Goal: Transaction & Acquisition: Purchase product/service

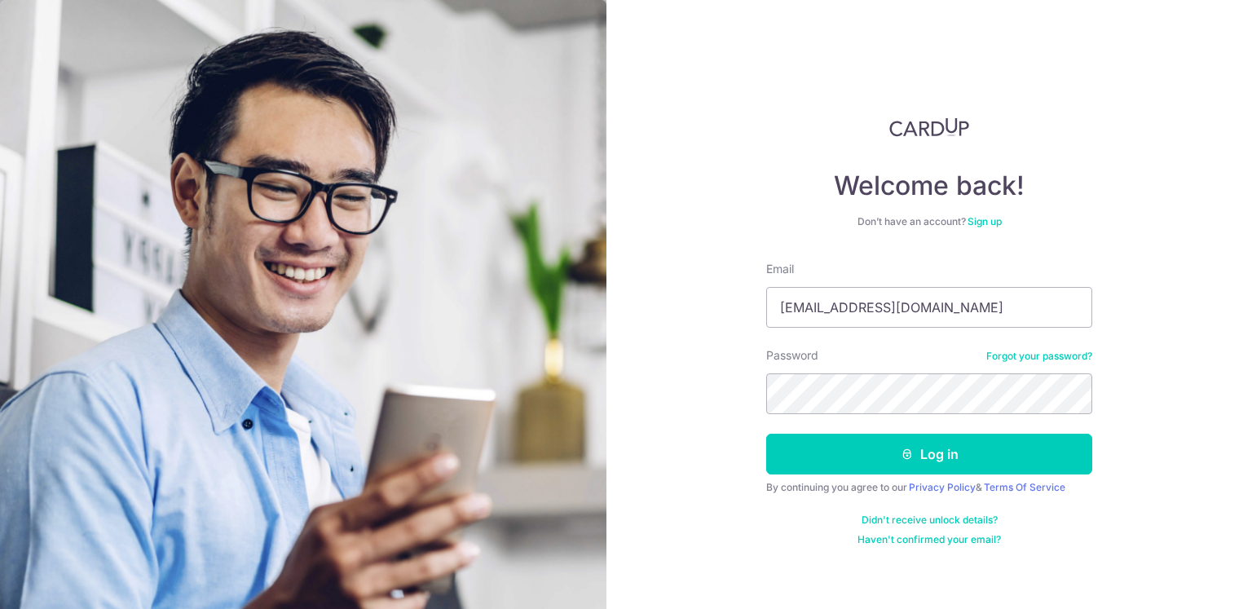
drag, startPoint x: 946, startPoint y: 306, endPoint x: 676, endPoint y: 355, distance: 274.9
click at [698, 354] on div "Welcome back! Don’t have an account? Sign up Email desmondq@gmail.com Password …" at bounding box center [928, 304] width 645 height 609
type input "[EMAIL_ADDRESS][DOMAIN_NAME]"
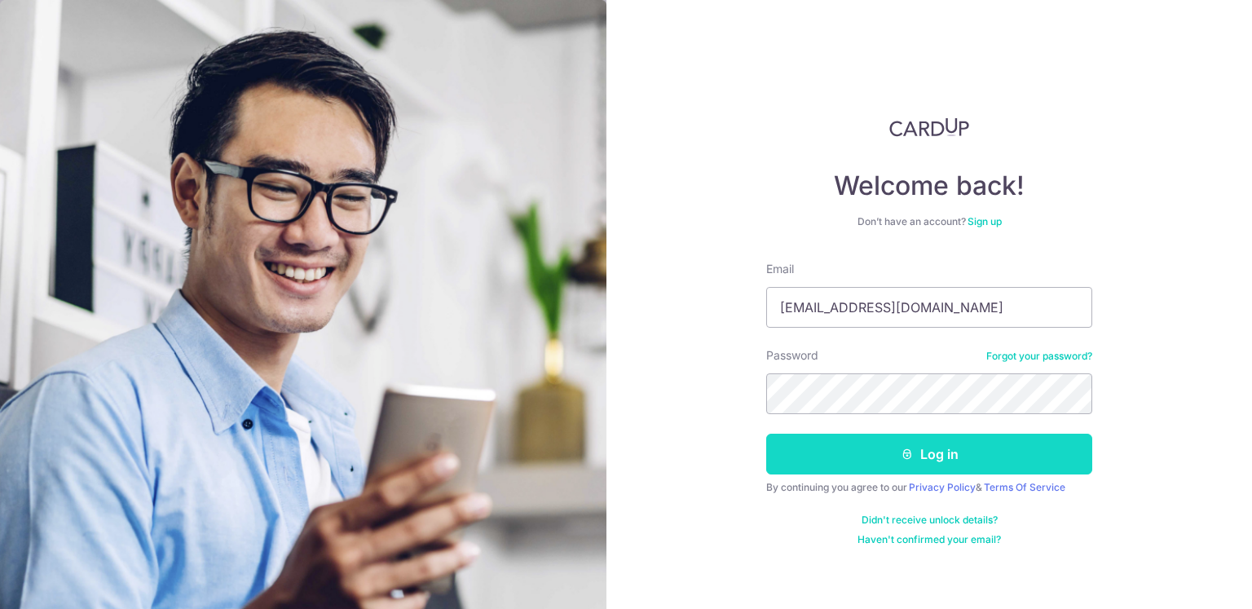
click at [905, 441] on button "Log in" at bounding box center [929, 454] width 326 height 41
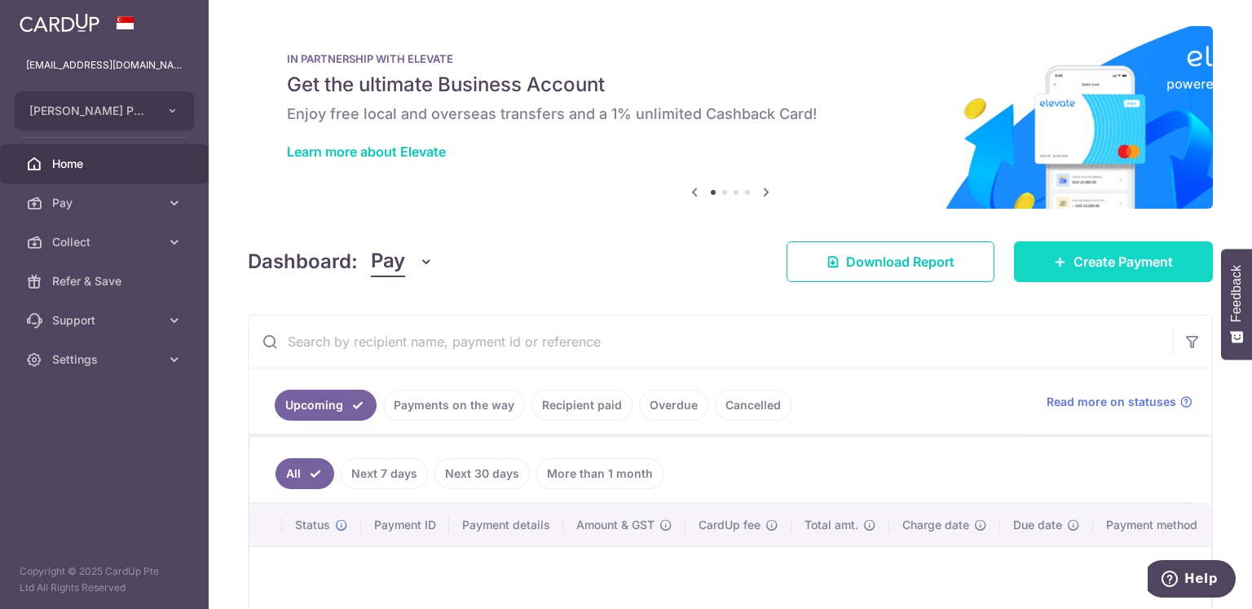
click at [1106, 266] on span "Create Payment" at bounding box center [1122, 262] width 99 height 20
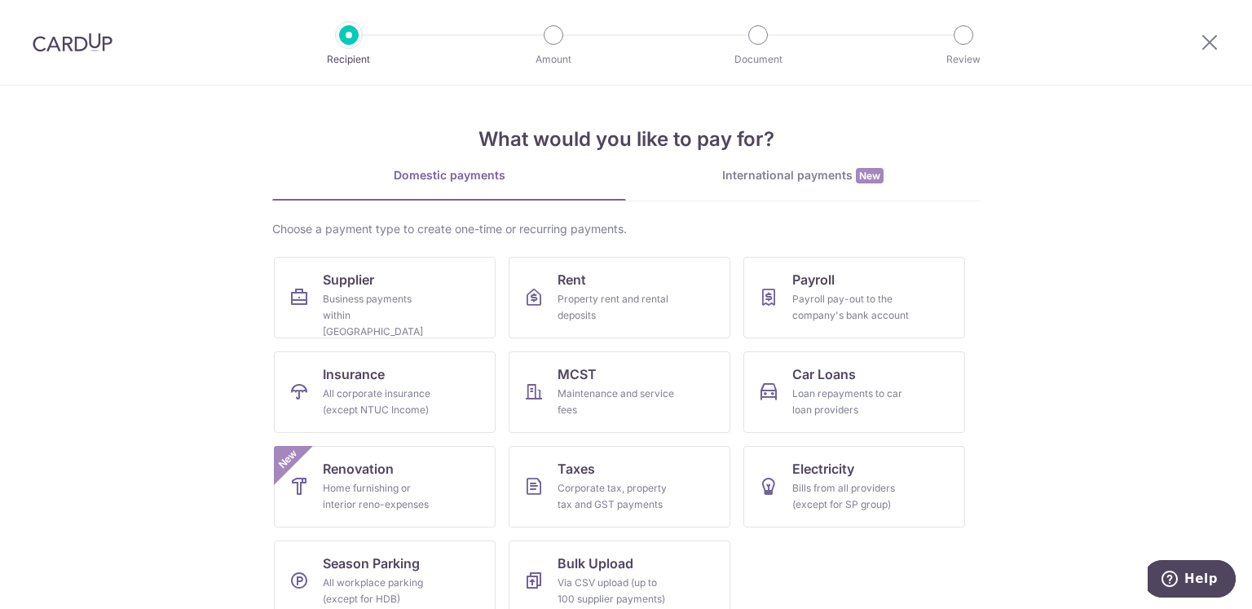
scroll to position [25, 0]
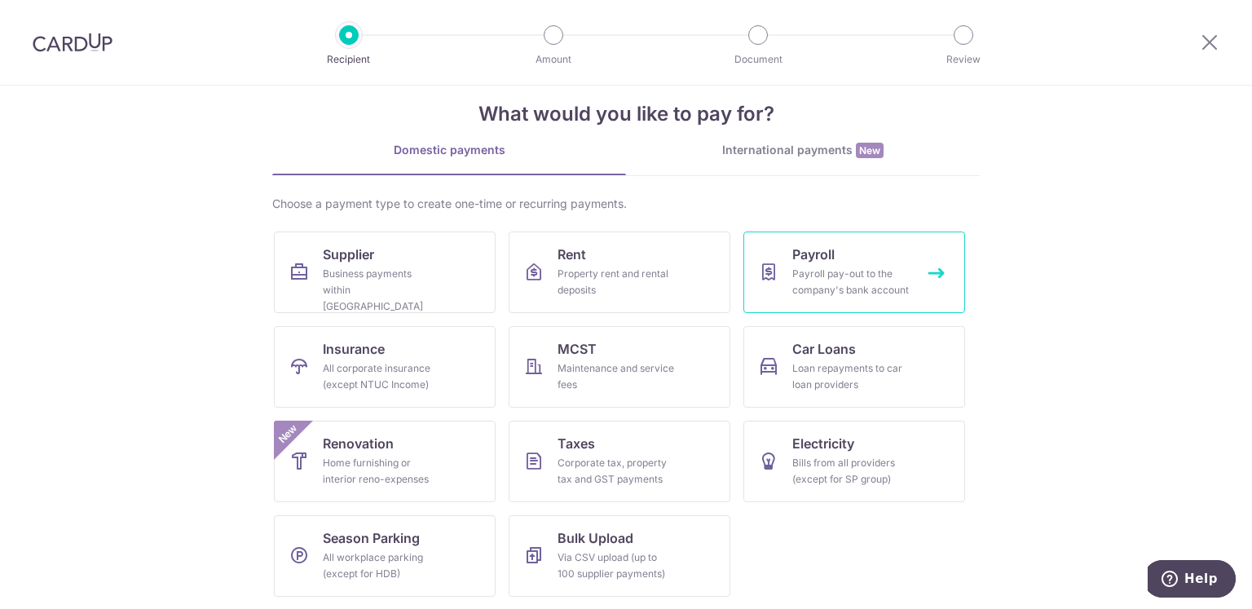
click at [874, 288] on div "Payroll pay-out to the company's bank account" at bounding box center [850, 282] width 117 height 33
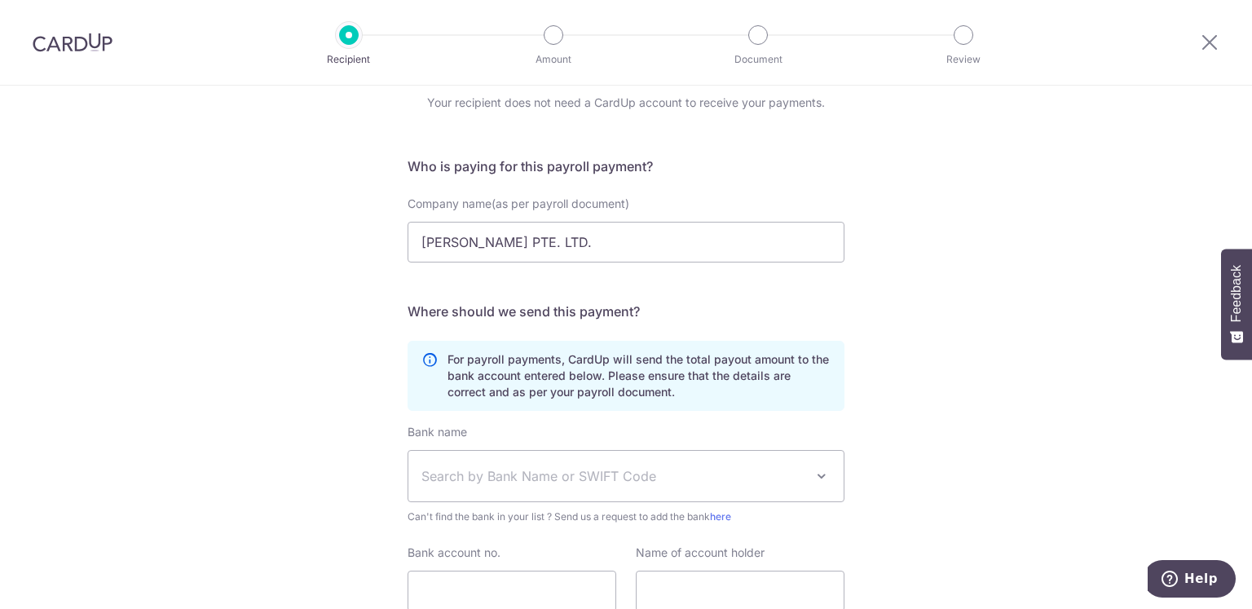
scroll to position [198, 0]
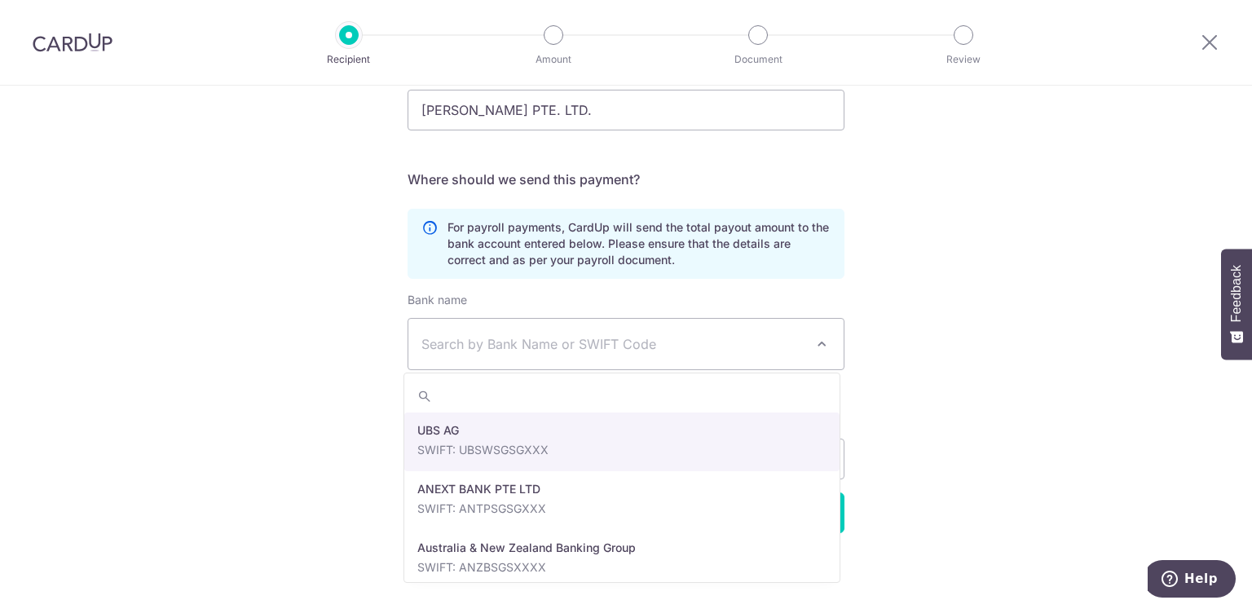
click at [821, 339] on span at bounding box center [822, 344] width 20 height 20
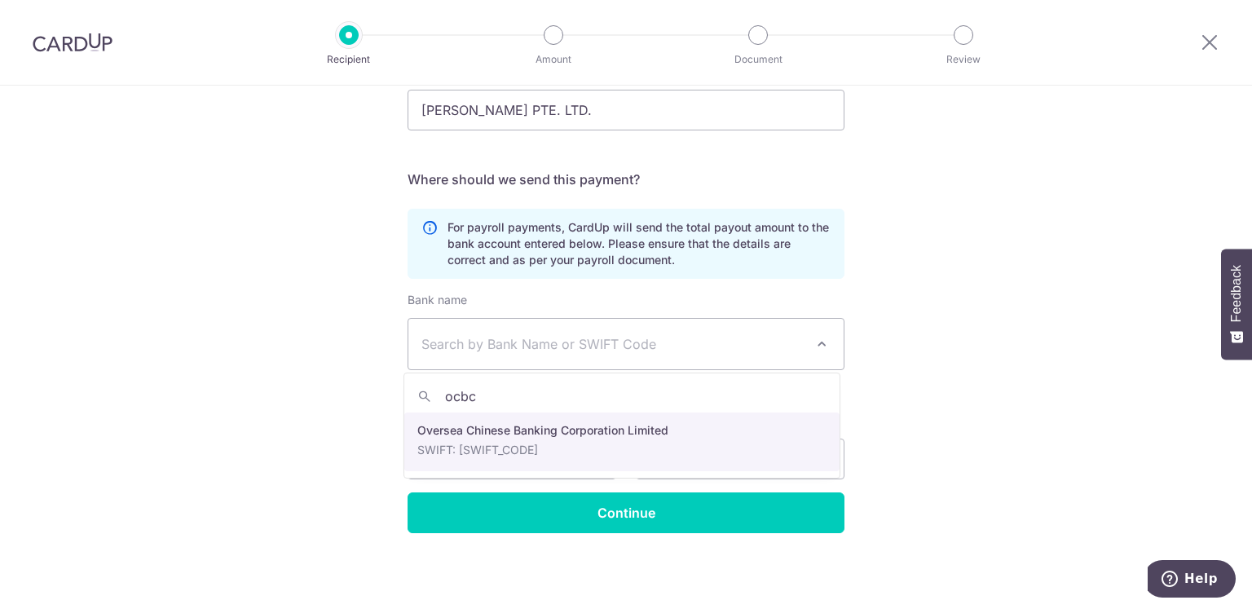
type input "ocbc"
select select "12"
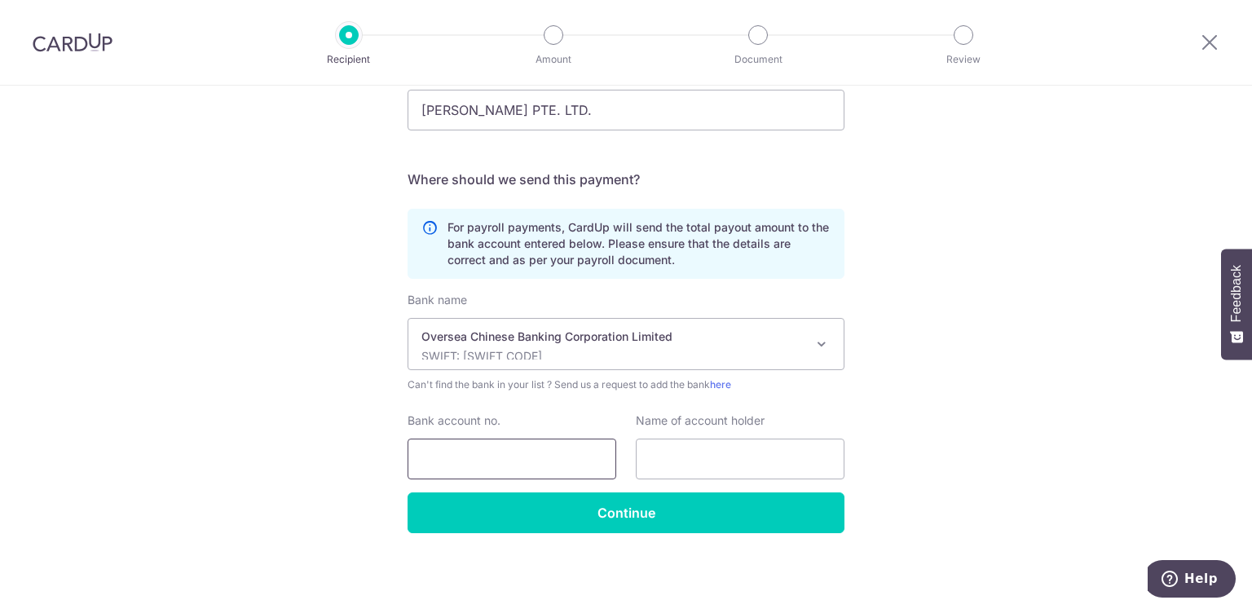
click at [478, 455] on input "Bank account no." at bounding box center [511, 458] width 209 height 41
type input "516782992001"
click at [738, 448] on input "text" at bounding box center [740, 458] width 209 height 41
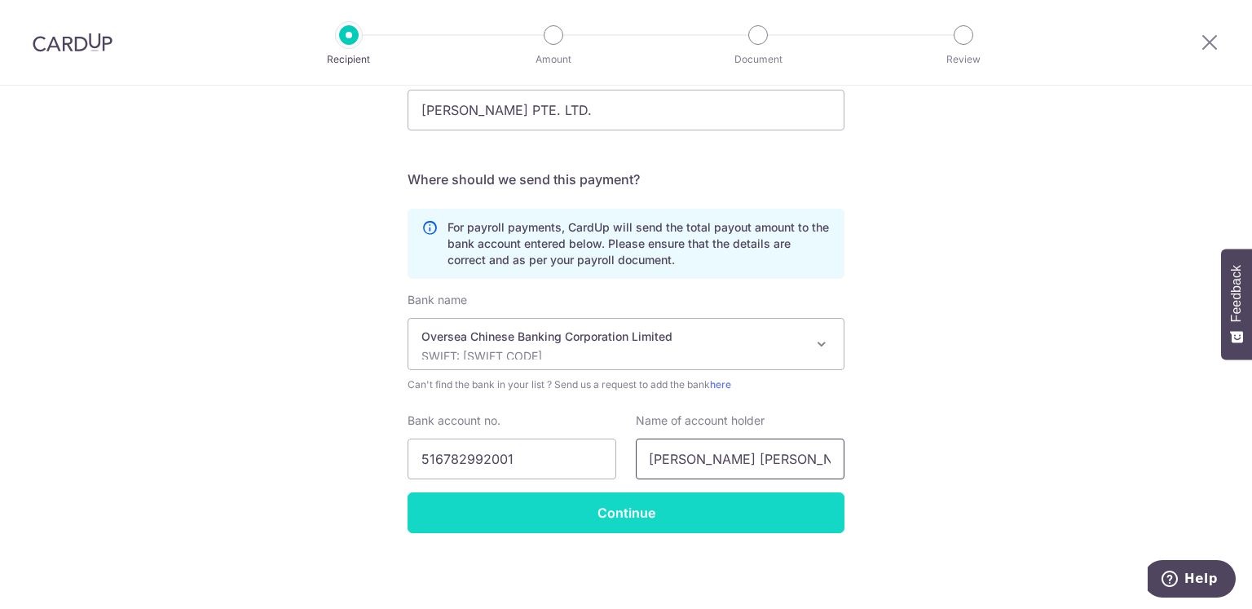
type input "DESMOND QUEK TUNG-LIEN"
click at [588, 514] on input "Continue" at bounding box center [625, 512] width 437 height 41
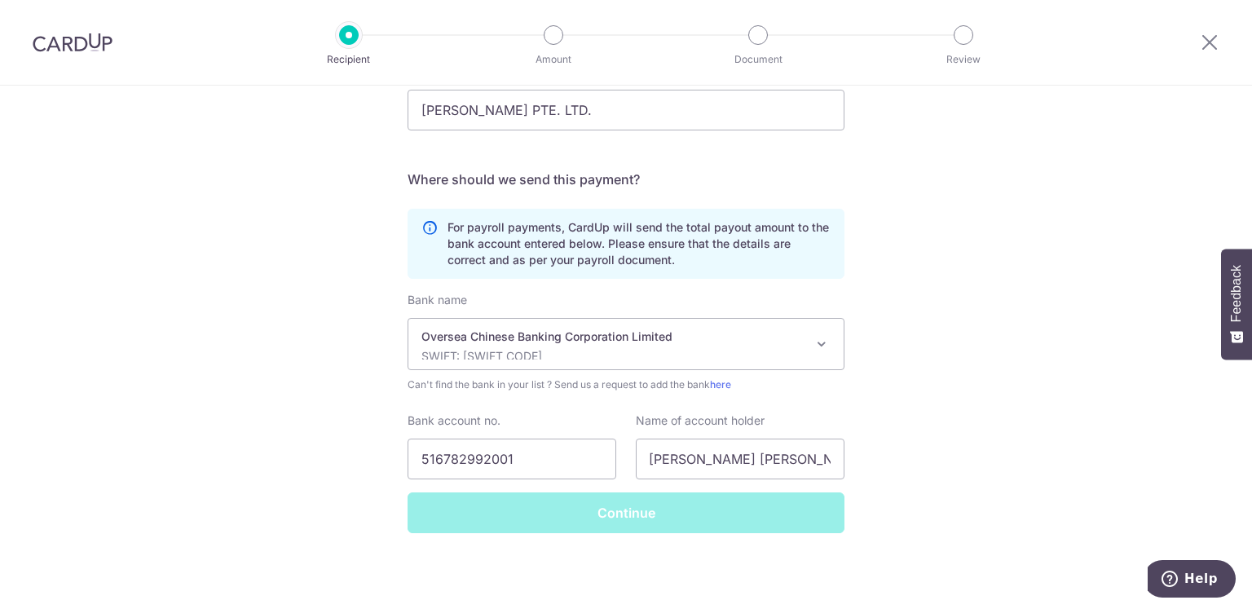
scroll to position [0, 0]
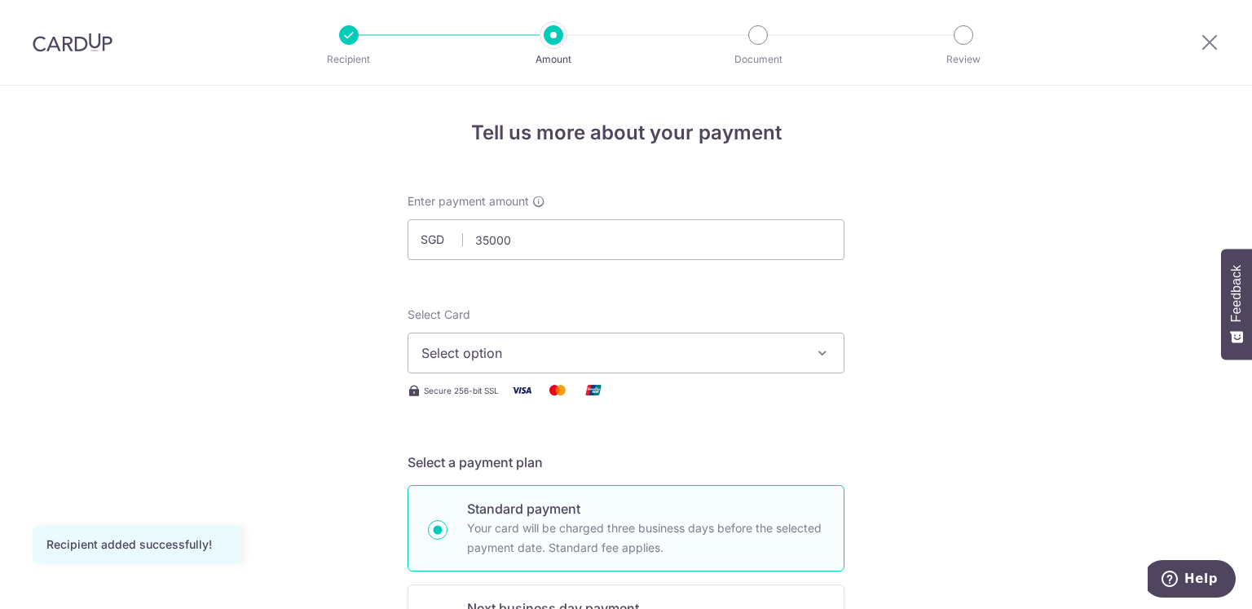
type input "35,000.00"
click at [593, 348] on span "Select option" at bounding box center [611, 353] width 380 height 20
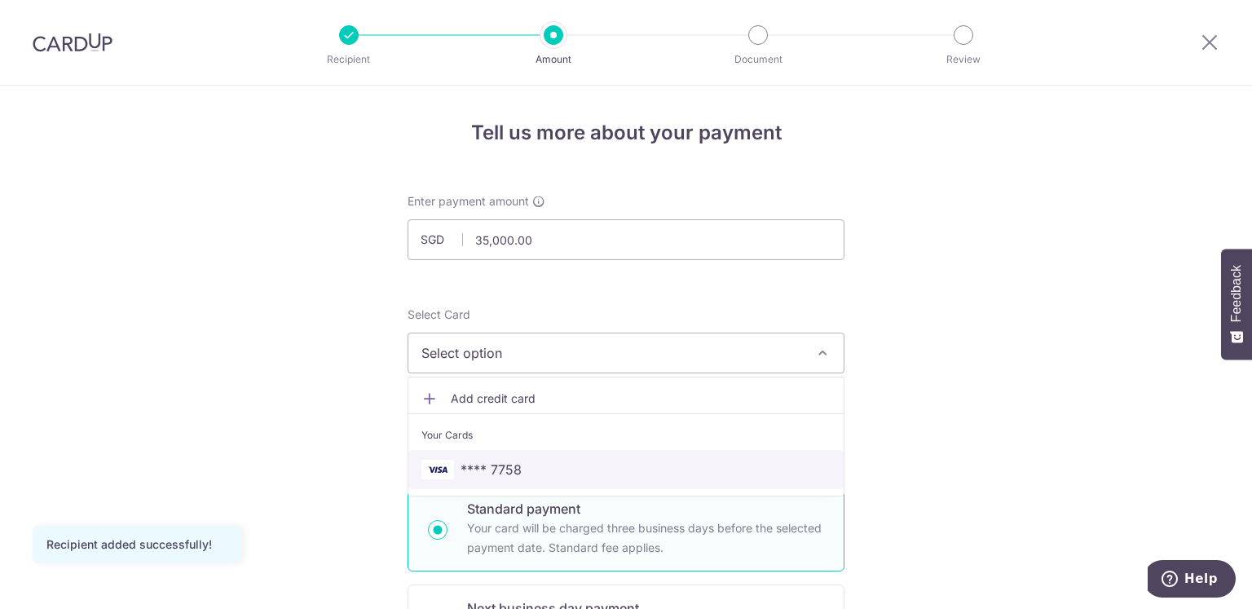
click at [531, 466] on span "**** 7758" at bounding box center [625, 470] width 409 height 20
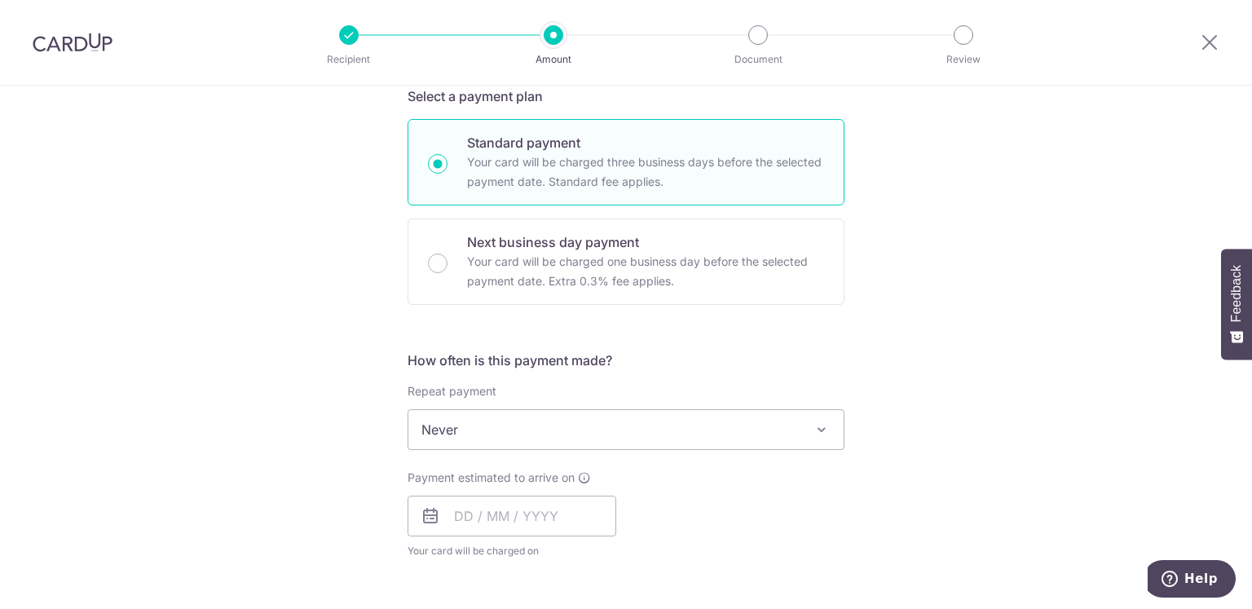
scroll to position [407, 0]
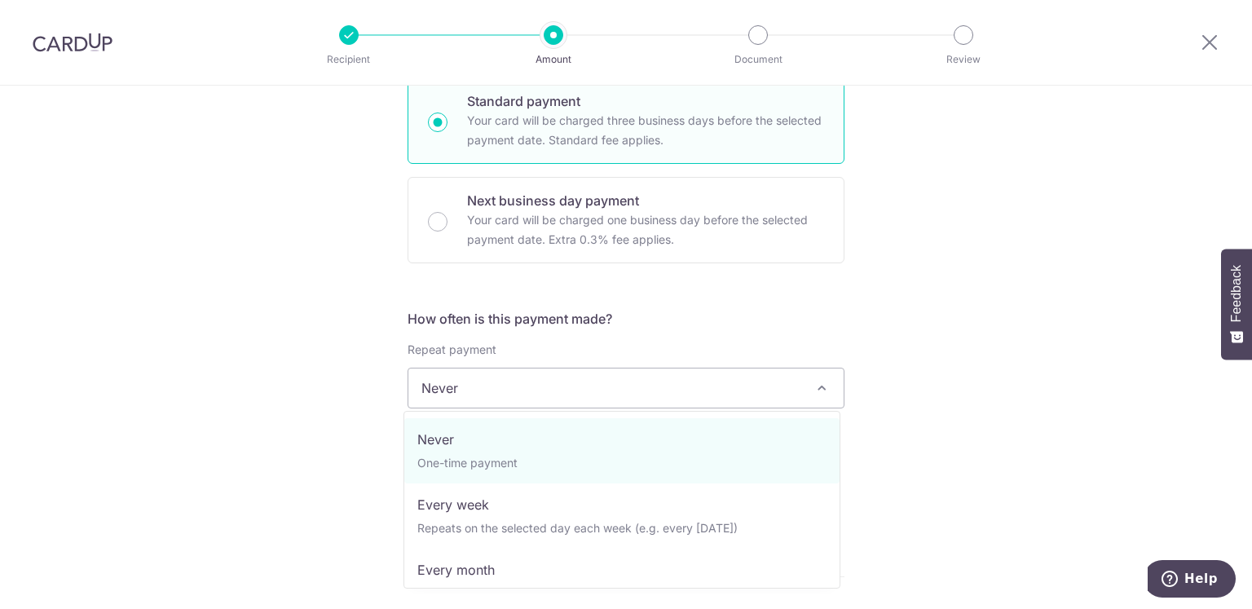
click at [692, 389] on span "Never" at bounding box center [625, 387] width 435 height 39
select select "3"
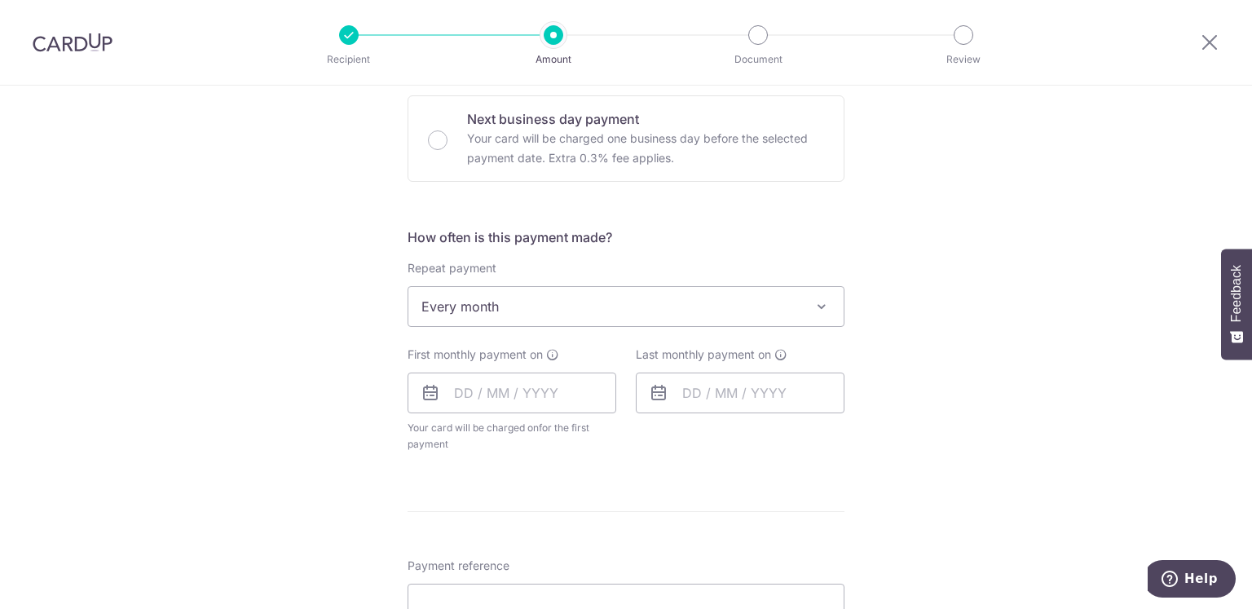
scroll to position [570, 0]
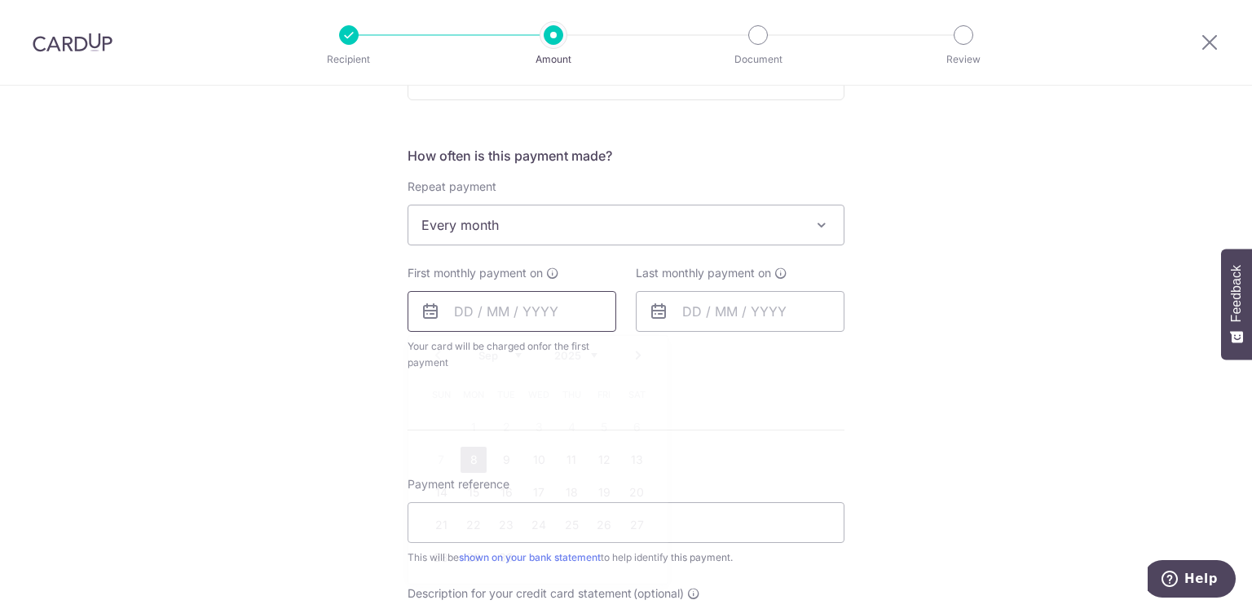
click at [463, 311] on input "text" at bounding box center [511, 311] width 209 height 41
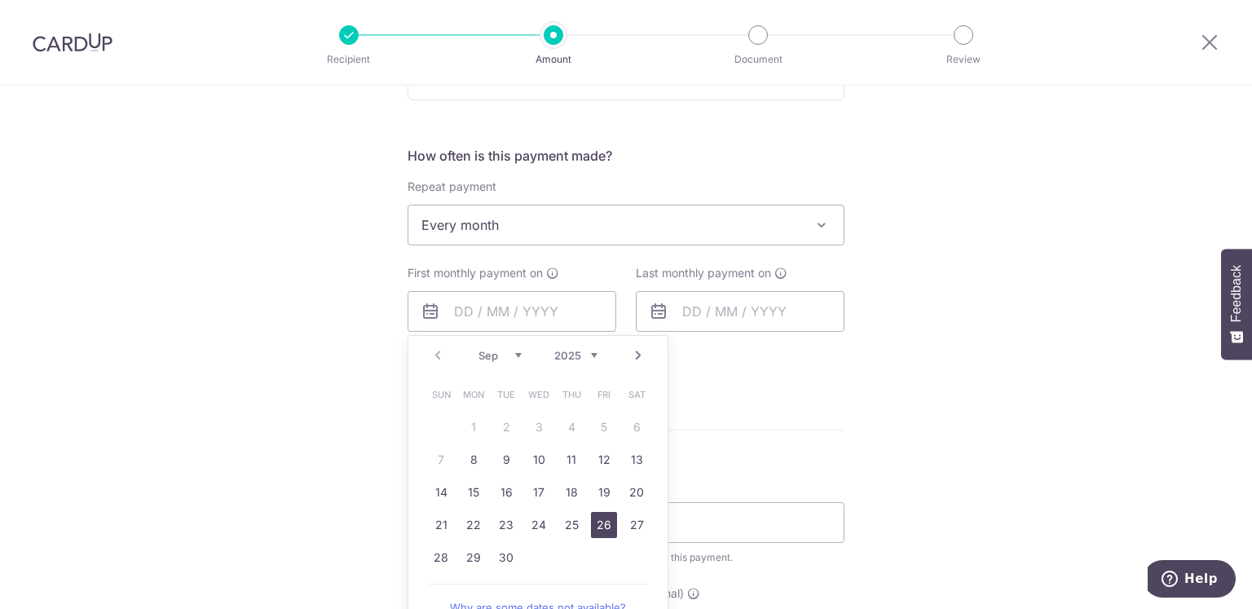
click at [597, 526] on link "26" at bounding box center [604, 525] width 26 height 26
type input "26/09/2025"
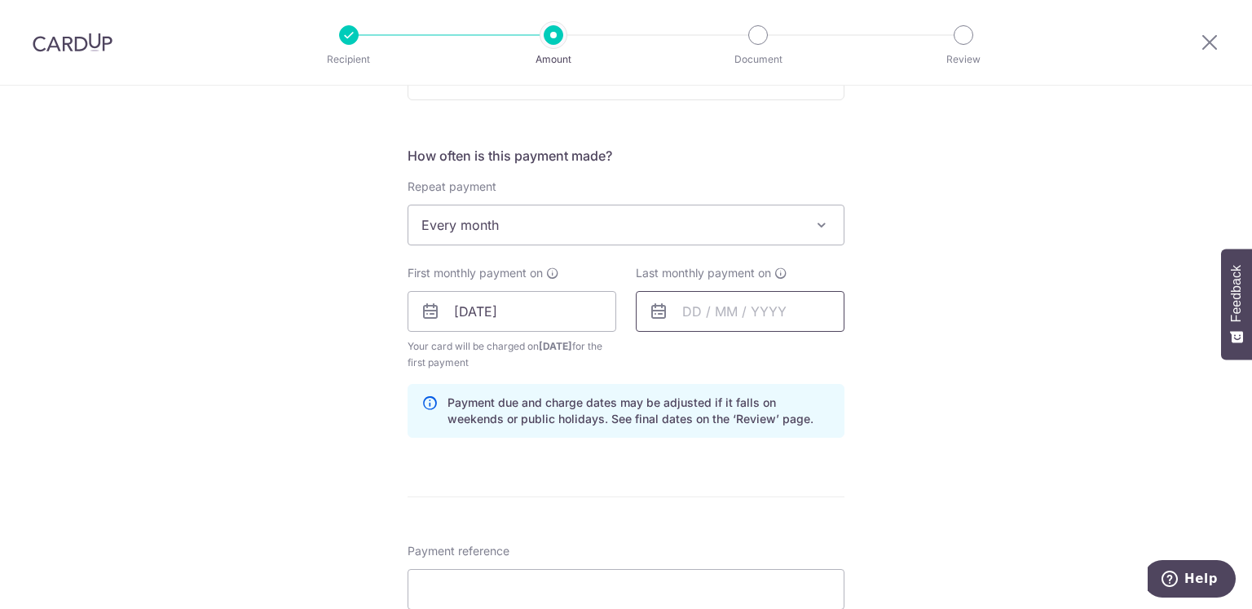
click at [690, 307] on input "text" at bounding box center [740, 311] width 209 height 41
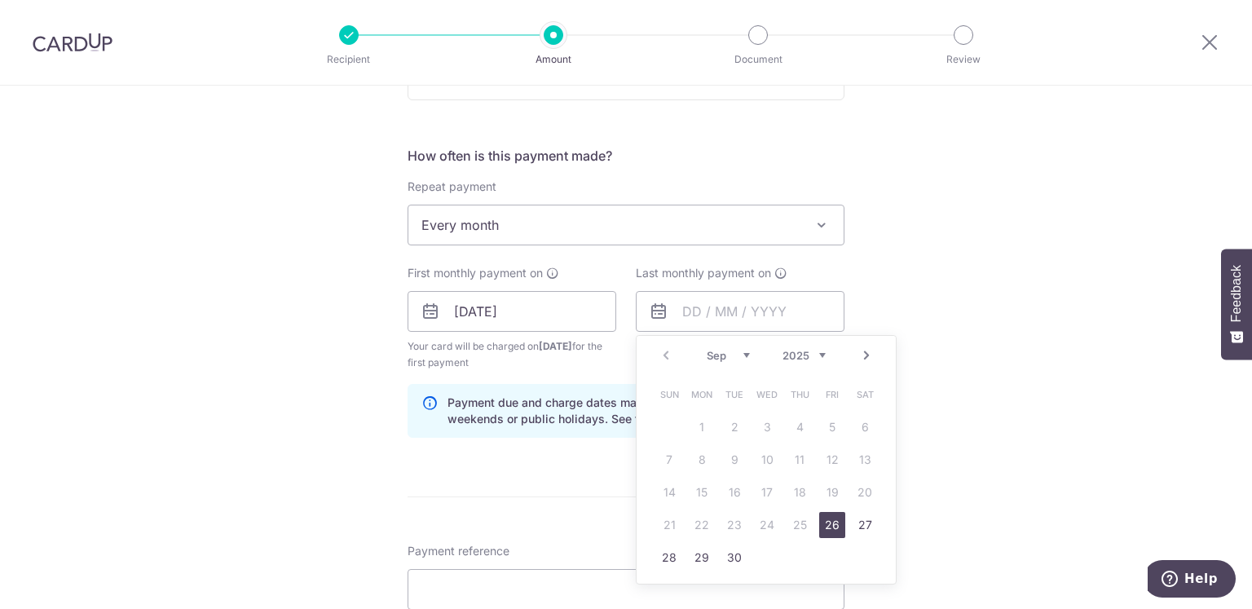
click at [862, 354] on link "Next" at bounding box center [866, 356] width 20 height 20
click at [828, 522] on link "26" at bounding box center [832, 525] width 26 height 26
type input "26/12/2025"
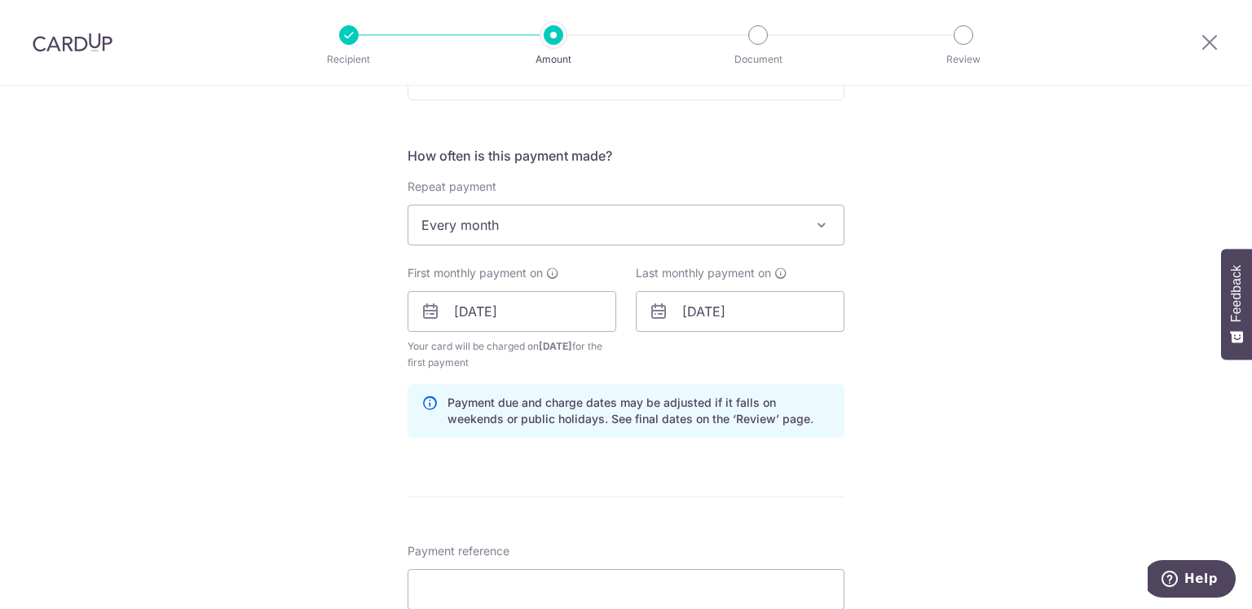
scroll to position [733, 0]
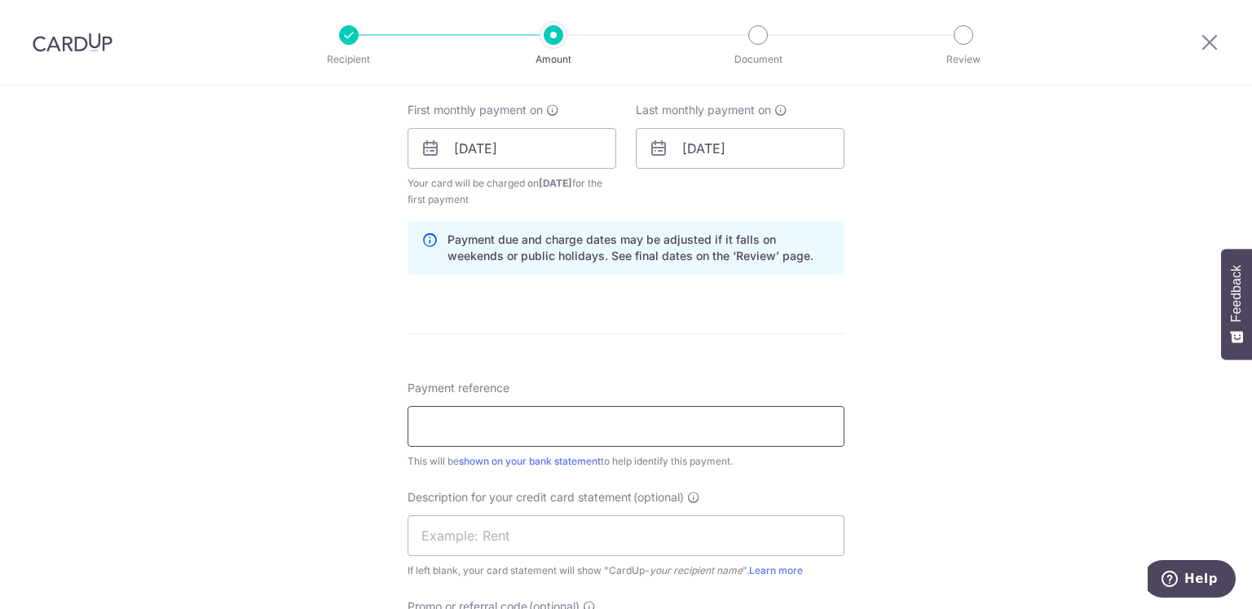
click at [685, 433] on input "Payment reference" at bounding box center [625, 426] width 437 height 41
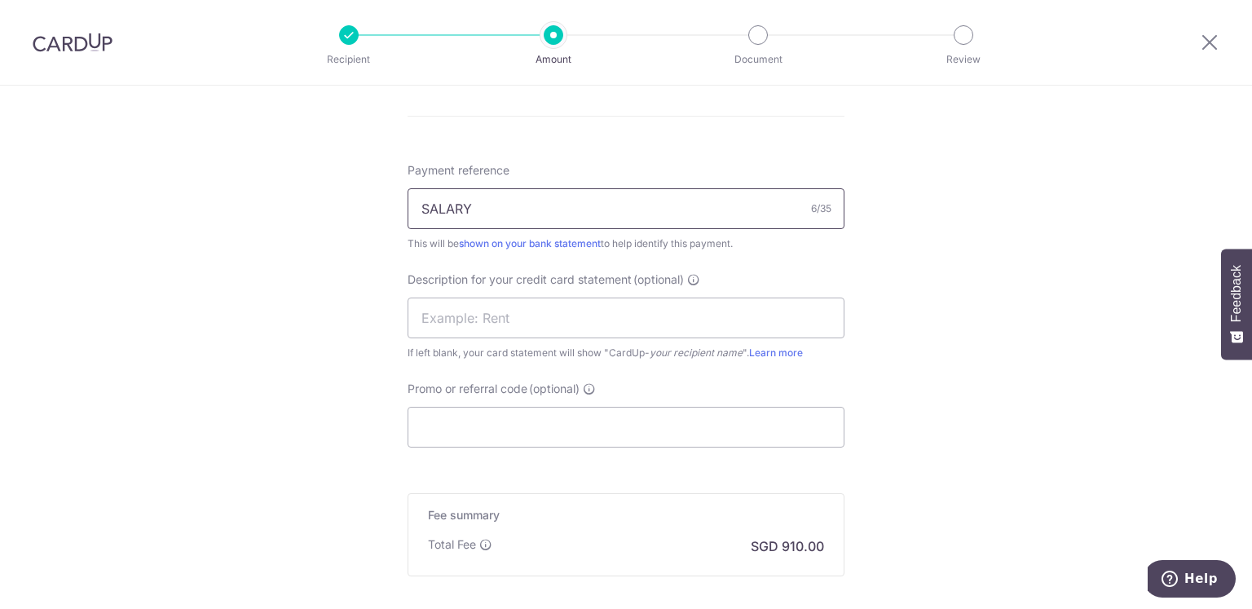
scroll to position [978, 0]
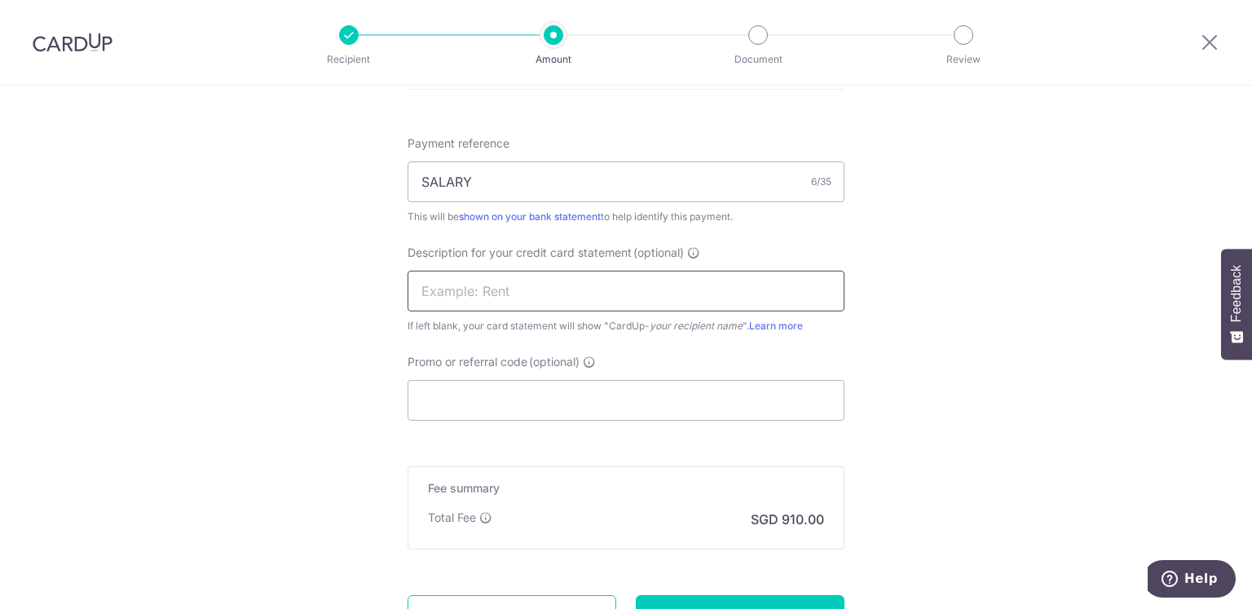
drag, startPoint x: 488, startPoint y: 291, endPoint x: 507, endPoint y: 293, distance: 18.9
click at [489, 291] on input "text" at bounding box center [625, 291] width 437 height 41
drag, startPoint x: 491, startPoint y: 174, endPoint x: 355, endPoint y: 178, distance: 135.4
click at [568, 213] on link "shown on your bank statement" at bounding box center [530, 216] width 142 height 12
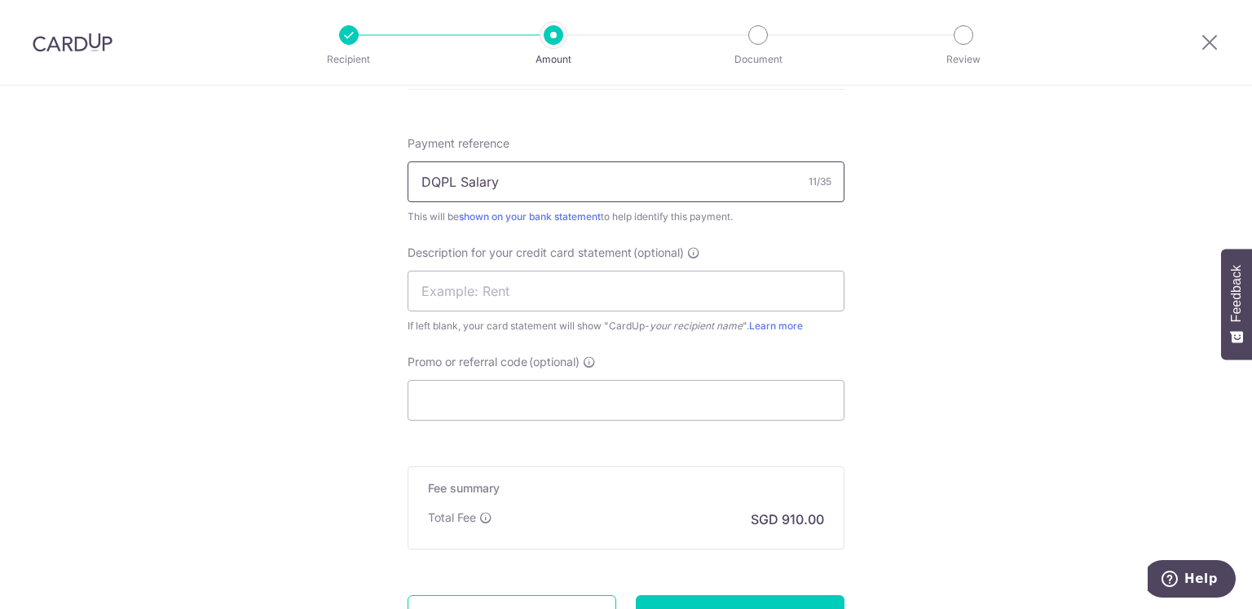
drag, startPoint x: 570, startPoint y: 184, endPoint x: 154, endPoint y: 182, distance: 416.4
type input "SALARY"
click at [493, 288] on input "text" at bounding box center [625, 291] width 437 height 41
type input "DQPL Salary"
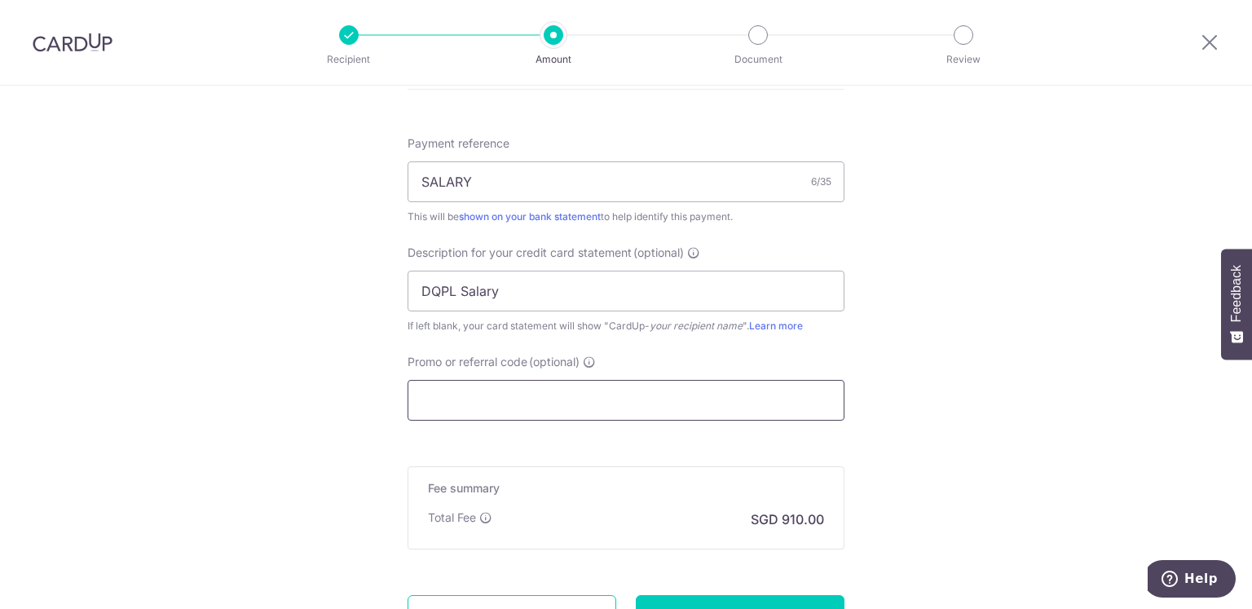
click at [557, 398] on input "Promo or referral code (optional)" at bounding box center [625, 400] width 437 height 41
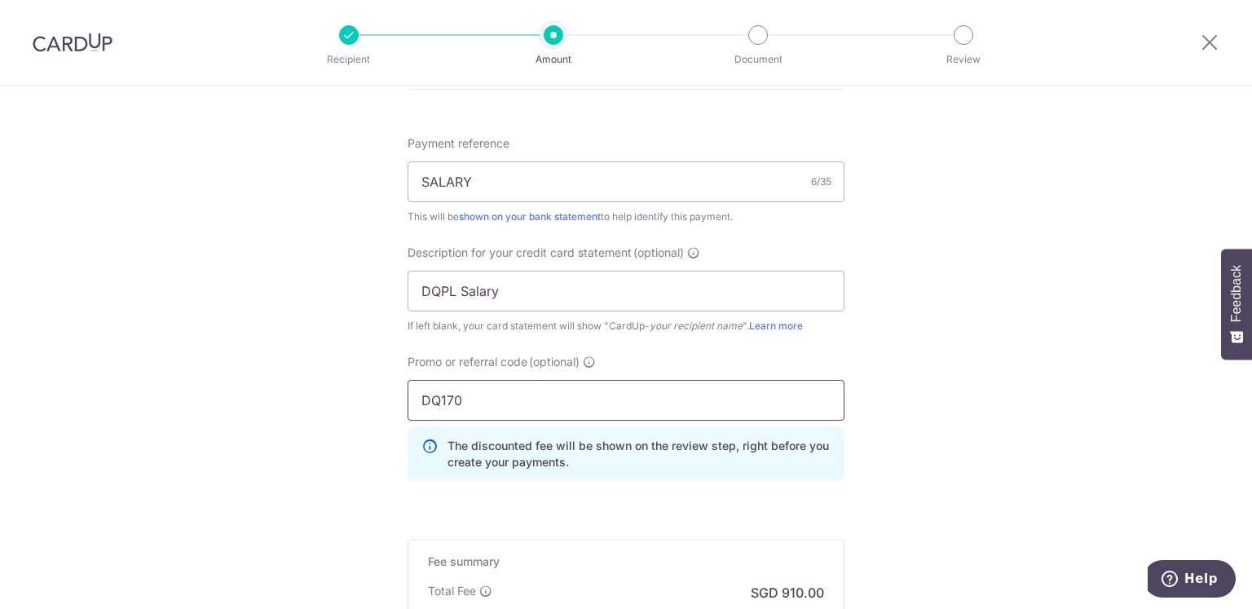
type input "DQ170"
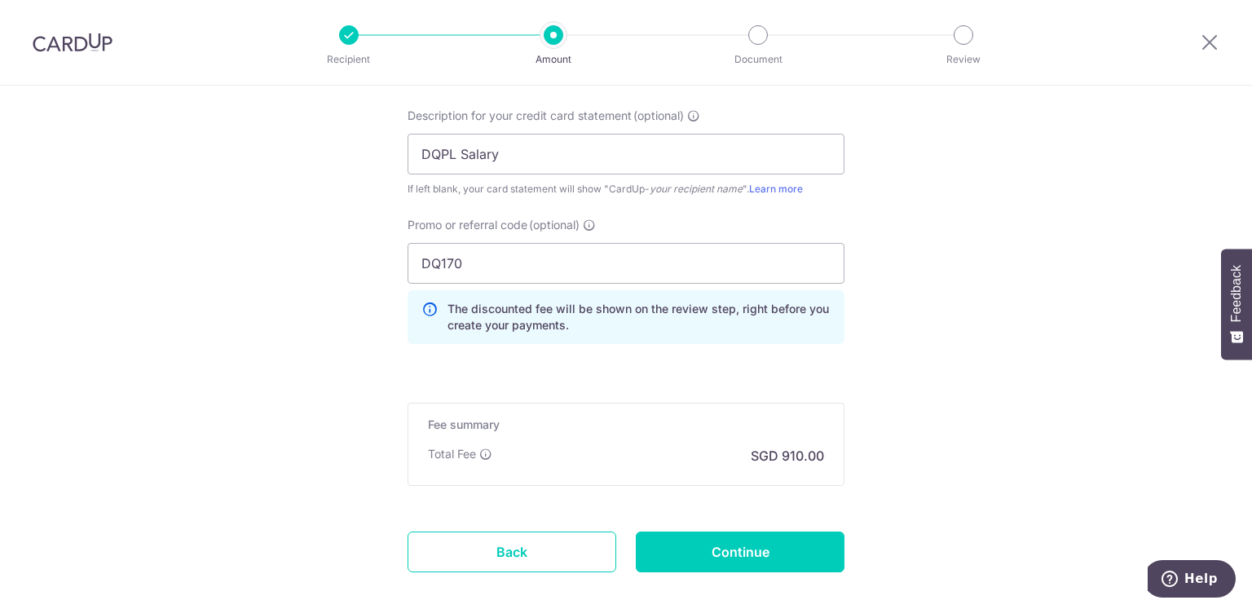
scroll to position [1197, 0]
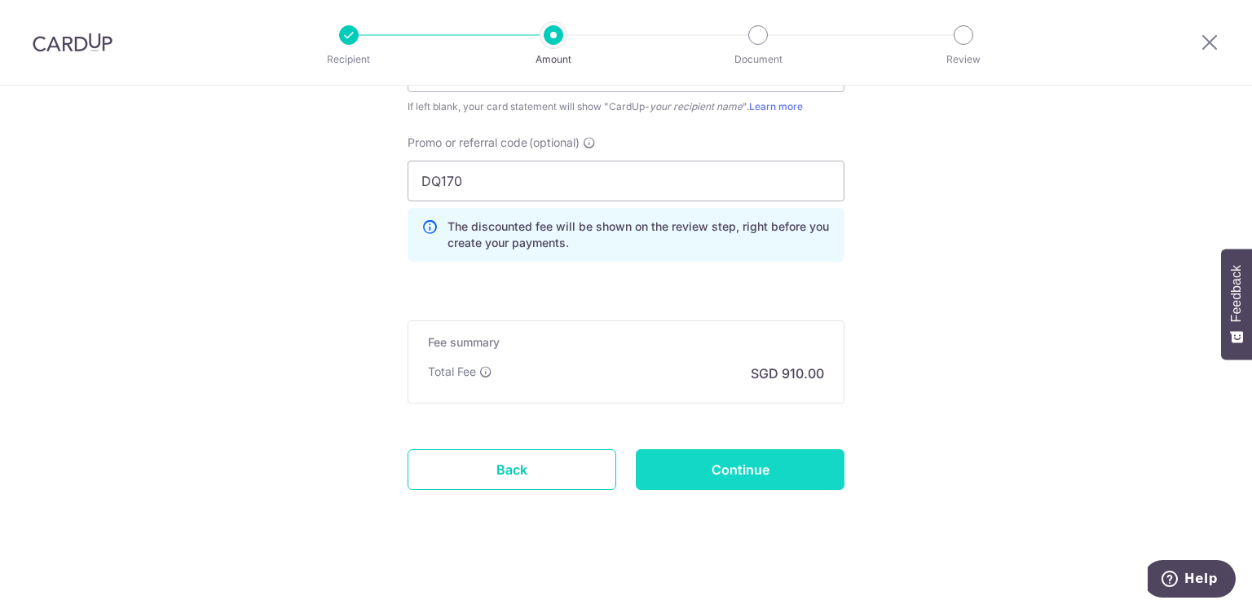
drag, startPoint x: 759, startPoint y: 466, endPoint x: 767, endPoint y: 460, distance: 9.8
click at [759, 466] on input "Continue" at bounding box center [740, 469] width 209 height 41
type input "Create Schedule"
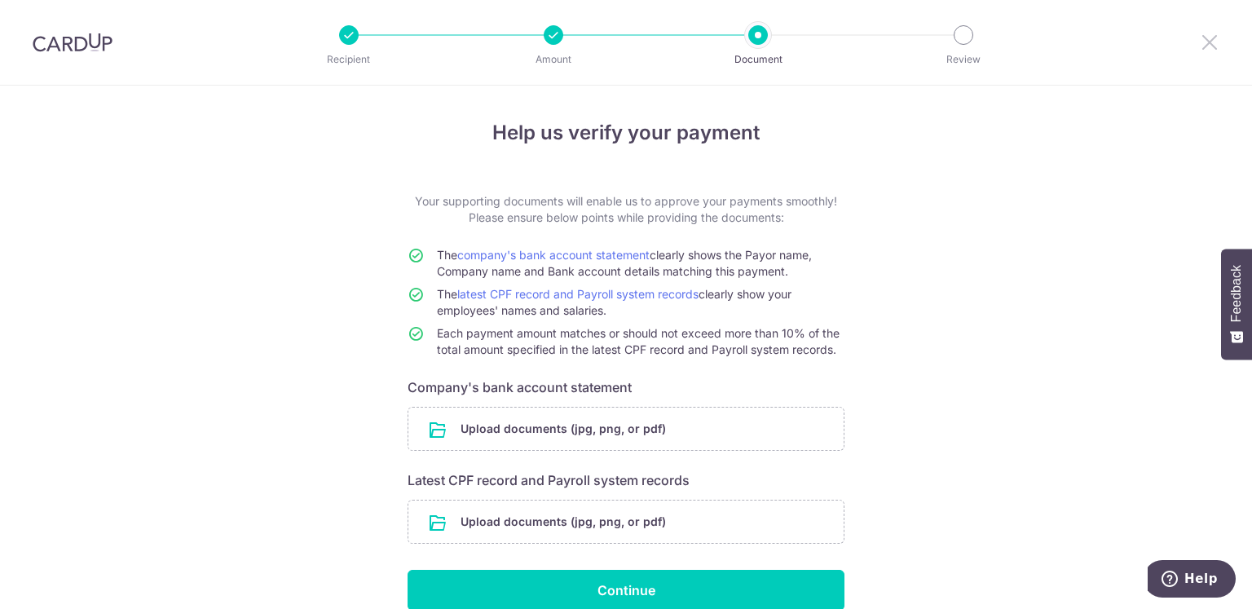
click at [1208, 43] on icon at bounding box center [1210, 42] width 20 height 20
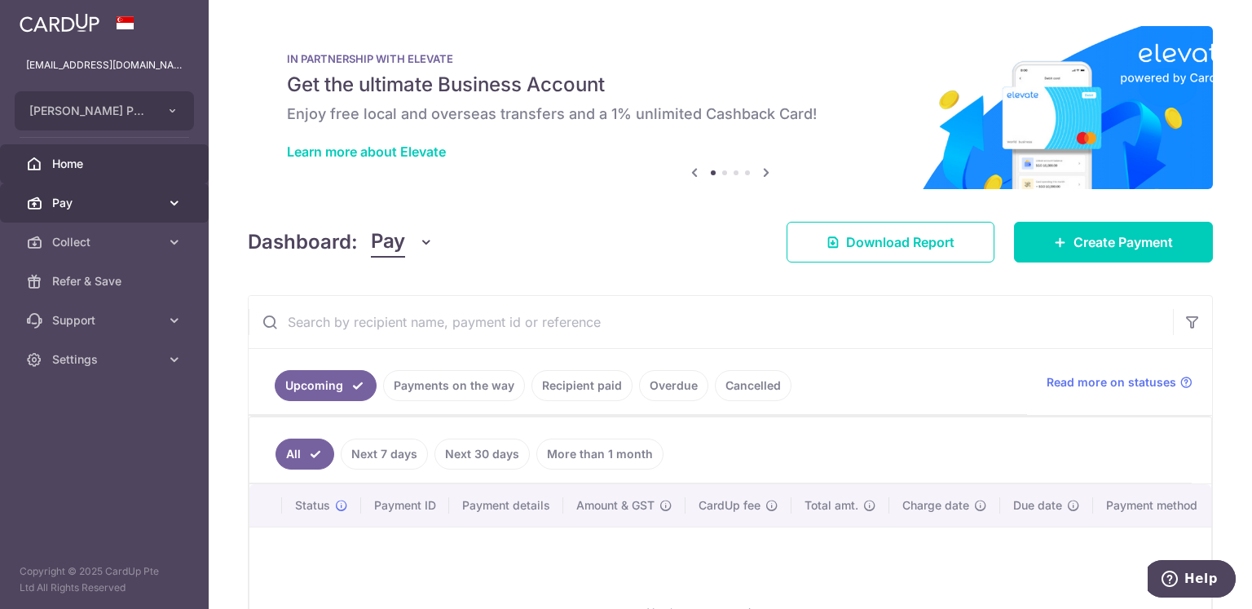
click at [101, 209] on span "Pay" at bounding box center [106, 203] width 108 height 16
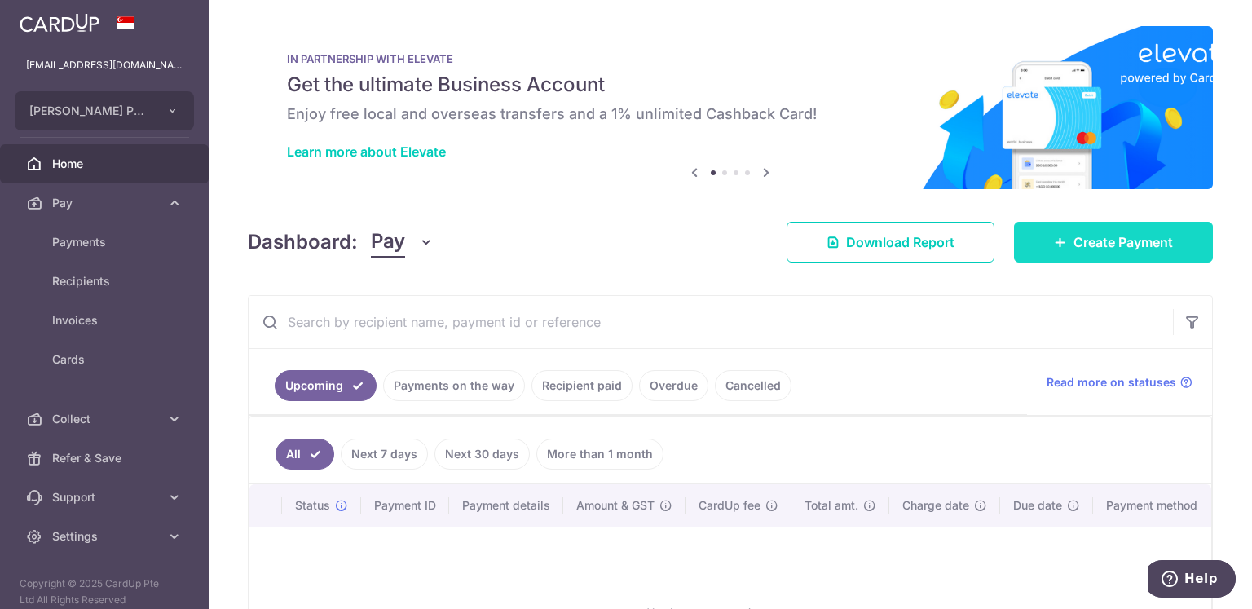
click at [1063, 249] on link "Create Payment" at bounding box center [1113, 242] width 199 height 41
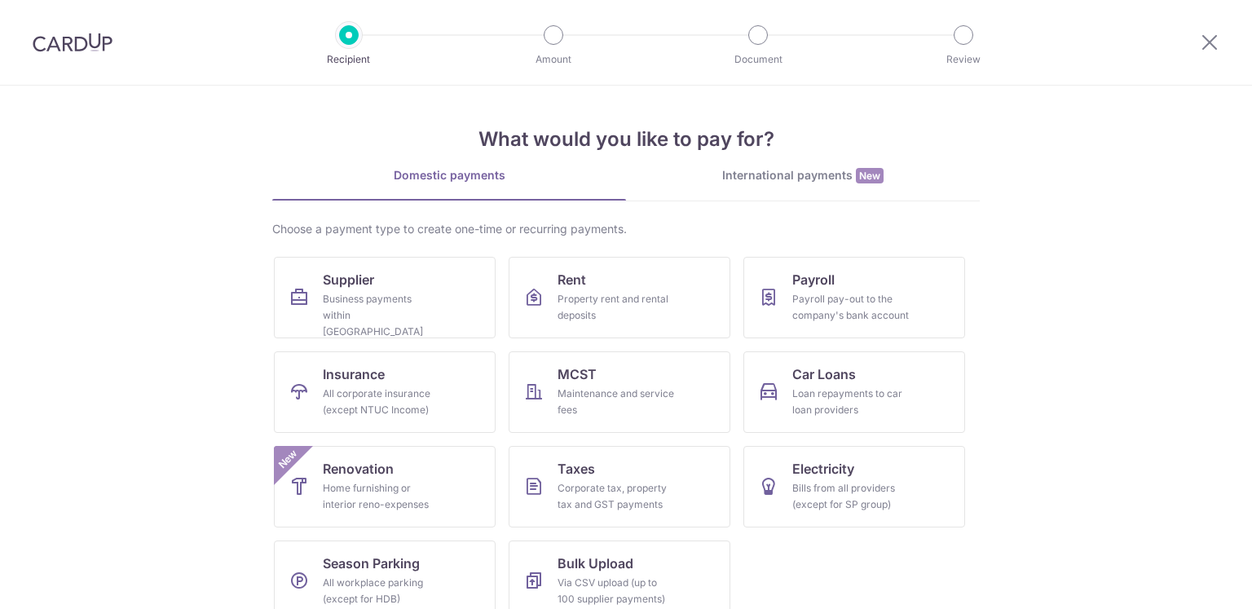
scroll to position [25, 0]
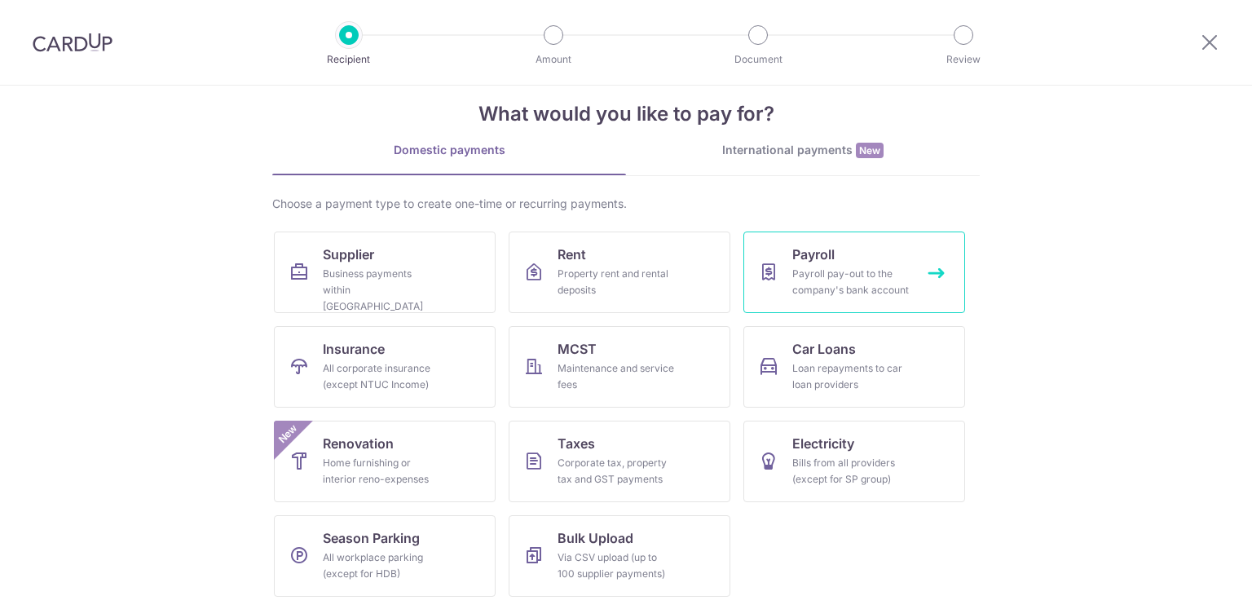
click at [829, 288] on div "Payroll pay-out to the company's bank account" at bounding box center [850, 282] width 117 height 33
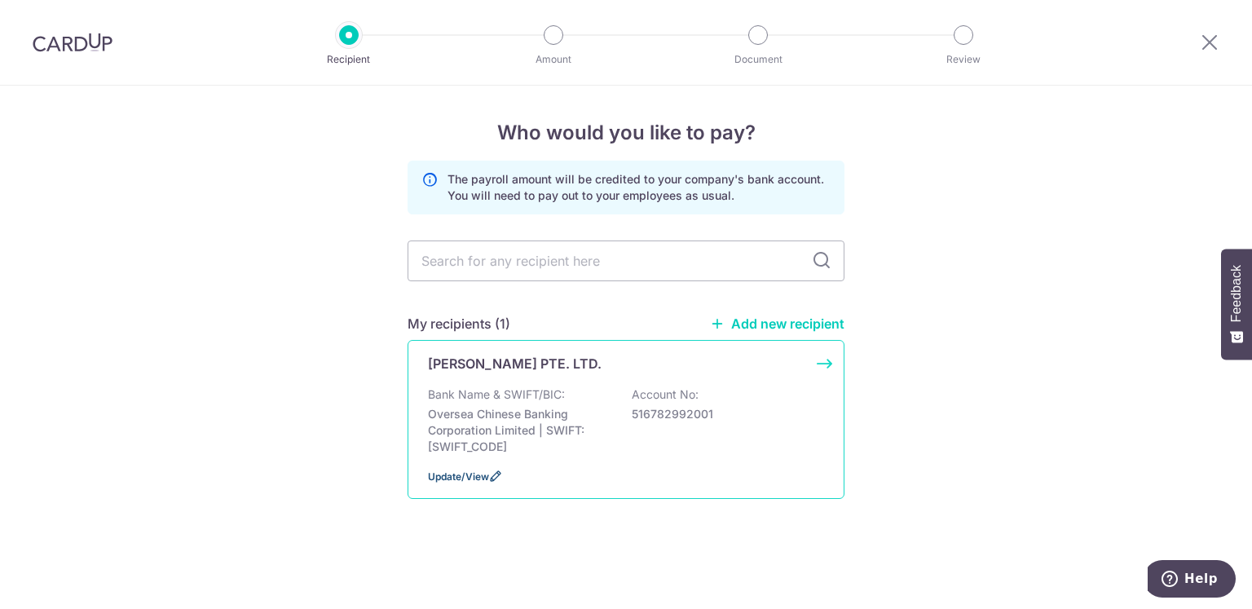
click at [478, 472] on span "Update/View" at bounding box center [458, 476] width 61 height 12
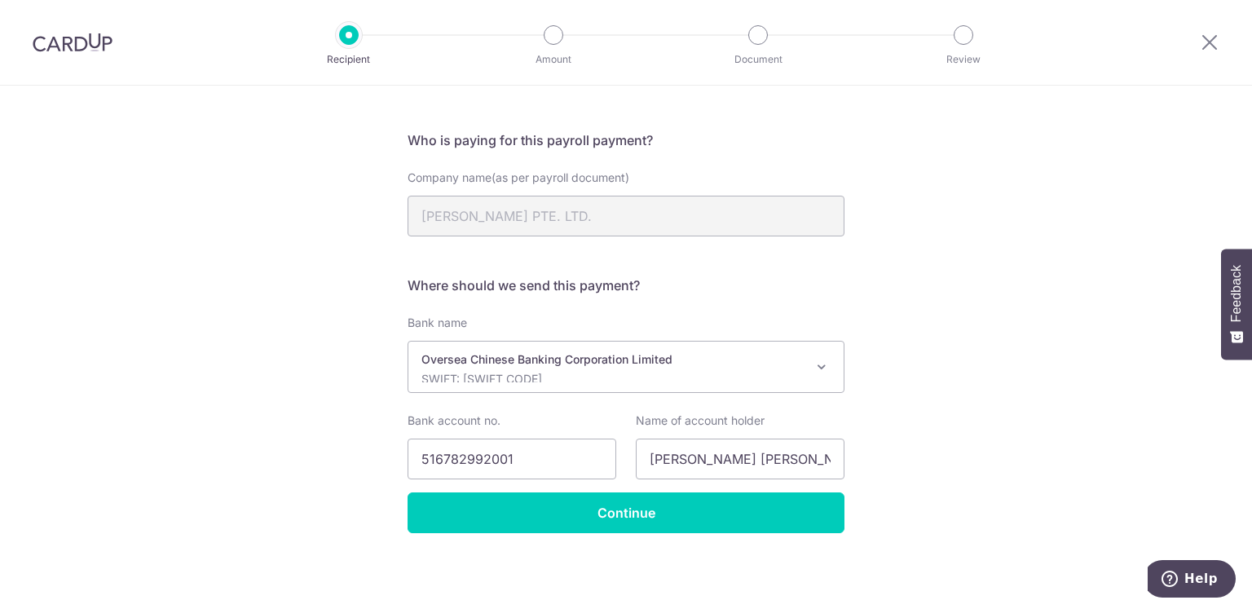
click at [597, 369] on div "Oversea Chinese Banking Corporation Limited SWIFT: [SWIFT_CODE]" at bounding box center [612, 366] width 383 height 31
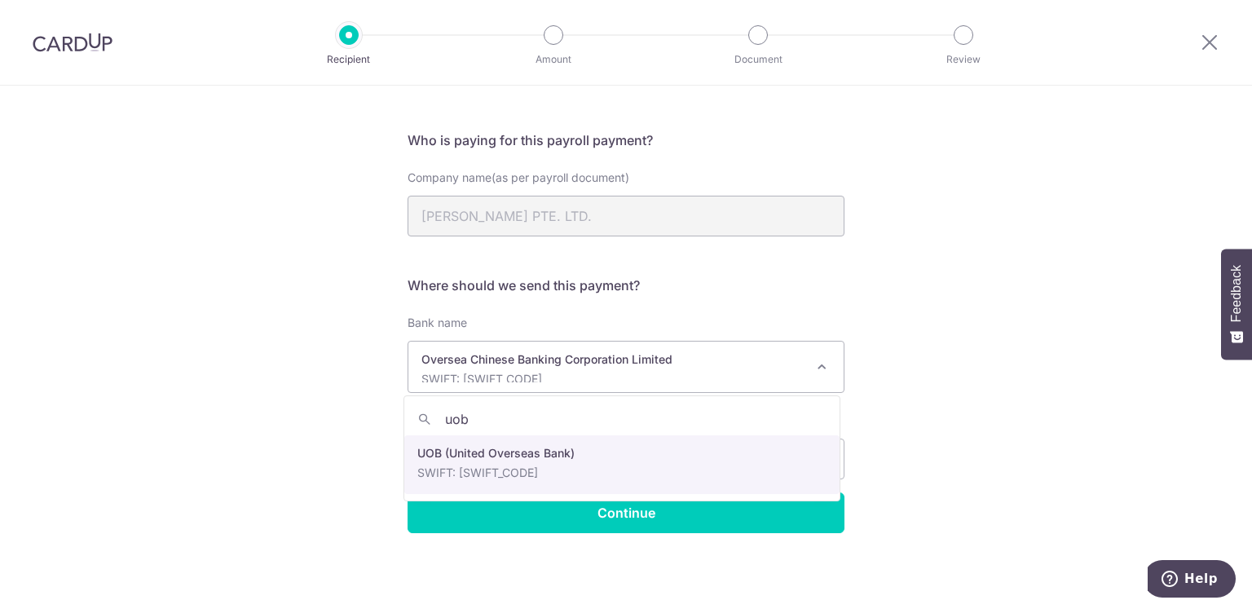
type input "uob"
select select "18"
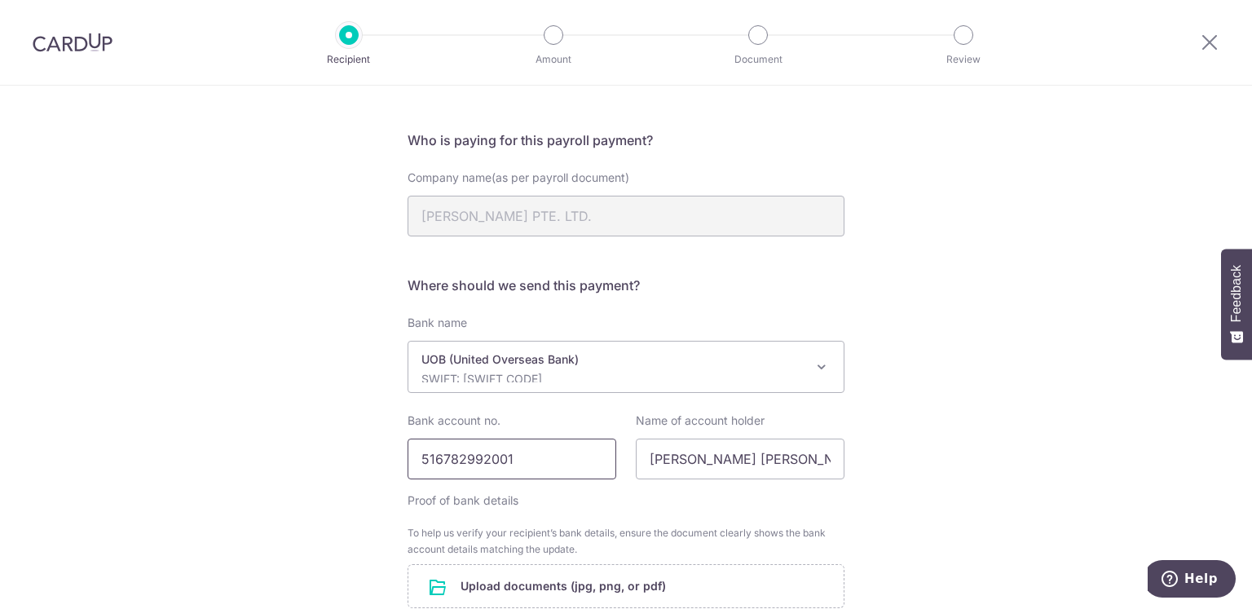
drag, startPoint x: 536, startPoint y: 460, endPoint x: 0, endPoint y: 436, distance: 536.8
click at [209, 451] on div "Recipient Details Your recipient does not need a CardUp account to receive your…" at bounding box center [626, 392] width 1252 height 799
type input "3403139996"
drag, startPoint x: 644, startPoint y: 460, endPoint x: 809, endPoint y: 451, distance: 165.7
click at [809, 451] on input "DESMOND QUEK TUNG-LIEN" at bounding box center [740, 458] width 209 height 41
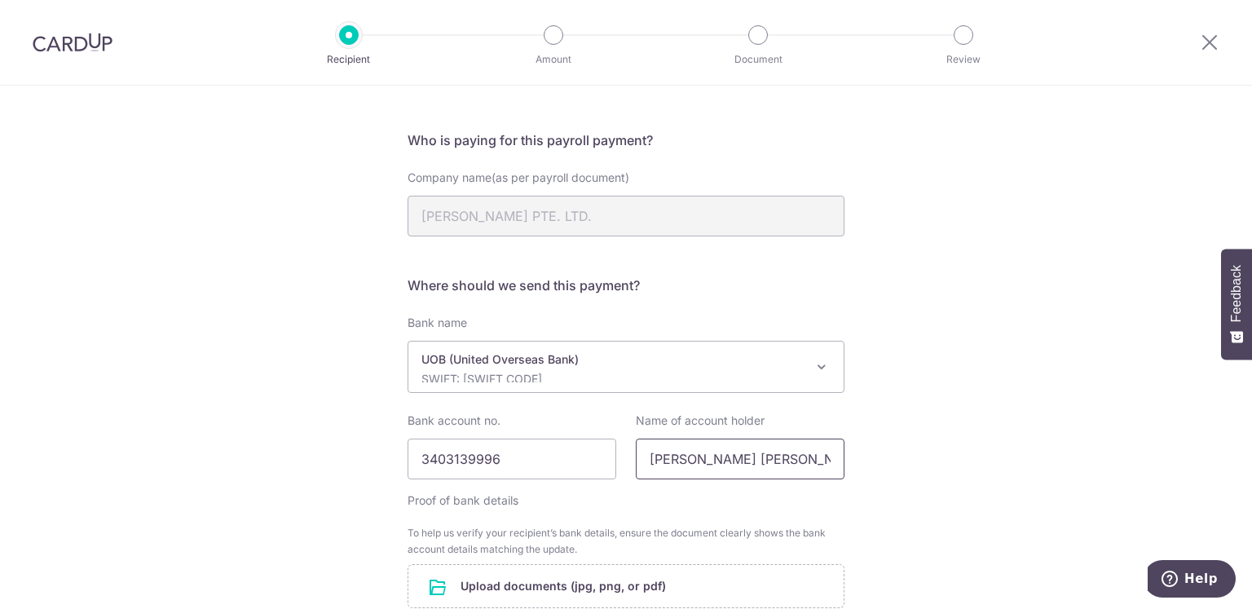
click at [808, 450] on input "DESMOND QUEK TUNG-LIEN" at bounding box center [740, 458] width 209 height 41
drag, startPoint x: 758, startPoint y: 459, endPoint x: 876, endPoint y: 456, distance: 118.2
click at [876, 456] on div "Recipient Details Your recipient does not need a CardUp account to receive your…" at bounding box center [626, 392] width 1252 height 799
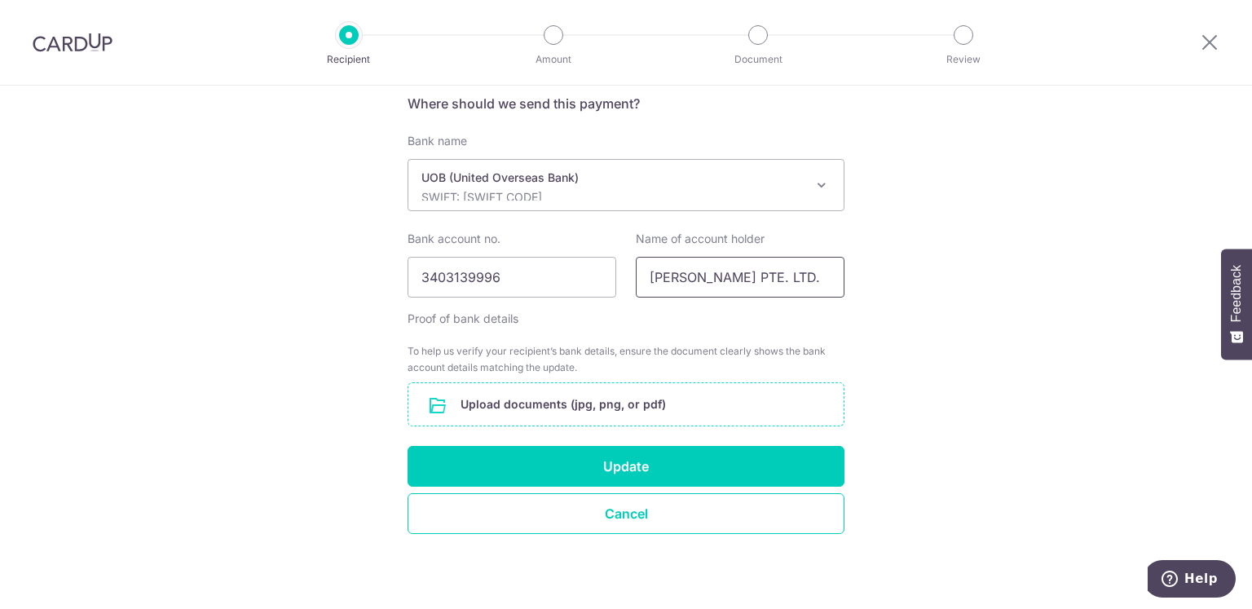
type input "DESMOND QUEK PTE. LTD."
click at [627, 403] on input "file" at bounding box center [625, 404] width 435 height 42
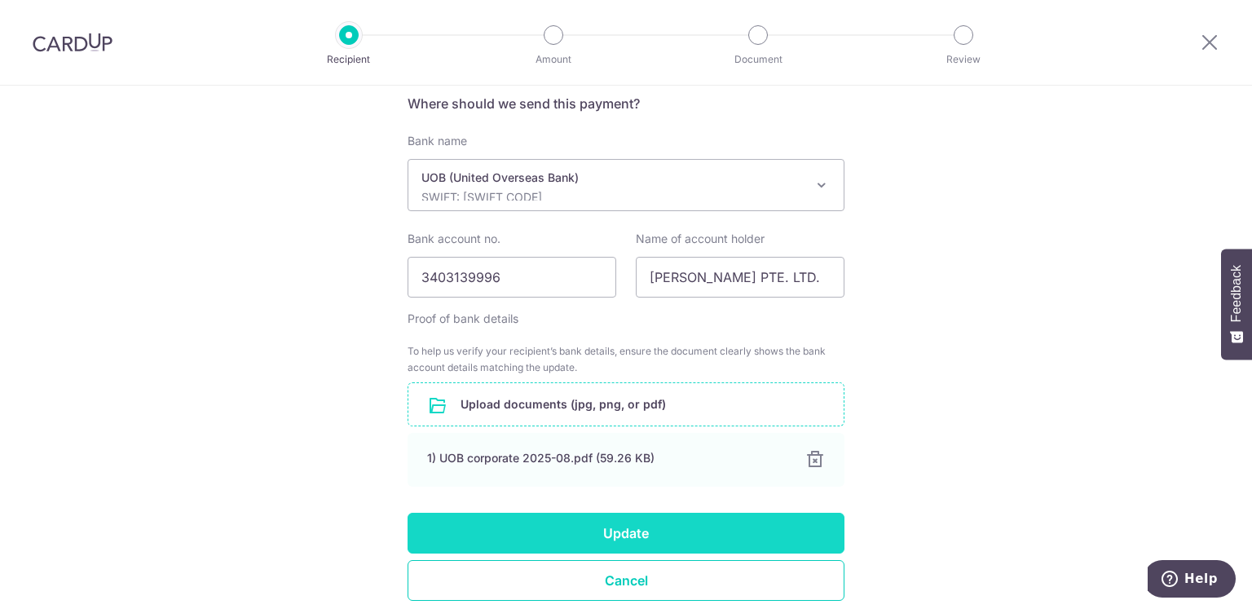
click at [624, 523] on button "Update" at bounding box center [625, 533] width 437 height 41
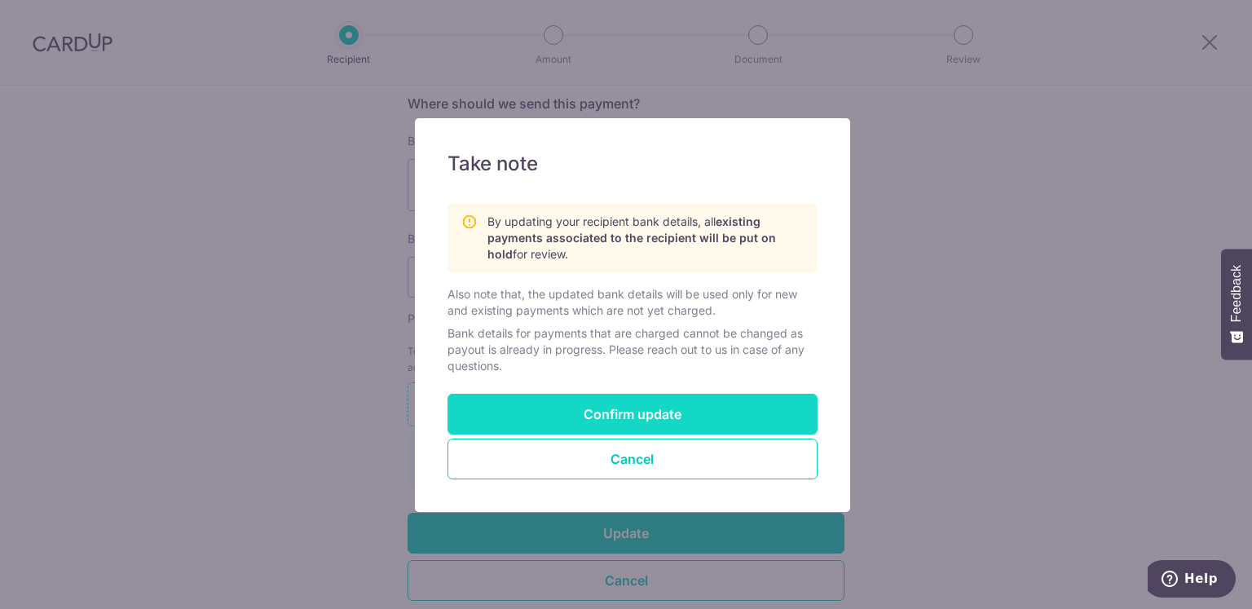
click at [645, 403] on button "Confirm update" at bounding box center [632, 414] width 370 height 41
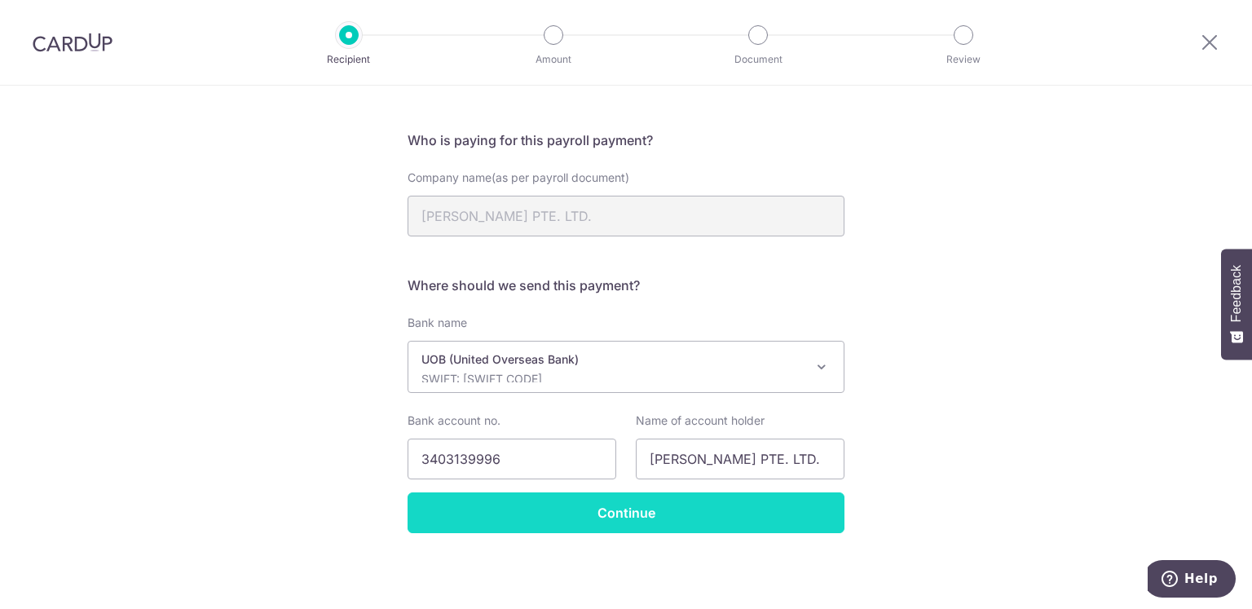
click at [645, 506] on input "Continue" at bounding box center [625, 512] width 437 height 41
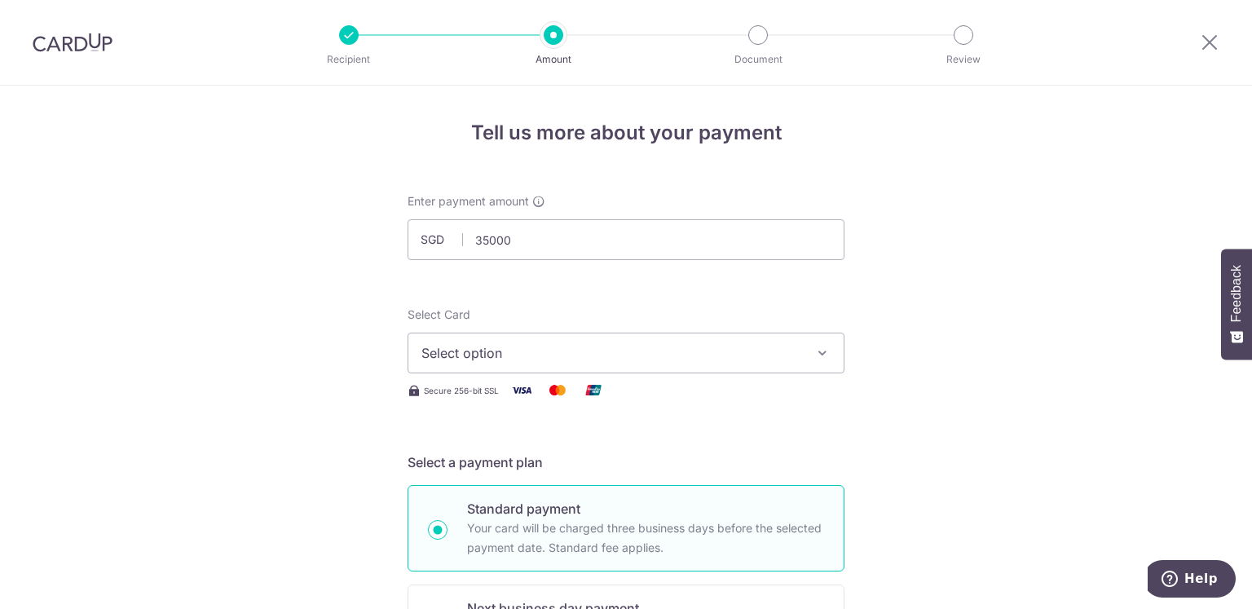
type input "35,000.00"
click at [653, 348] on span "Select option" at bounding box center [611, 353] width 380 height 20
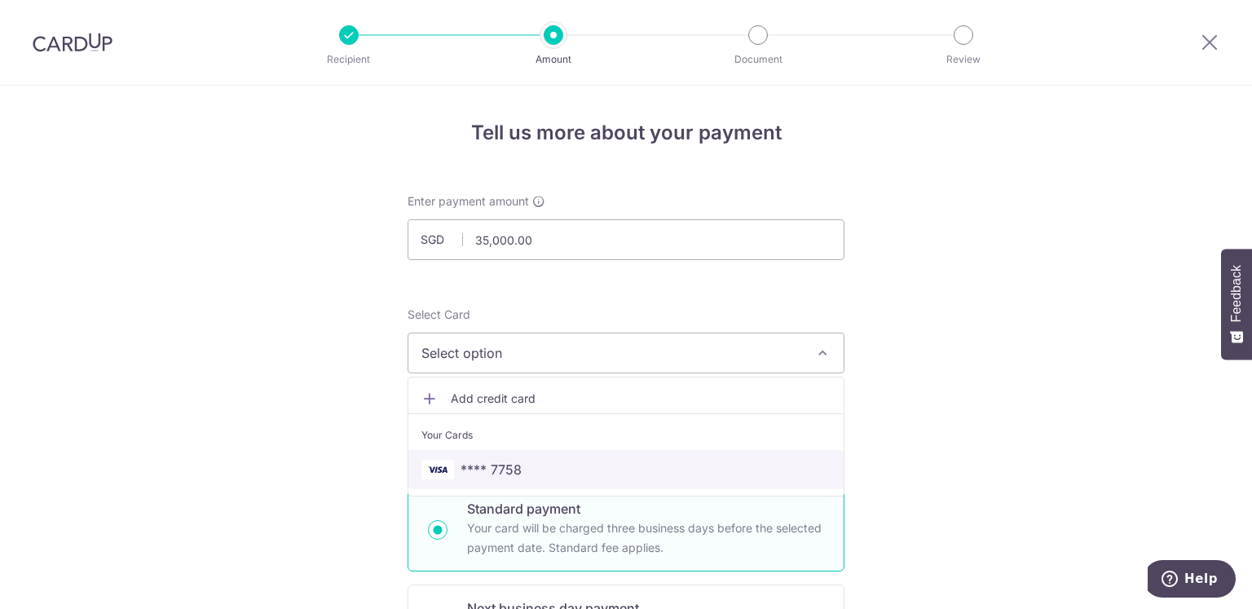
click at [521, 467] on span "**** 7758" at bounding box center [625, 470] width 409 height 20
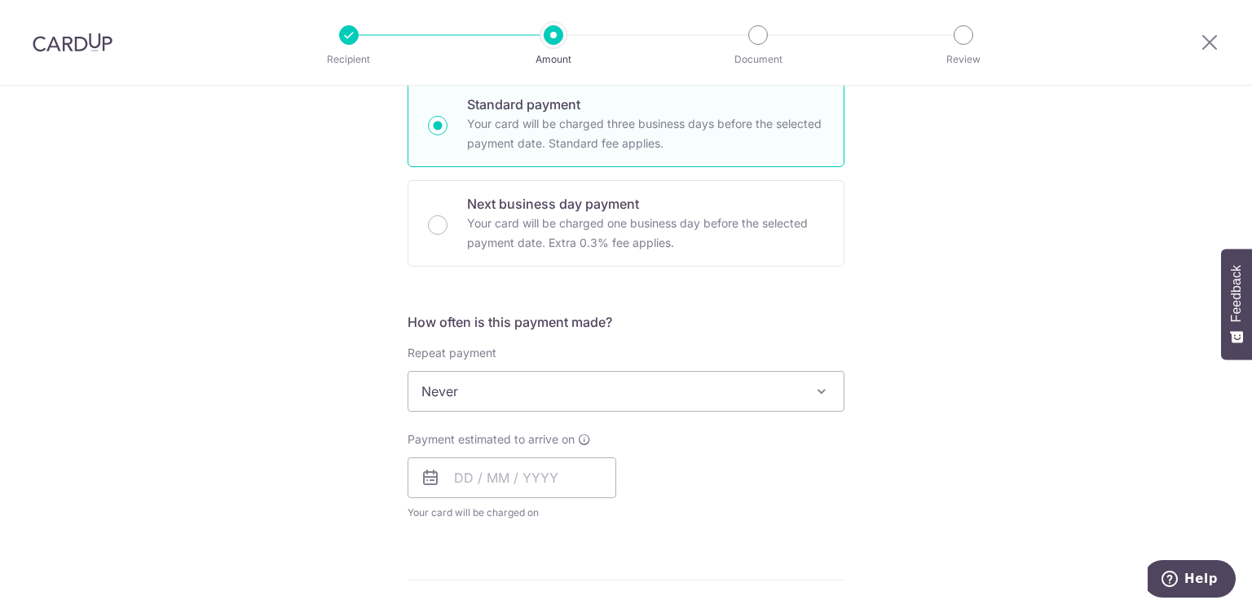
scroll to position [407, 0]
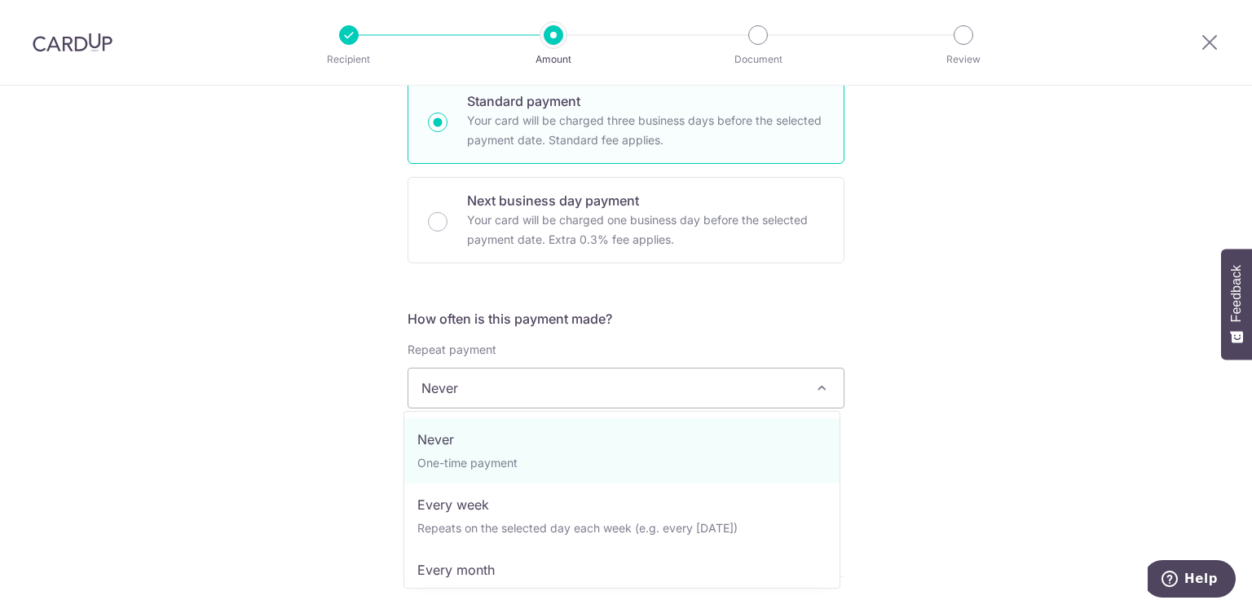
click at [667, 392] on span "Never" at bounding box center [625, 387] width 435 height 39
select select "3"
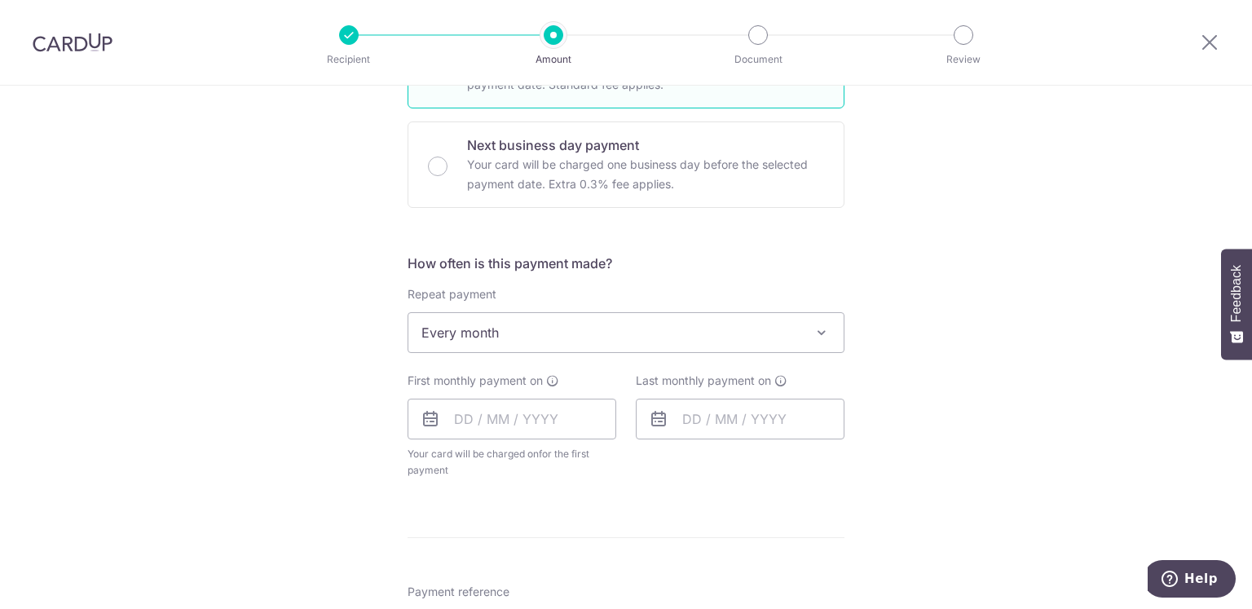
scroll to position [489, 0]
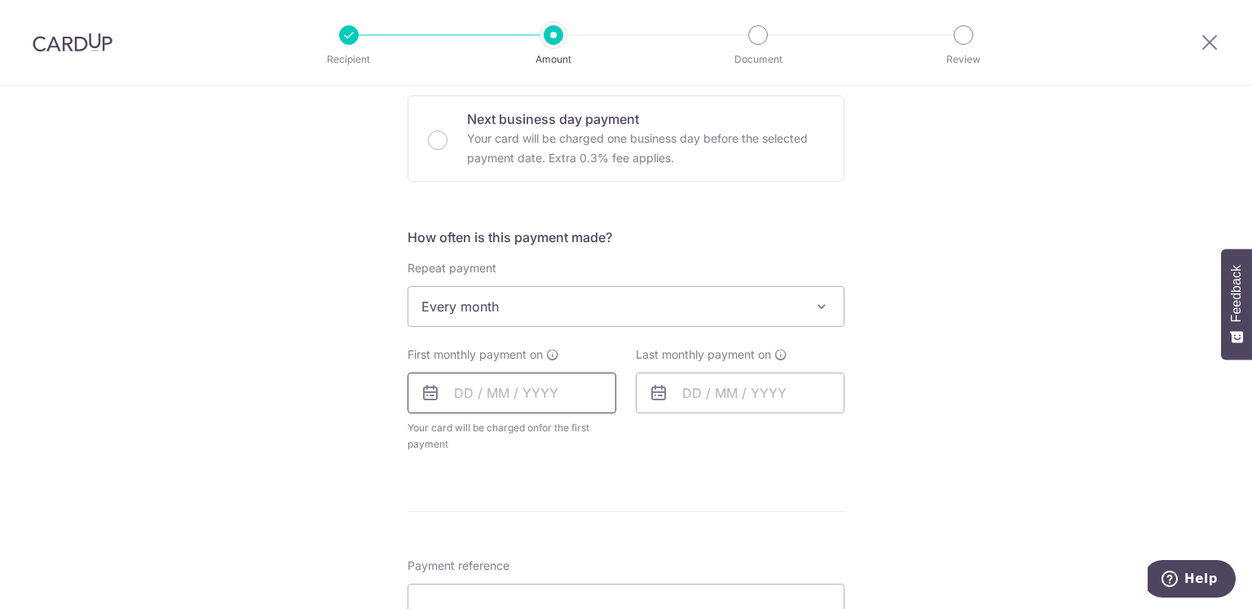
click at [450, 398] on input "text" at bounding box center [511, 392] width 209 height 41
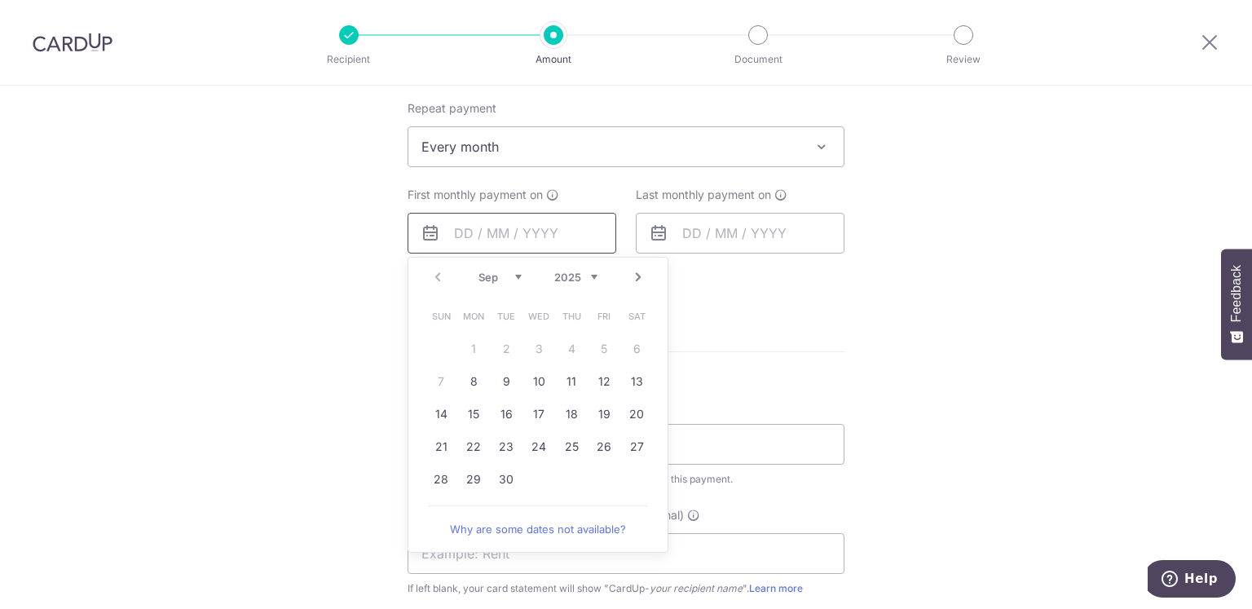
scroll to position [652, 0]
click at [564, 441] on link "25" at bounding box center [571, 443] width 26 height 26
type input "[DATE]"
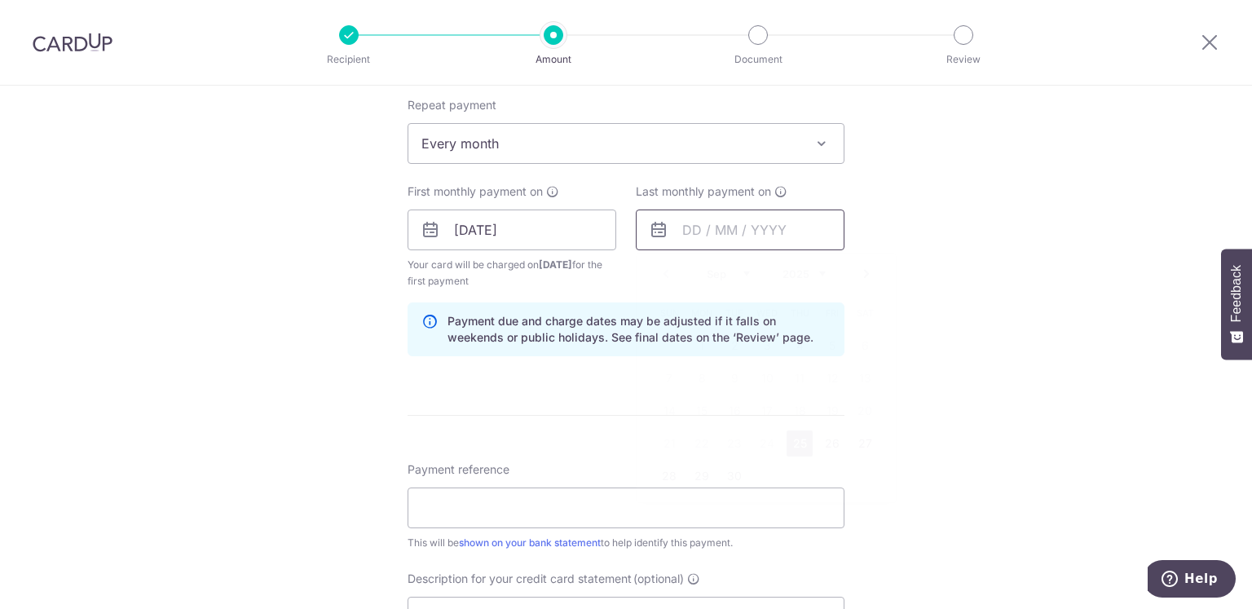
click at [724, 231] on input "text" at bounding box center [740, 229] width 209 height 41
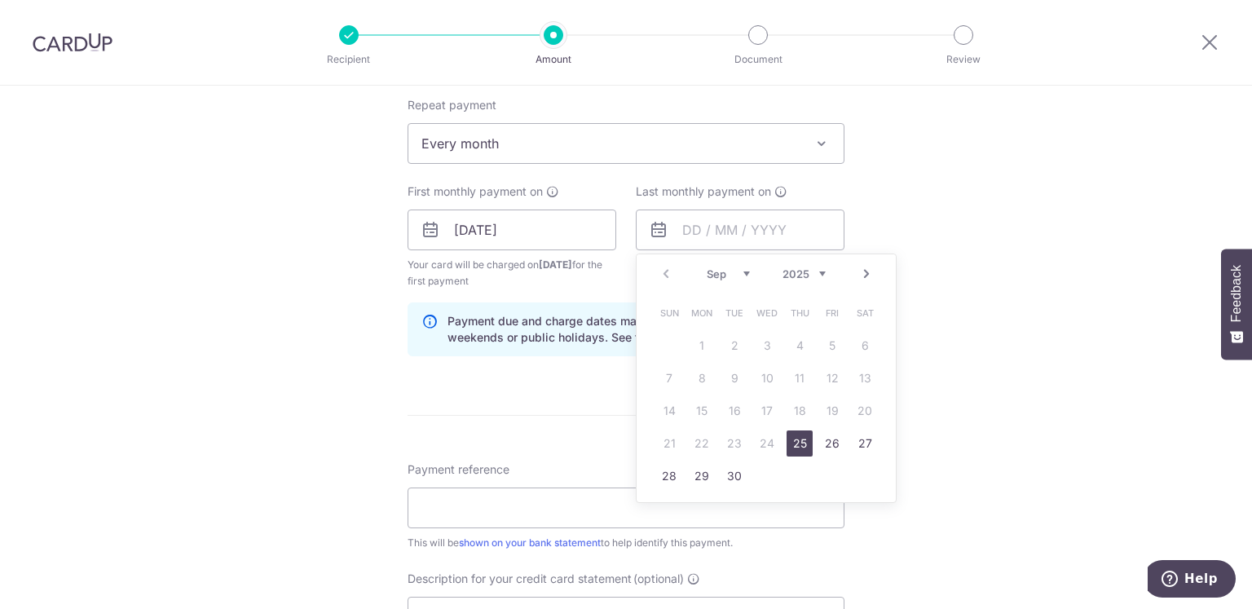
click at [867, 275] on link "Next" at bounding box center [866, 274] width 20 height 20
click at [795, 447] on link "25" at bounding box center [799, 443] width 26 height 26
type input "25/12/2025"
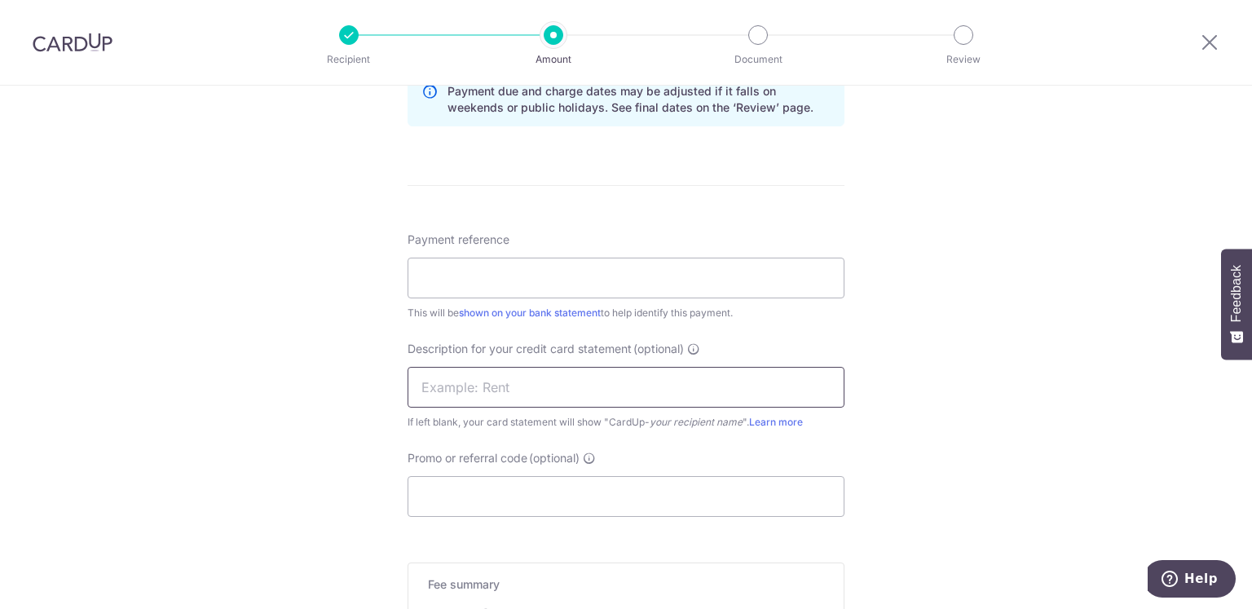
scroll to position [896, 0]
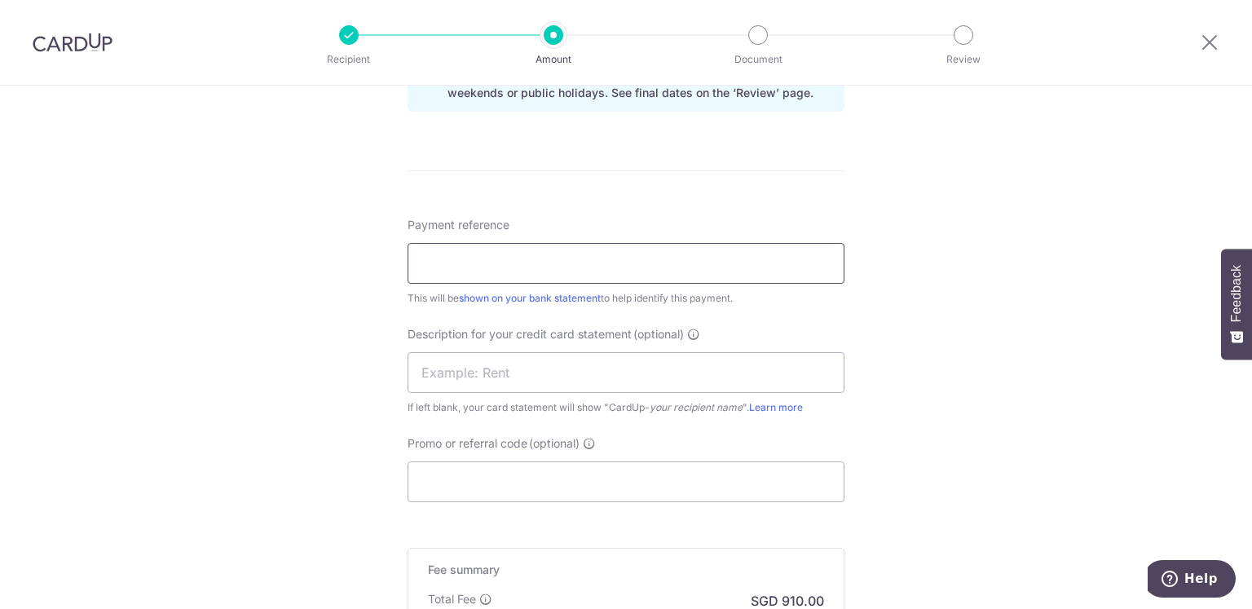
click at [575, 266] on input "Payment reference" at bounding box center [625, 263] width 437 height 41
type input "SALARY"
click at [564, 365] on input "text" at bounding box center [625, 372] width 437 height 41
type input "D"
type input "SALARY"
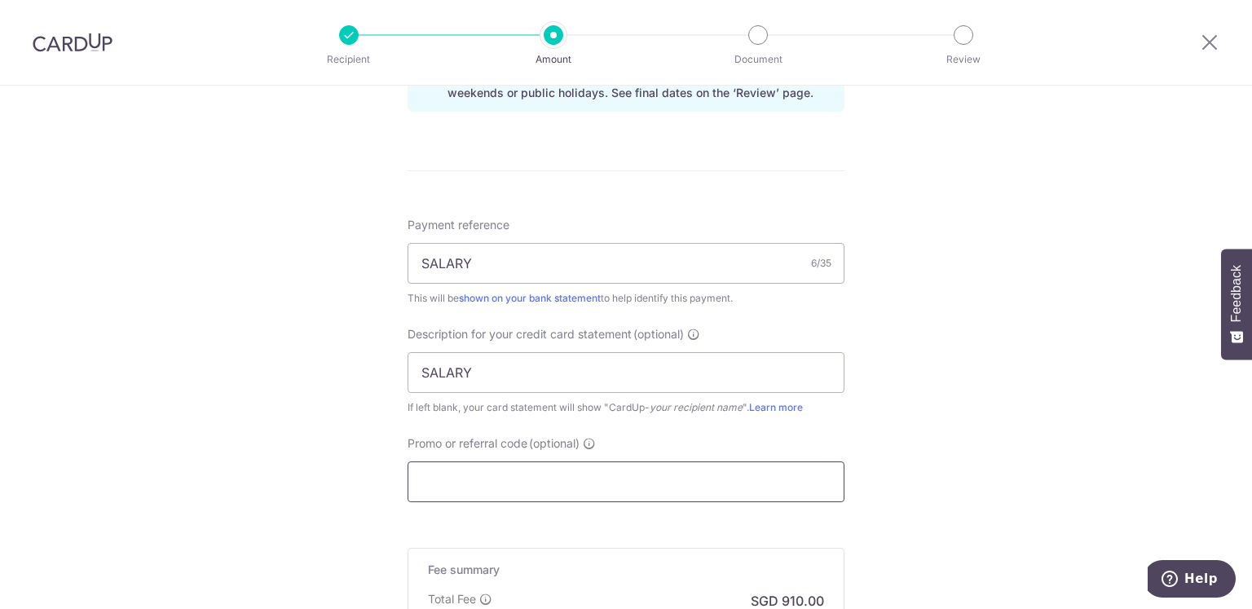
click at [590, 483] on input "Promo or referral code (optional)" at bounding box center [625, 481] width 437 height 41
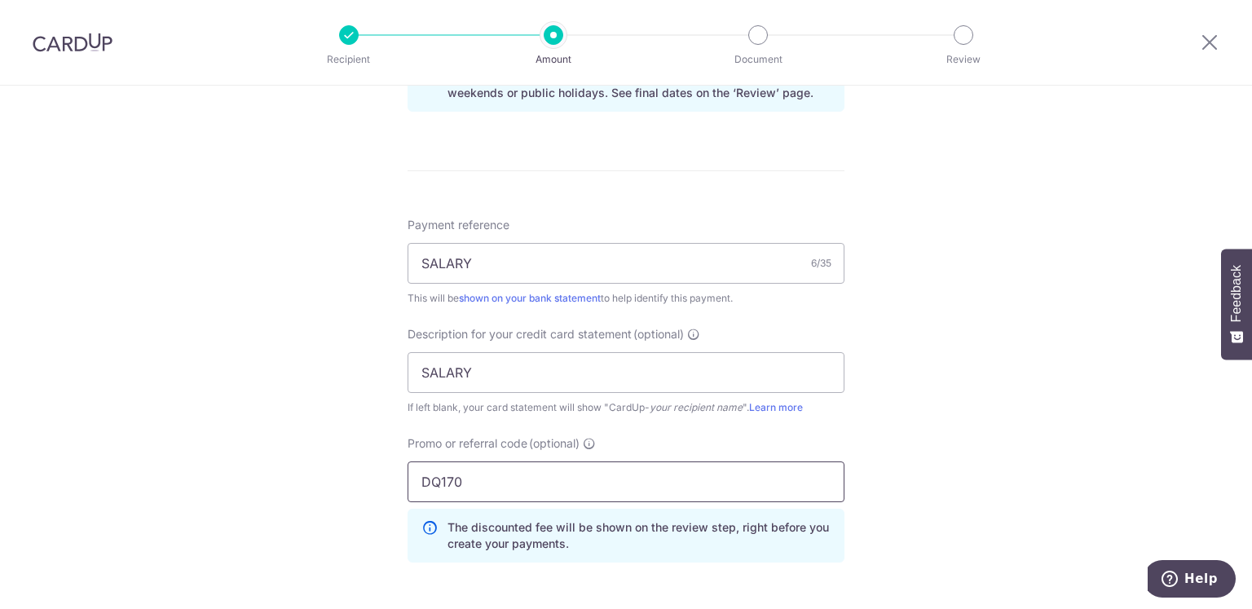
type input "DQ170"
click at [1005, 421] on div "Tell us more about your payment Enter payment amount SGD 35,000.00 35000.00 Sel…" at bounding box center [626, 51] width 1252 height 1724
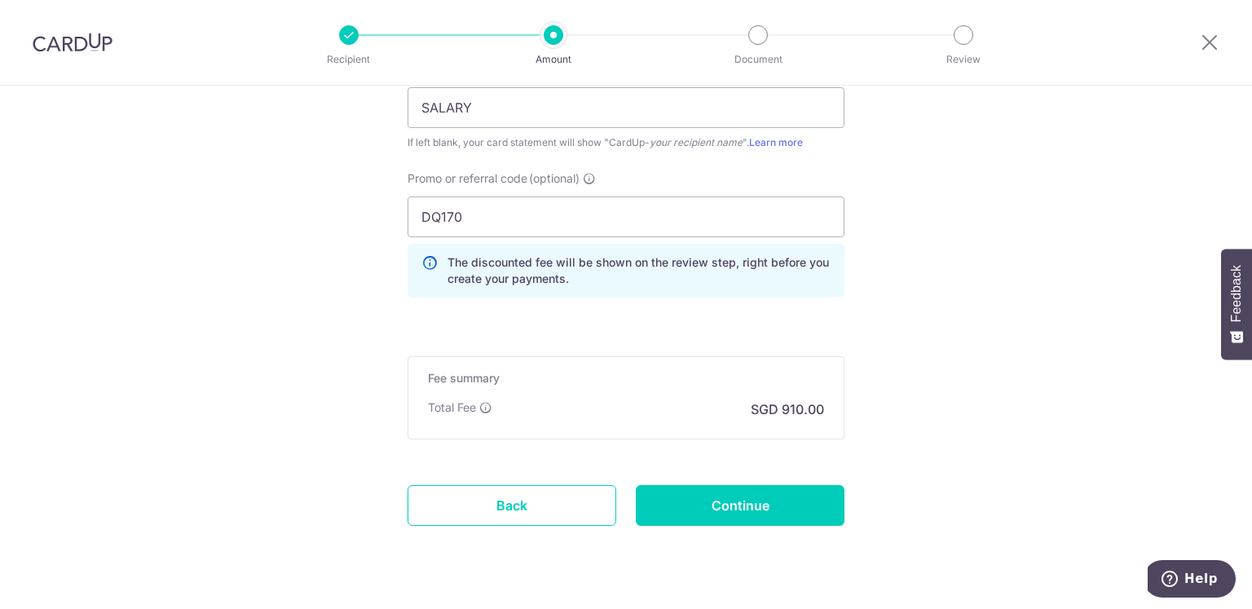
scroll to position [1197, 0]
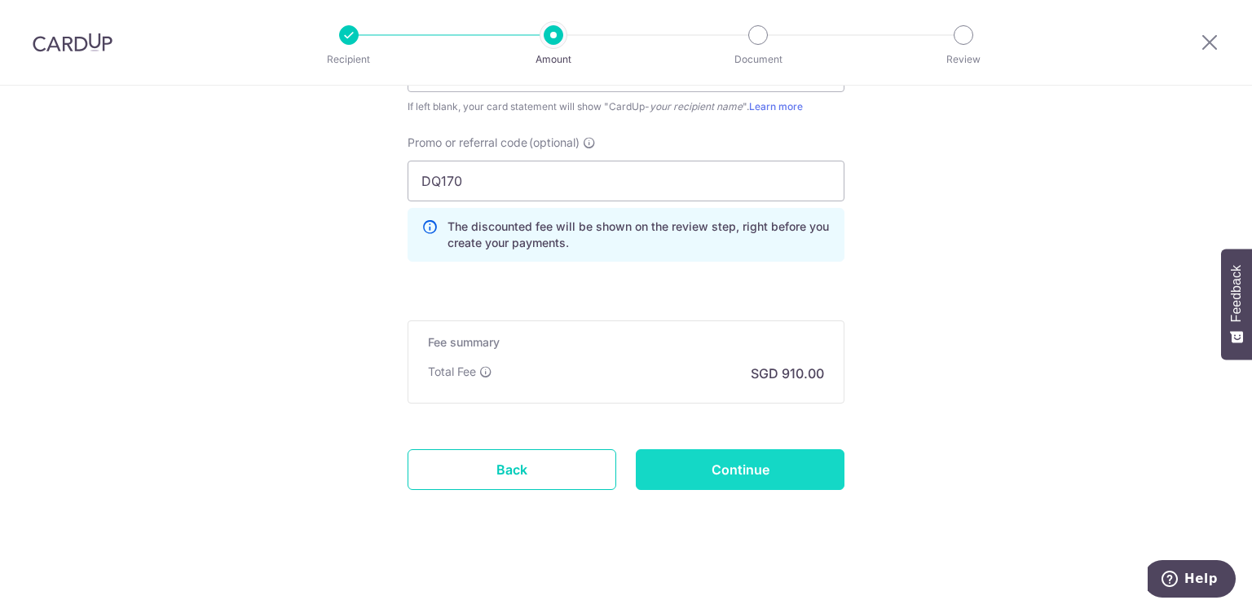
click at [763, 460] on input "Continue" at bounding box center [740, 469] width 209 height 41
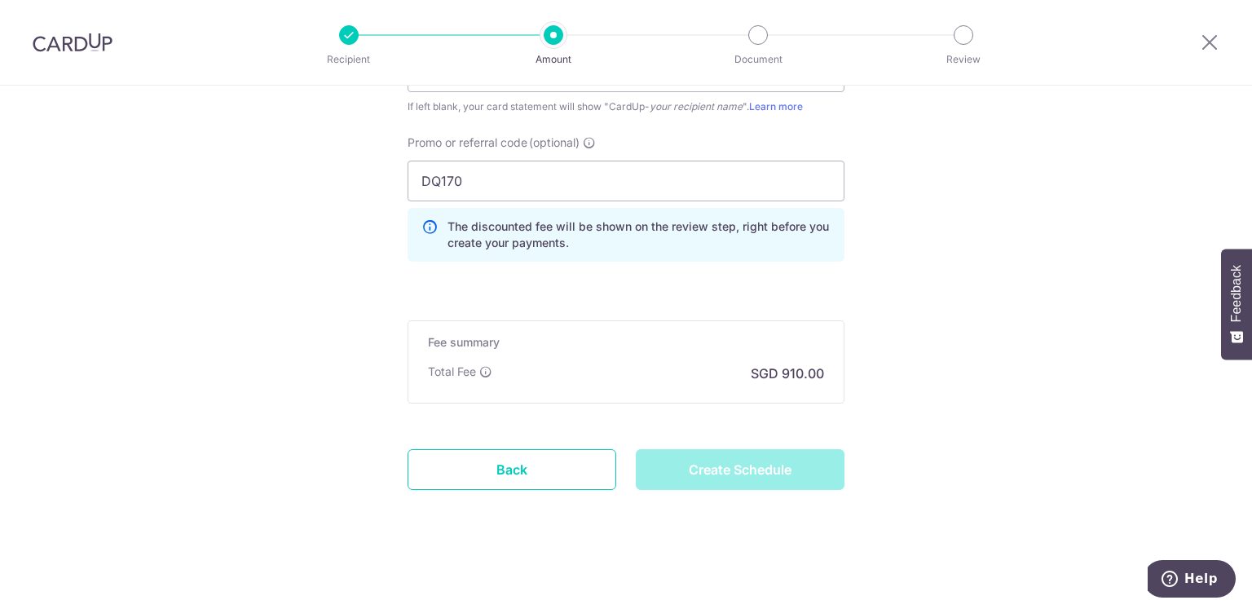
type input "Create Schedule"
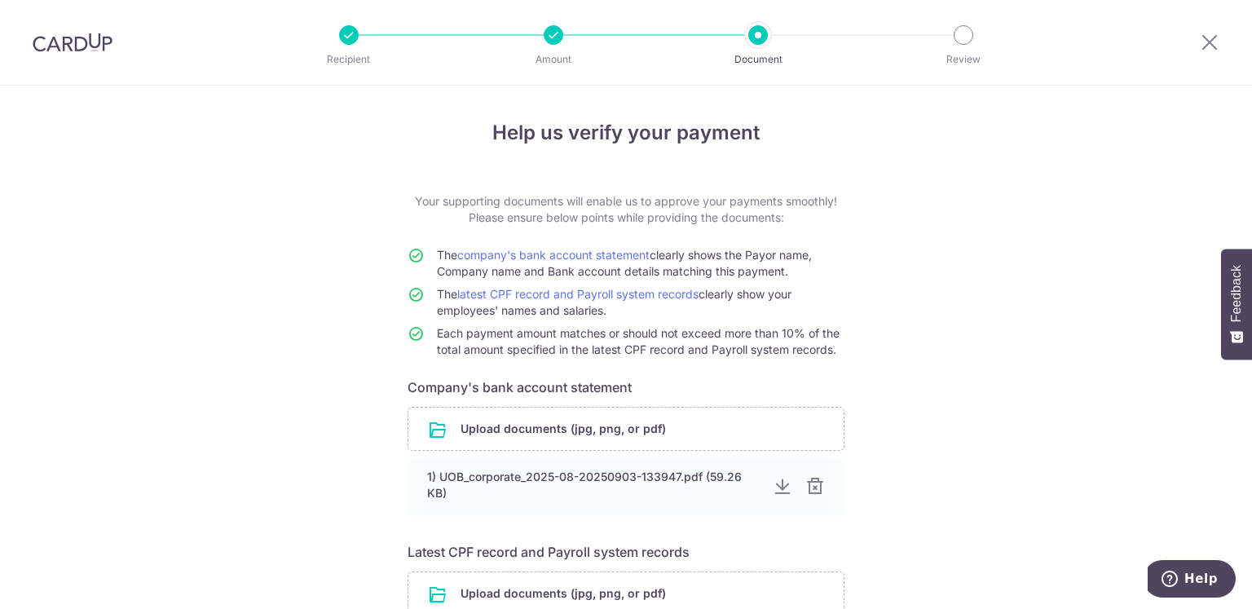
scroll to position [148, 0]
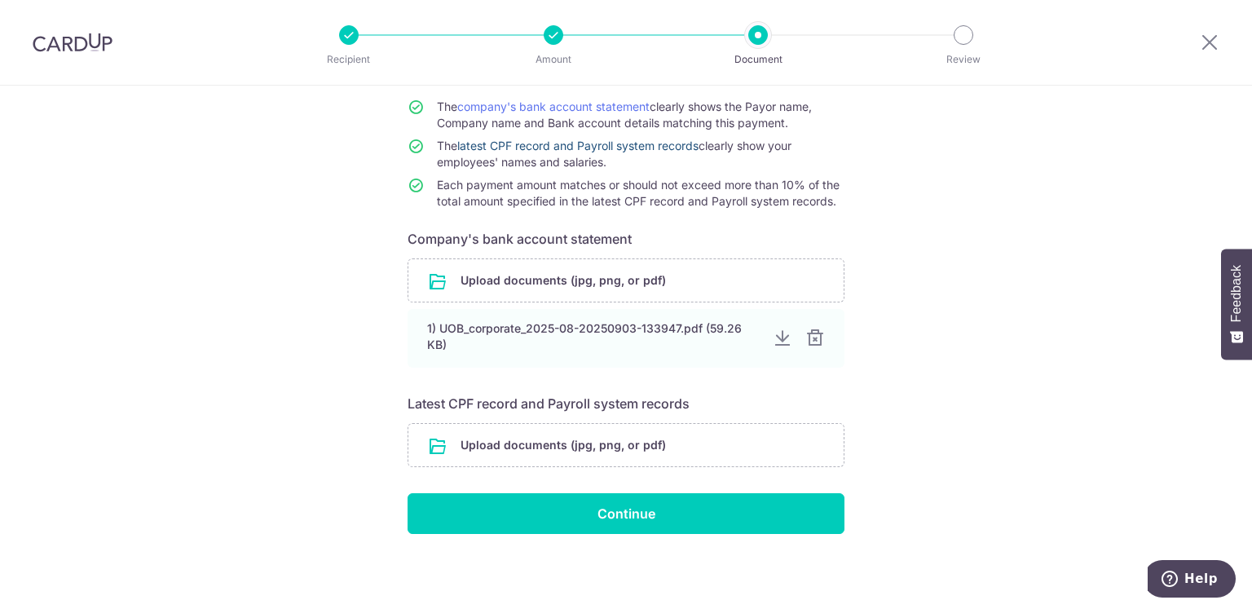
click at [597, 147] on link "latest CPF record and Payroll system records" at bounding box center [577, 146] width 241 height 14
click at [642, 447] on input "file" at bounding box center [625, 445] width 435 height 42
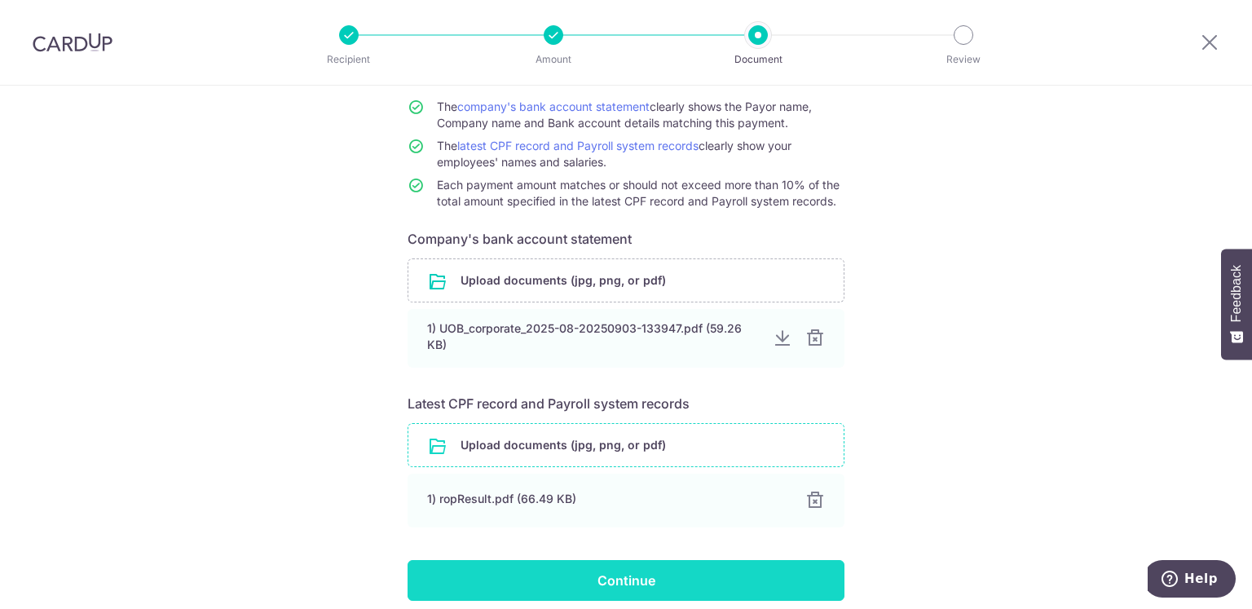
click at [644, 580] on input "Continue" at bounding box center [625, 580] width 437 height 41
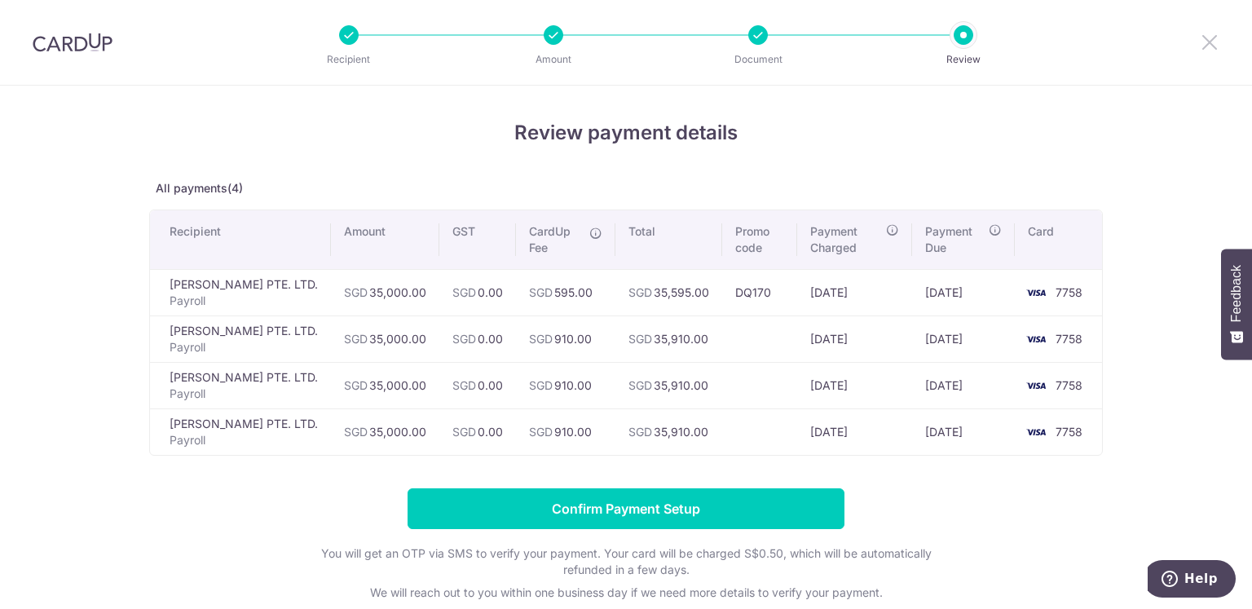
click at [1213, 43] on icon at bounding box center [1210, 42] width 20 height 20
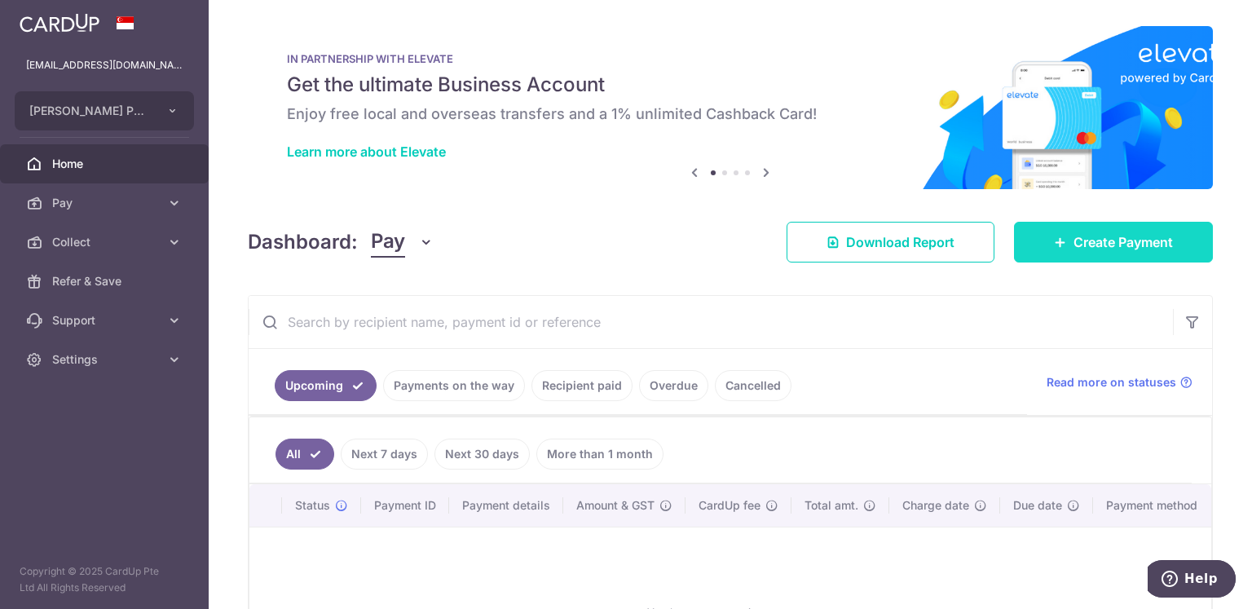
click at [1146, 249] on span "Create Payment" at bounding box center [1122, 242] width 99 height 20
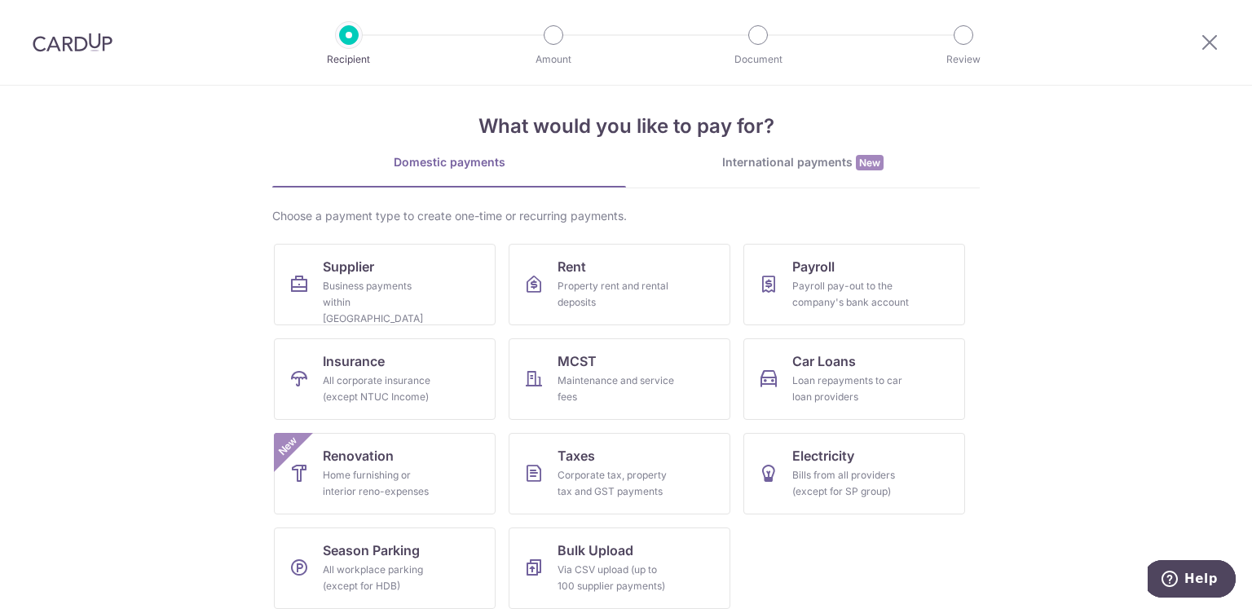
scroll to position [25, 0]
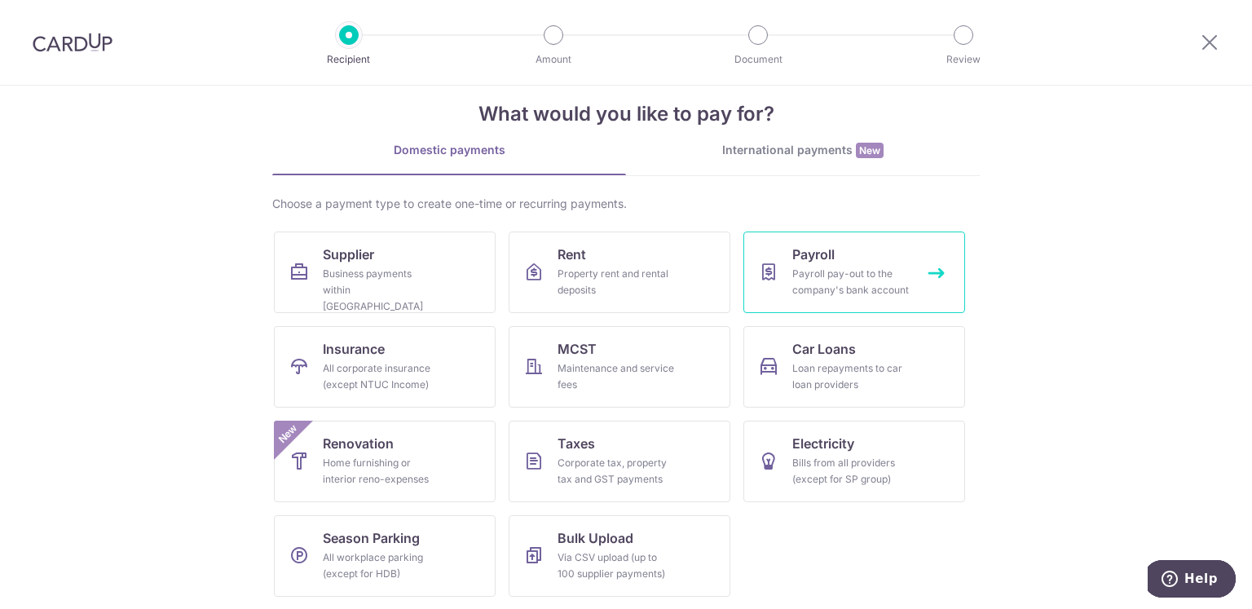
click at [855, 288] on div "Payroll pay-out to the company's bank account" at bounding box center [850, 282] width 117 height 33
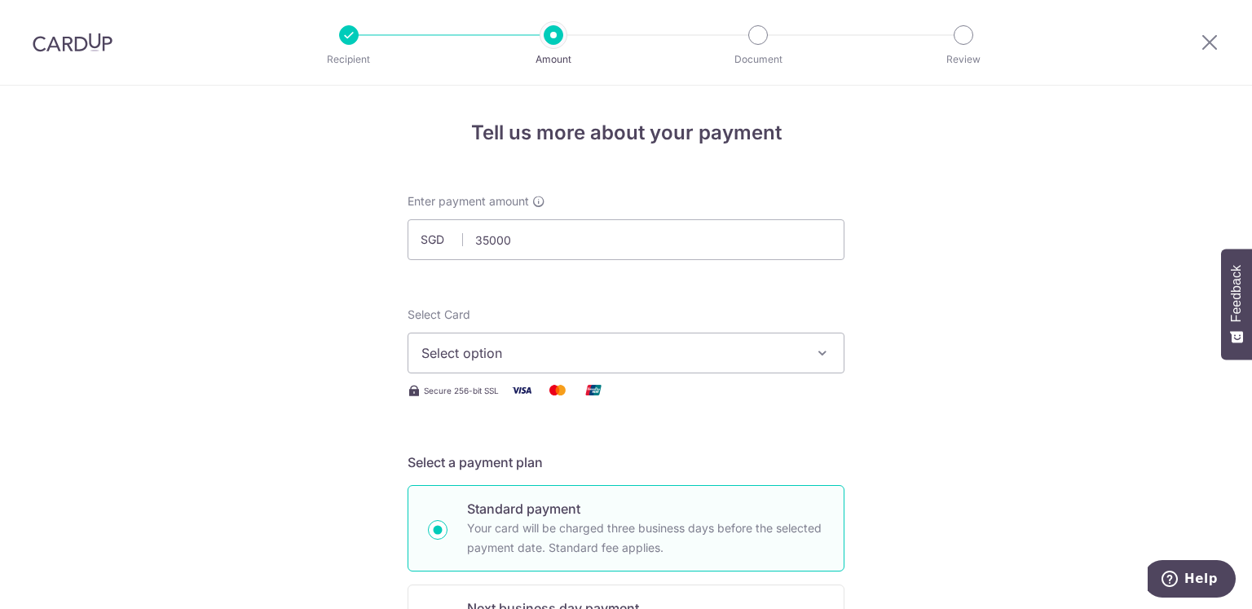
type input "35,000.00"
click at [624, 350] on span "Select option" at bounding box center [611, 353] width 380 height 20
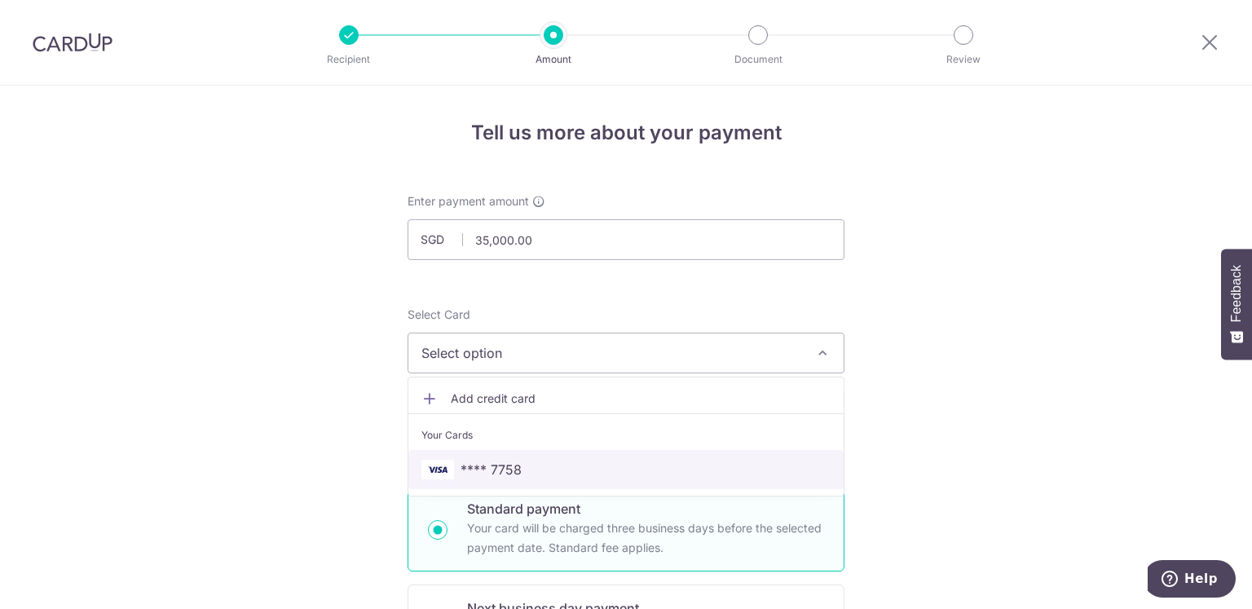
click at [544, 475] on span "**** 7758" at bounding box center [625, 470] width 409 height 20
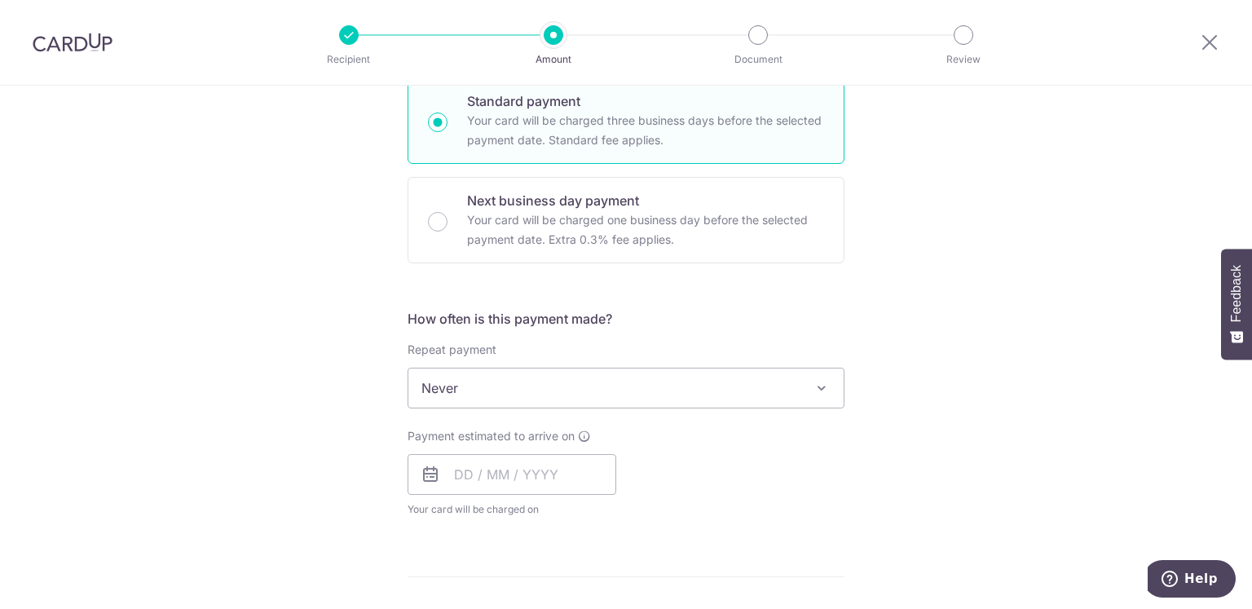
scroll to position [489, 0]
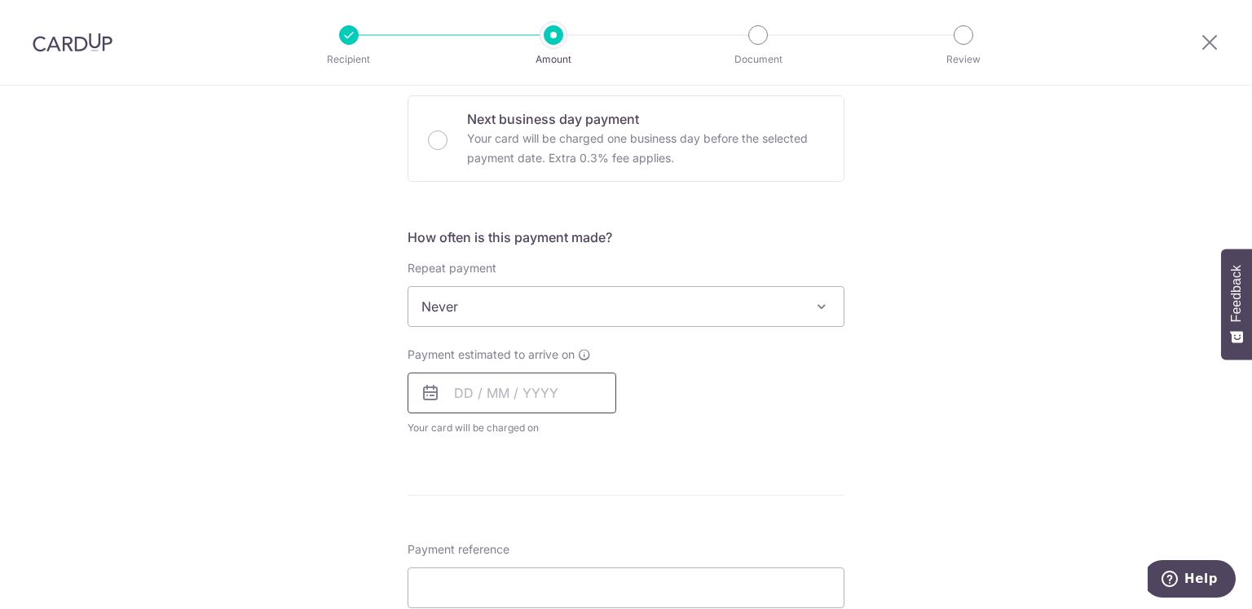
click at [463, 398] on input "text" at bounding box center [511, 392] width 209 height 41
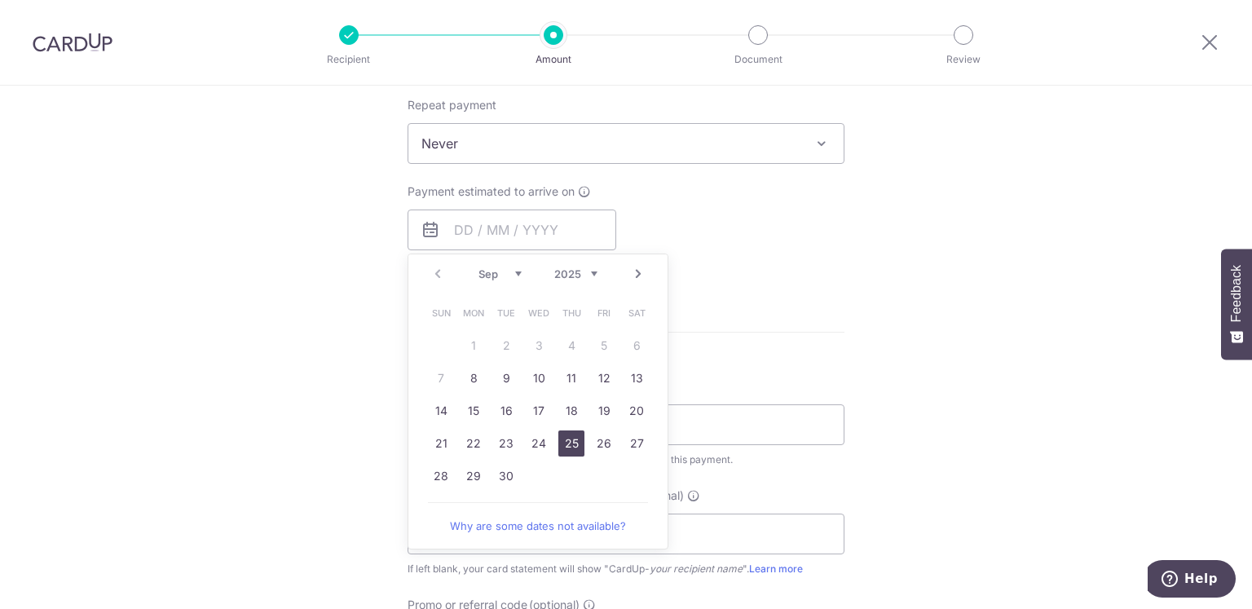
click at [570, 439] on link "25" at bounding box center [571, 443] width 26 height 26
type input "[DATE]"
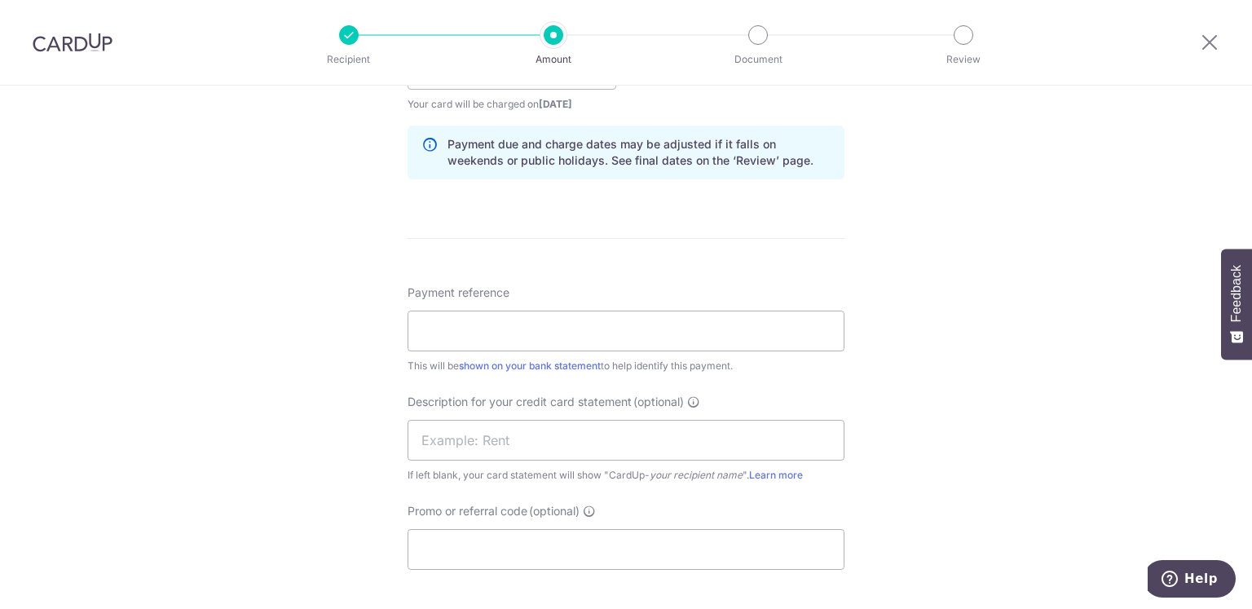
scroll to position [815, 0]
click at [526, 329] on input "Payment reference" at bounding box center [625, 328] width 437 height 41
type input "SALARY"
click at [590, 444] on input "text" at bounding box center [625, 437] width 437 height 41
type input "S"
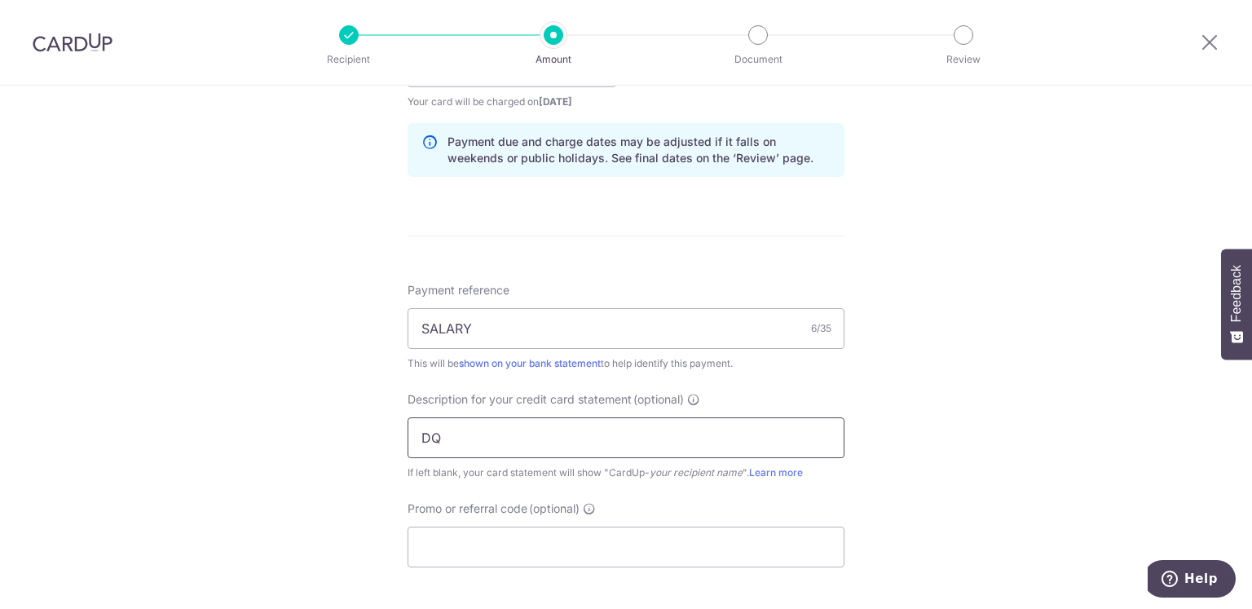
type input "D"
type input "S"
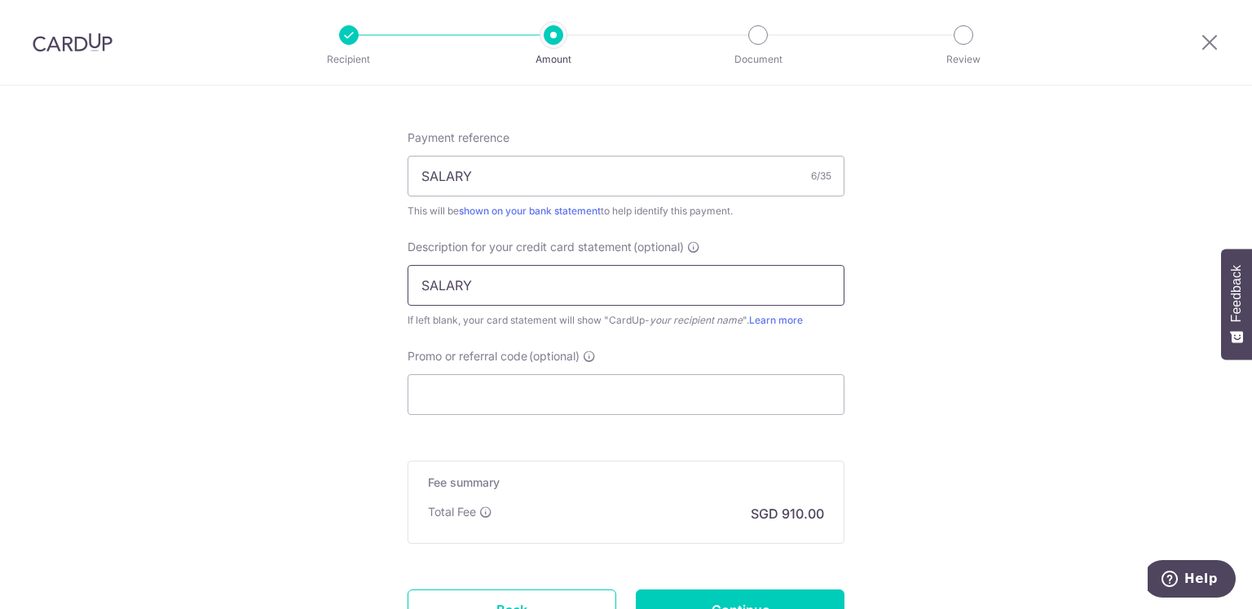
scroll to position [978, 0]
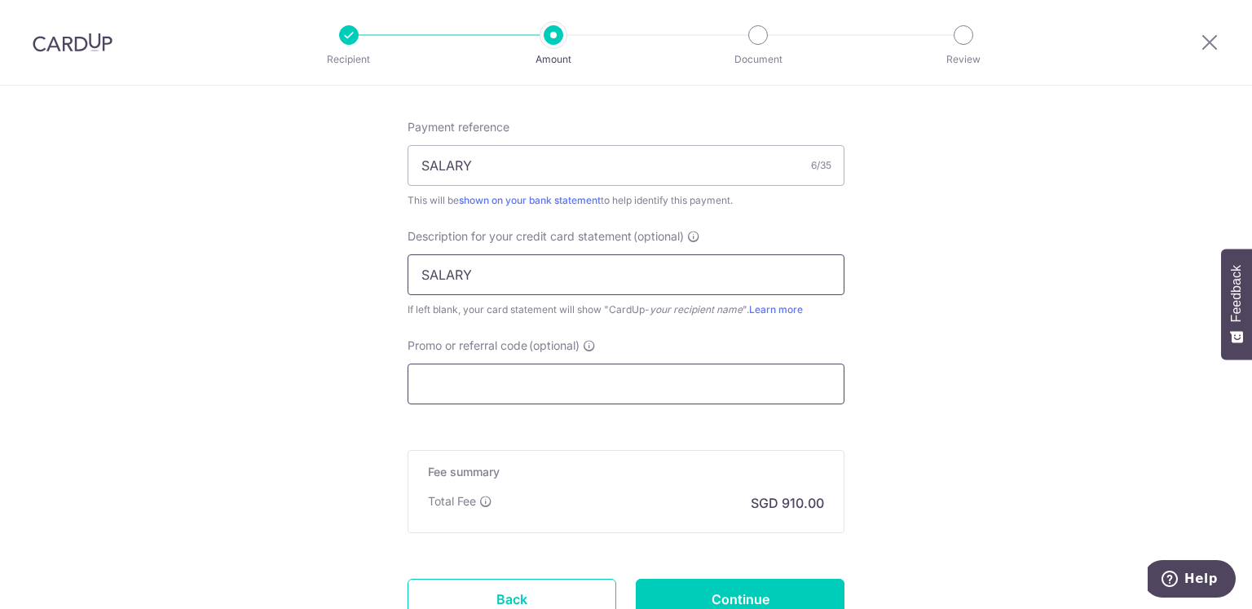
type input "SALARY"
click at [566, 388] on input "Promo or referral code (optional)" at bounding box center [625, 383] width 437 height 41
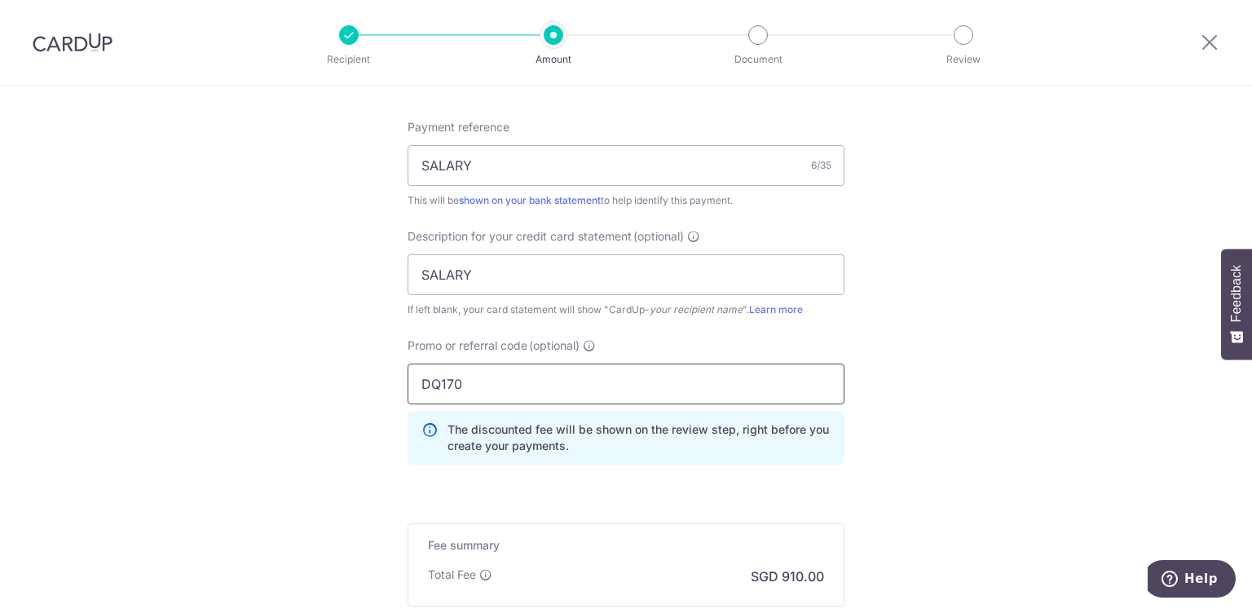
type input "DQ170"
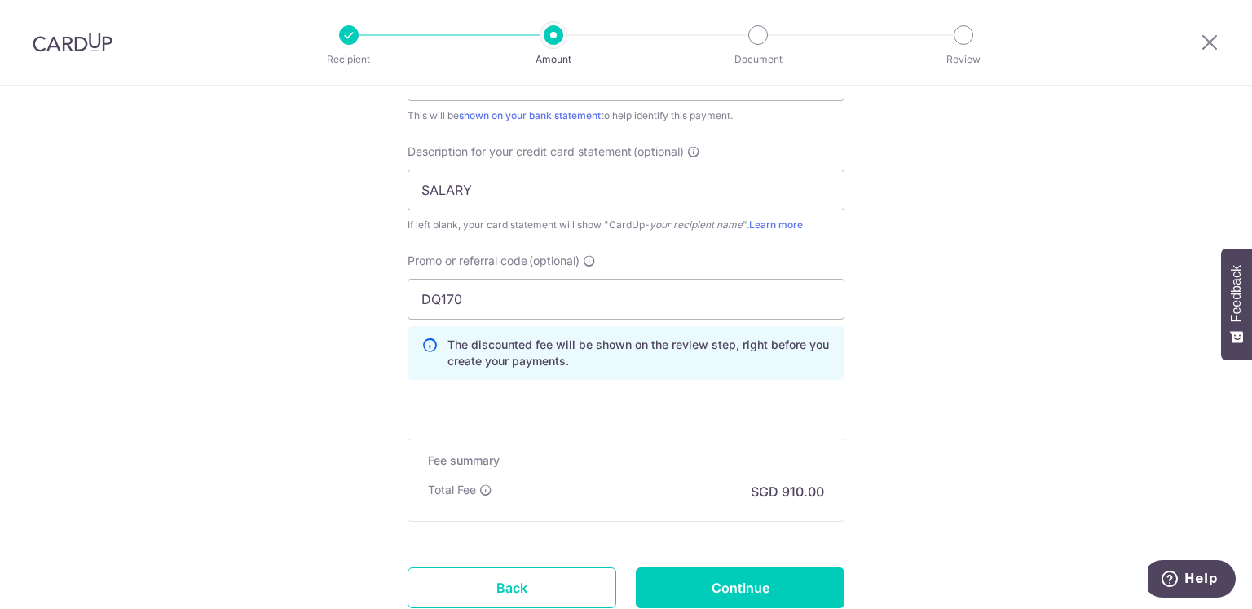
scroll to position [1141, 0]
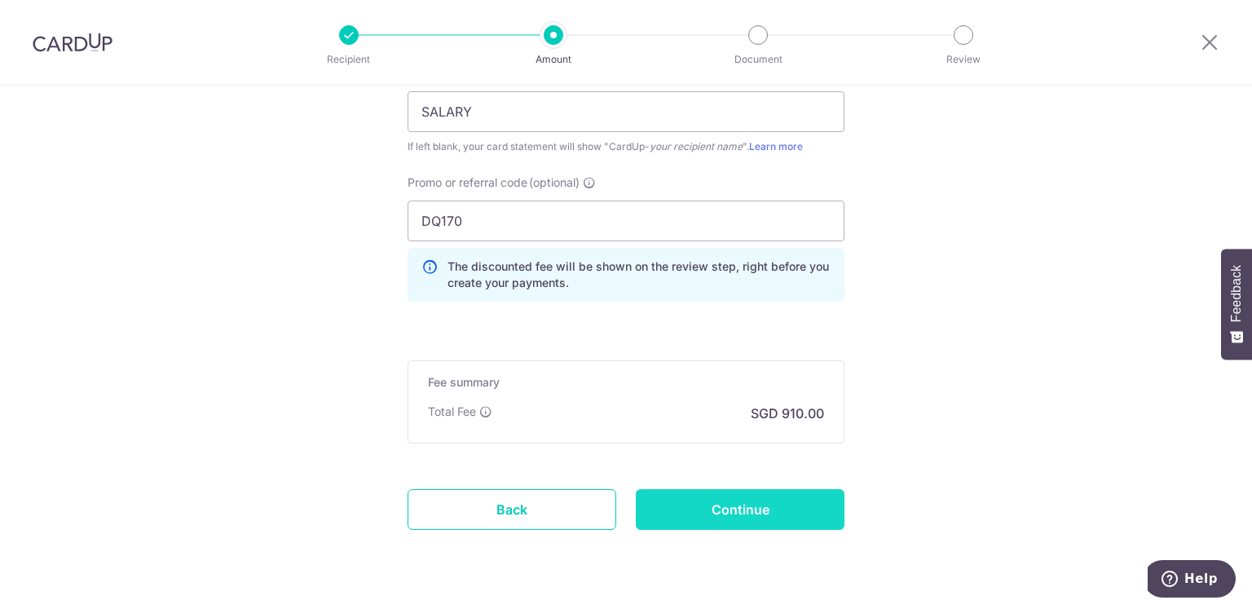
click at [733, 513] on input "Continue" at bounding box center [740, 509] width 209 height 41
type input "Create Schedule"
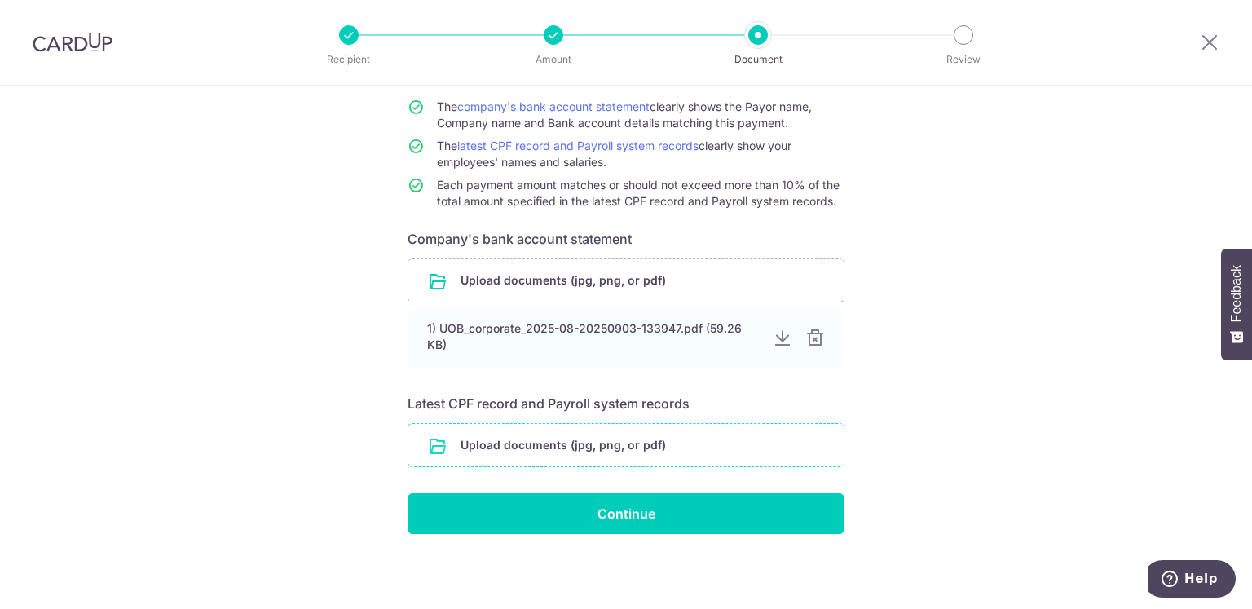
click at [580, 444] on input "file" at bounding box center [625, 445] width 435 height 42
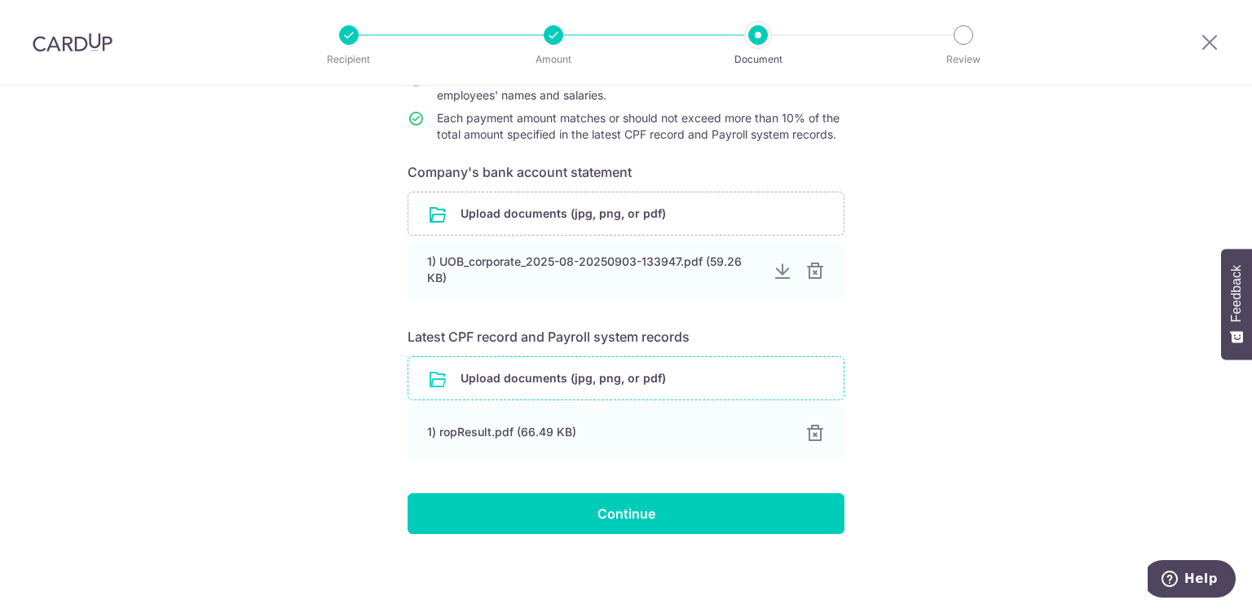
scroll to position [215, 0]
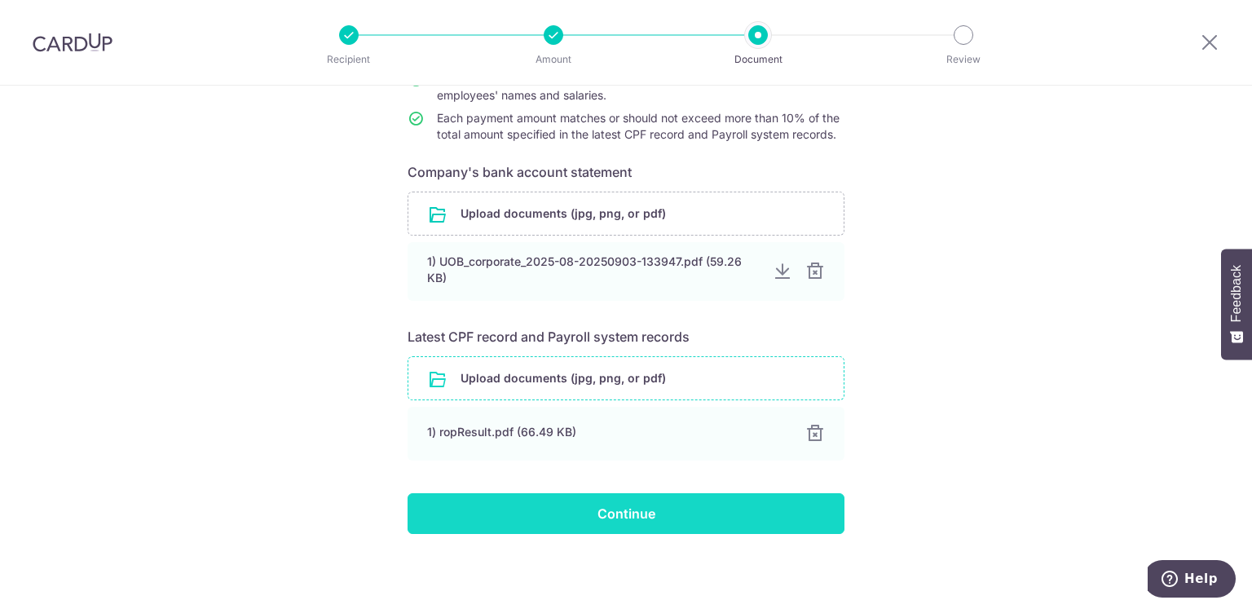
click at [658, 513] on input "Continue" at bounding box center [625, 513] width 437 height 41
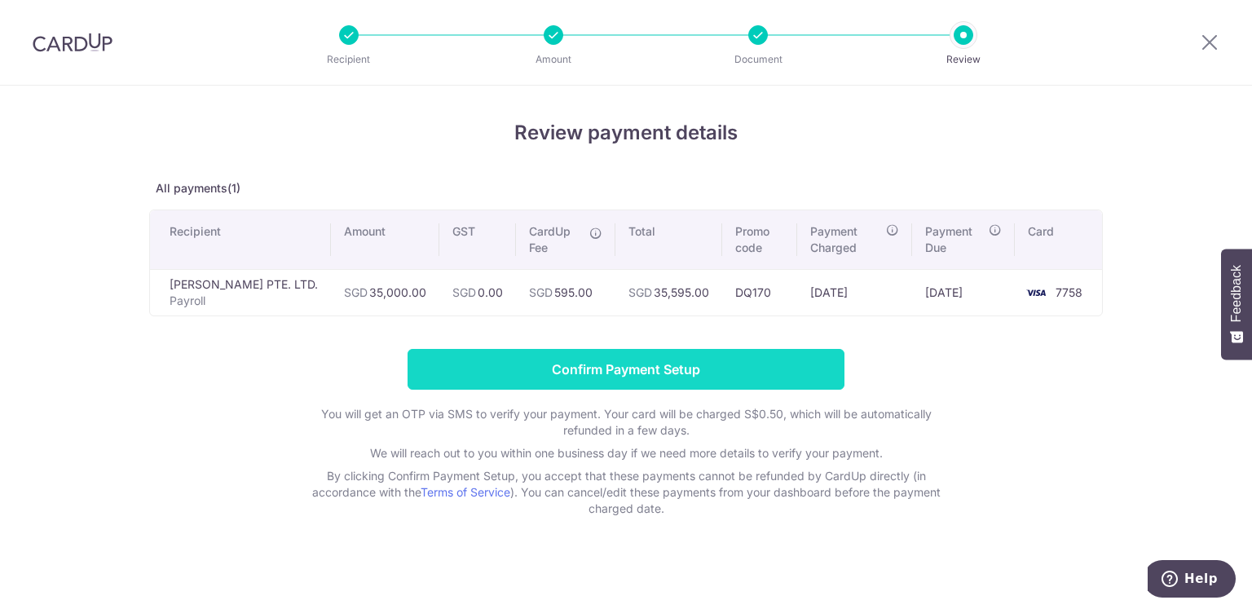
click at [779, 374] on input "Confirm Payment Setup" at bounding box center [625, 369] width 437 height 41
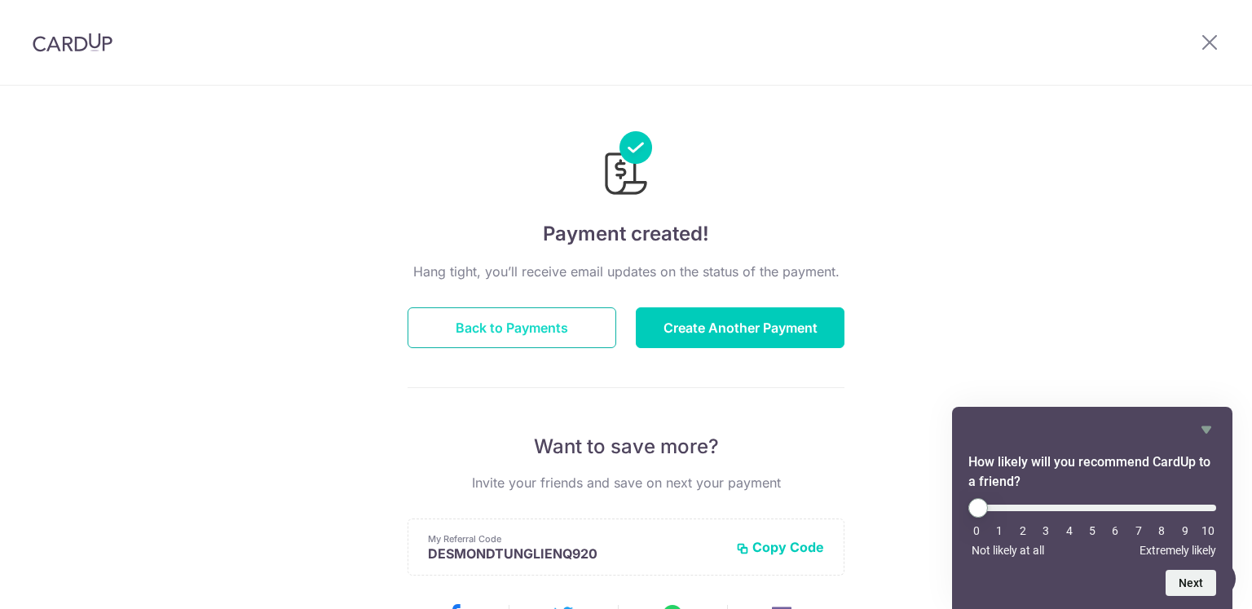
click at [539, 327] on button "Back to Payments" at bounding box center [511, 327] width 209 height 41
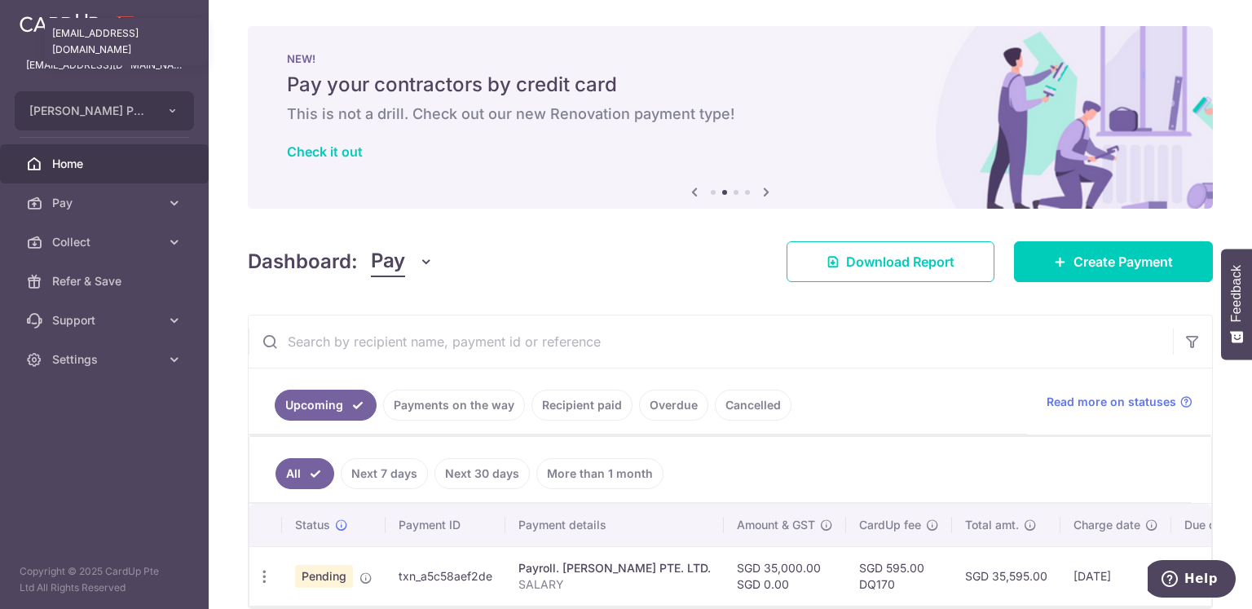
click at [92, 66] on p "[EMAIL_ADDRESS][DOMAIN_NAME]" at bounding box center [104, 65] width 156 height 16
click at [131, 108] on span "[PERSON_NAME] PTE. LTD." at bounding box center [89, 111] width 121 height 16
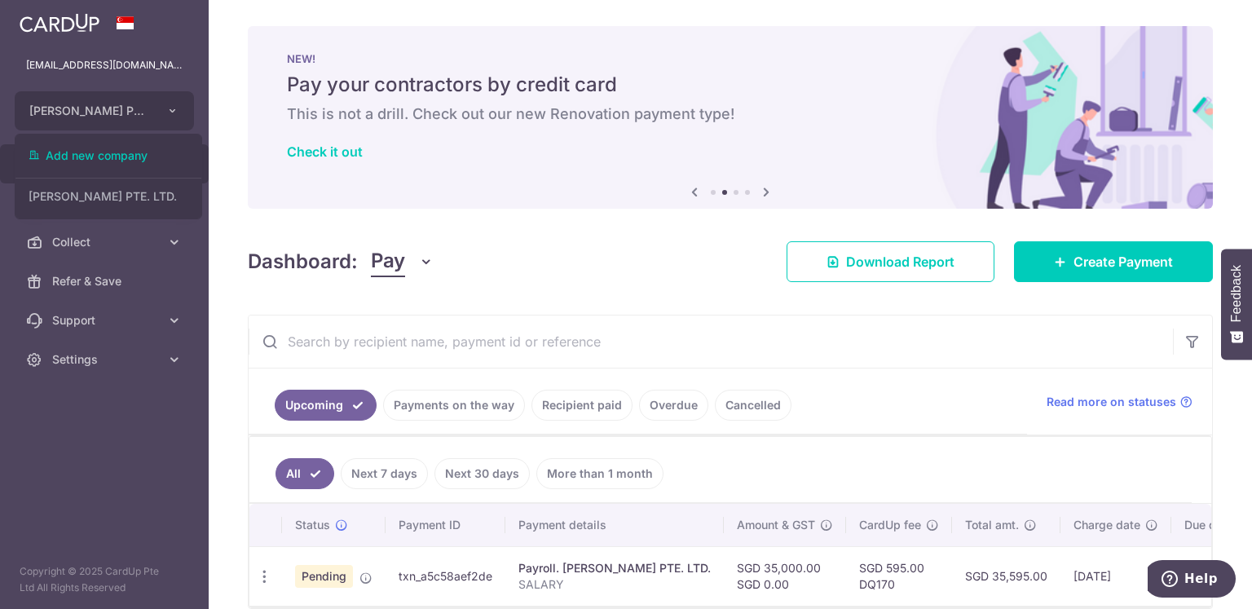
drag, startPoint x: 98, startPoint y: 473, endPoint x: 95, endPoint y: 459, distance: 15.0
click at [98, 473] on aside "ask@desmondquek.sg DESMOND QUEK PTE. LTD. Add new company DESMOND QUEK PTE. LTD…" at bounding box center [104, 304] width 209 height 609
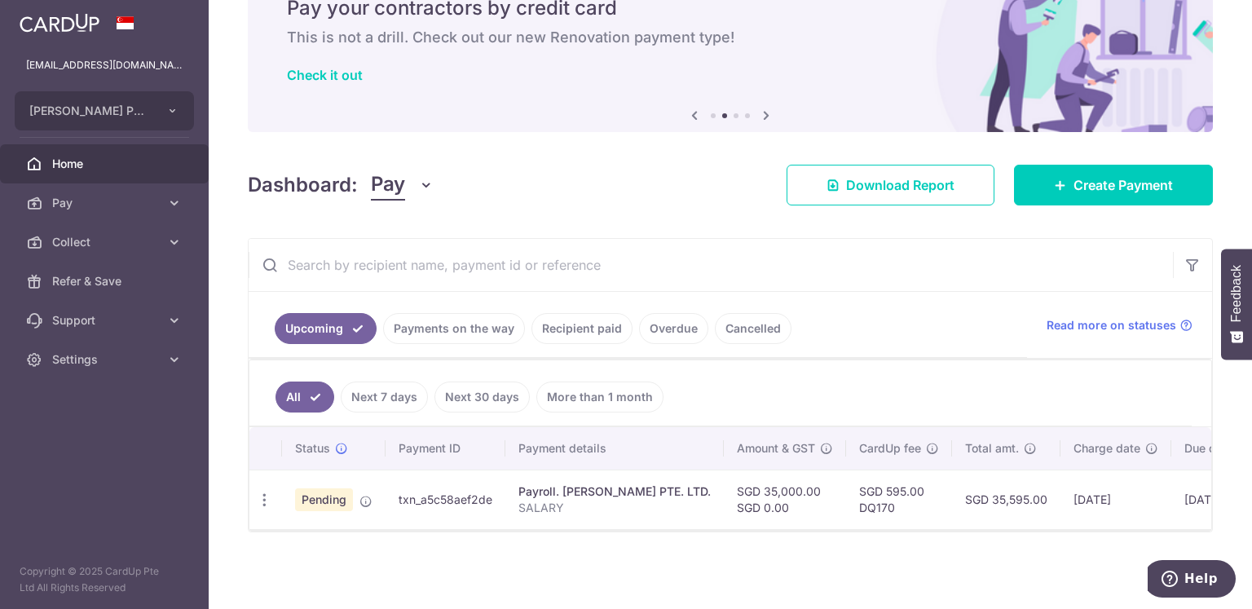
scroll to position [81, 0]
click at [134, 112] on span "DESMOND QUEK PTE. LTD." at bounding box center [89, 111] width 121 height 16
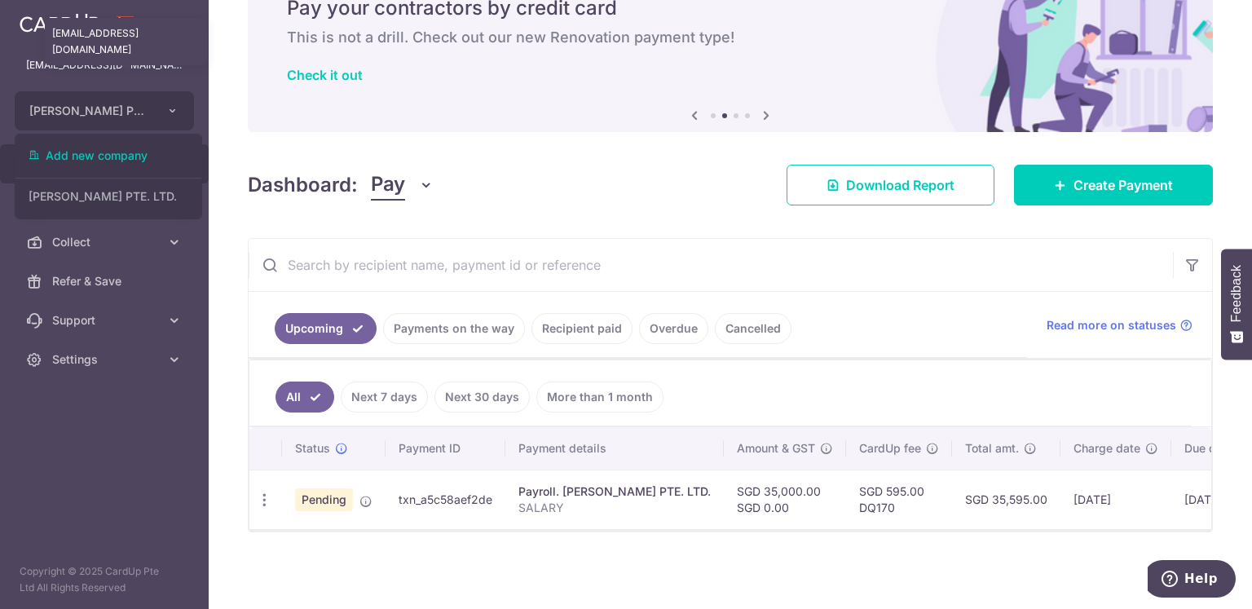
click at [95, 59] on p "ask@desmondquek.sg" at bounding box center [104, 65] width 156 height 16
click at [96, 66] on p "ask@desmondquek.sg" at bounding box center [104, 65] width 156 height 16
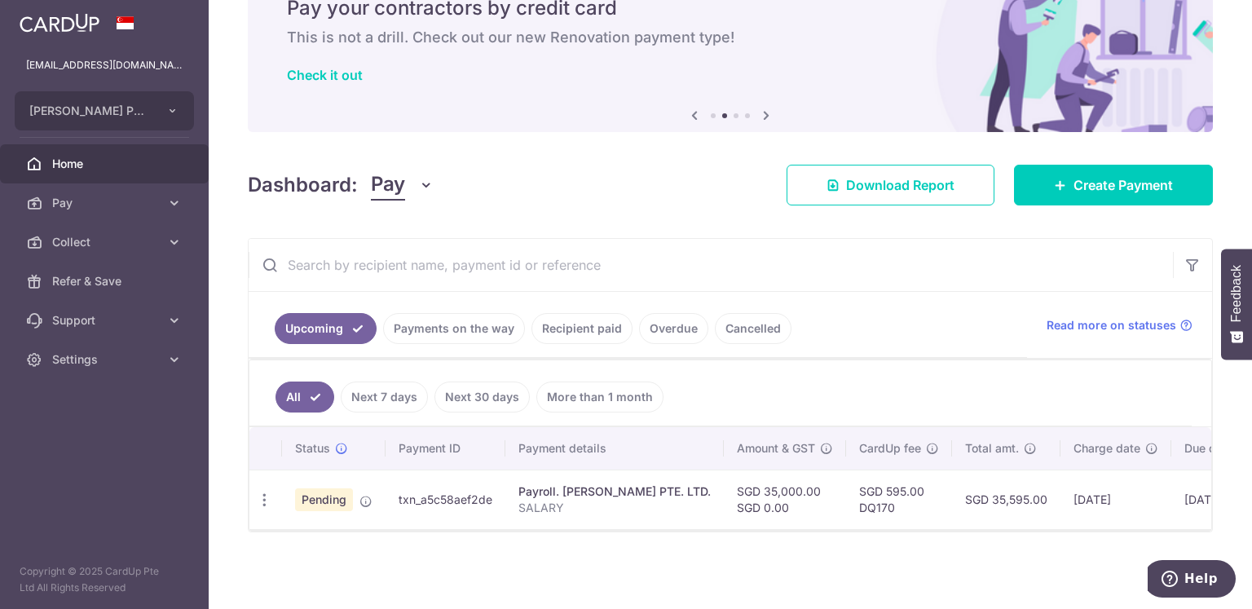
click at [122, 21] on span at bounding box center [126, 22] width 20 height 13
click at [163, 113] on button "DESMOND QUEK PTE. LTD." at bounding box center [104, 110] width 179 height 39
click at [68, 491] on aside "ask@desmondquek.sg DESMOND QUEK PTE. LTD. Add new company DESMOND QUEK PTE. LTD…" at bounding box center [104, 304] width 209 height 609
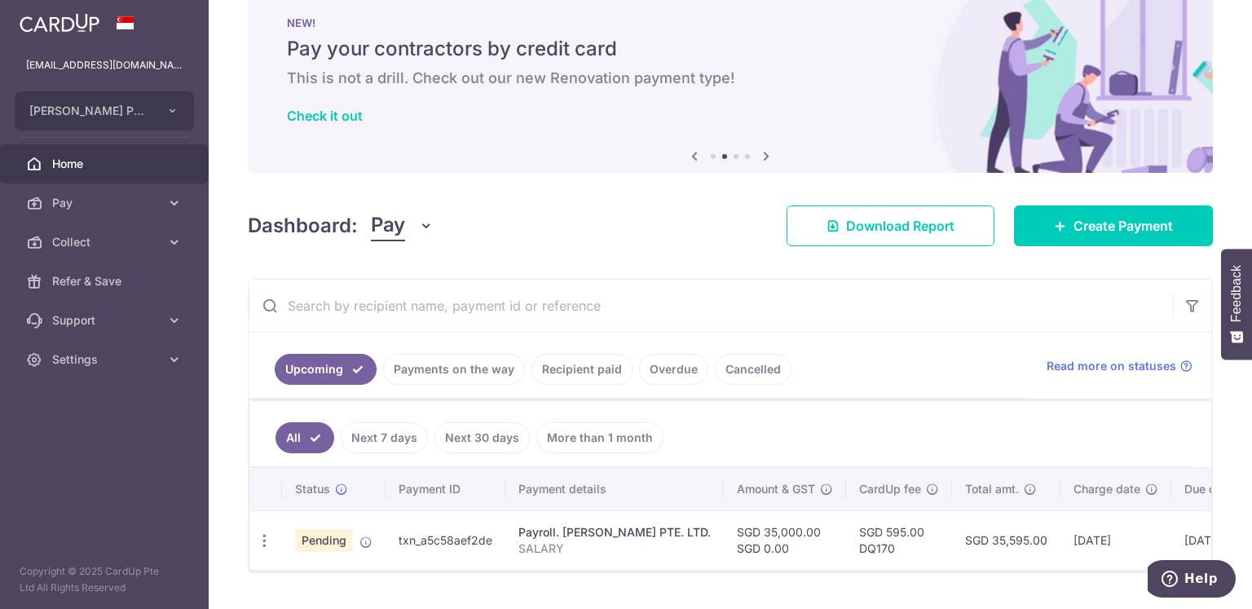
scroll to position [0, 0]
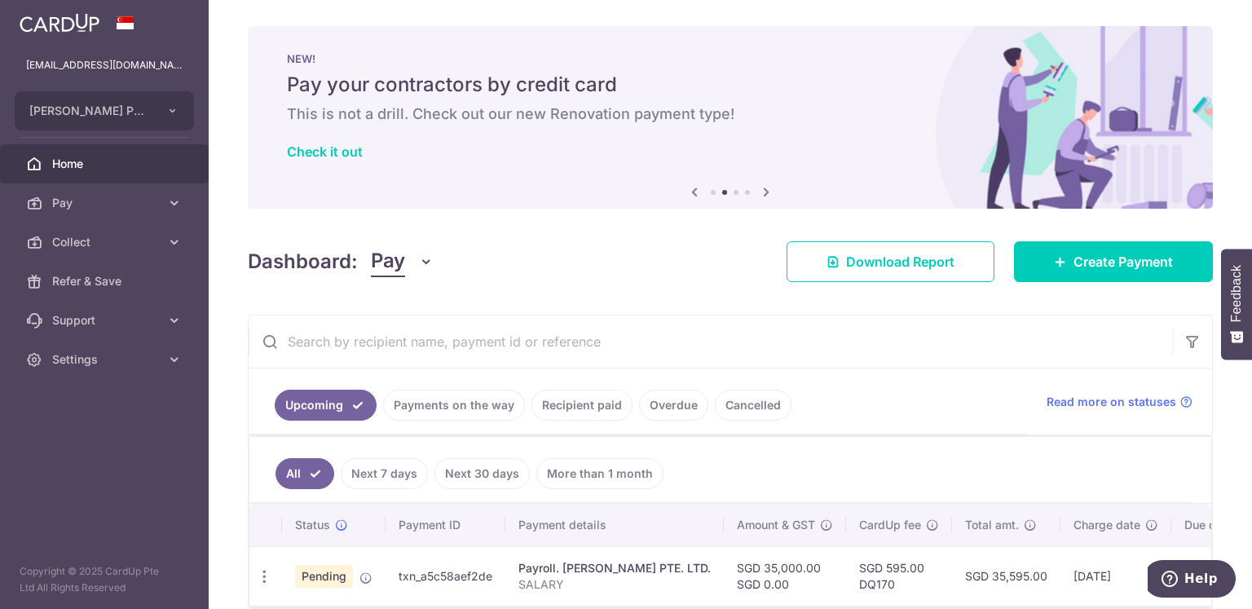
click at [90, 20] on img at bounding box center [60, 23] width 80 height 20
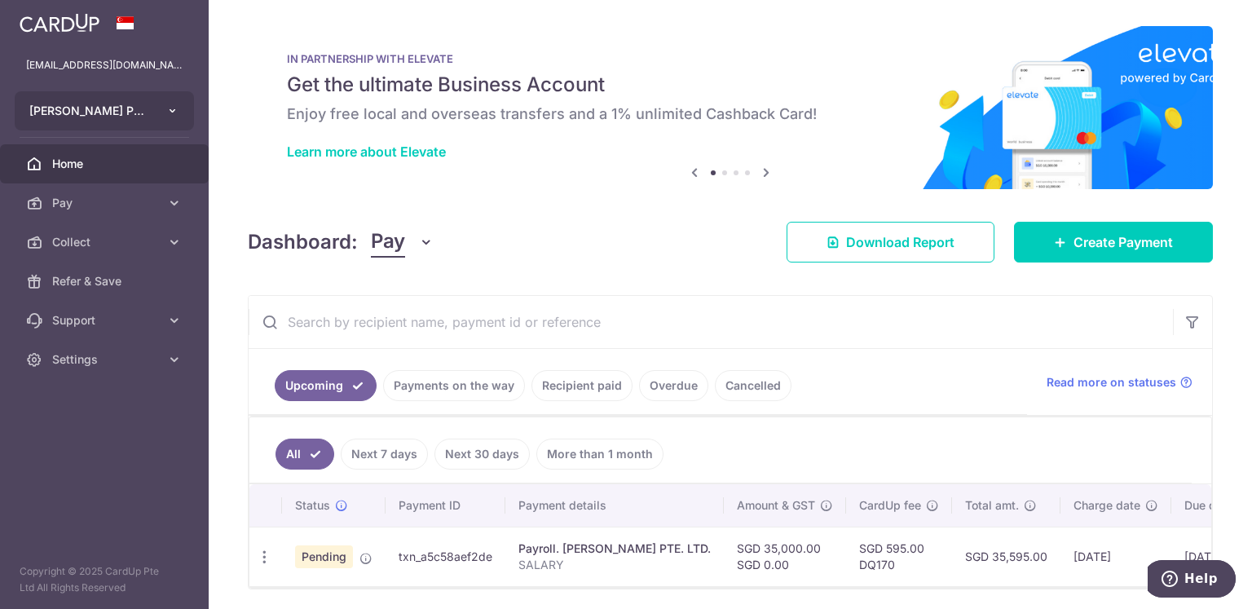
click at [168, 115] on icon "button" at bounding box center [172, 110] width 13 height 13
click at [102, 470] on aside "ask@desmondquek.sg DESMOND QUEK PTE. LTD. Add new company DESMOND QUEK PTE. LTD…" at bounding box center [104, 304] width 209 height 609
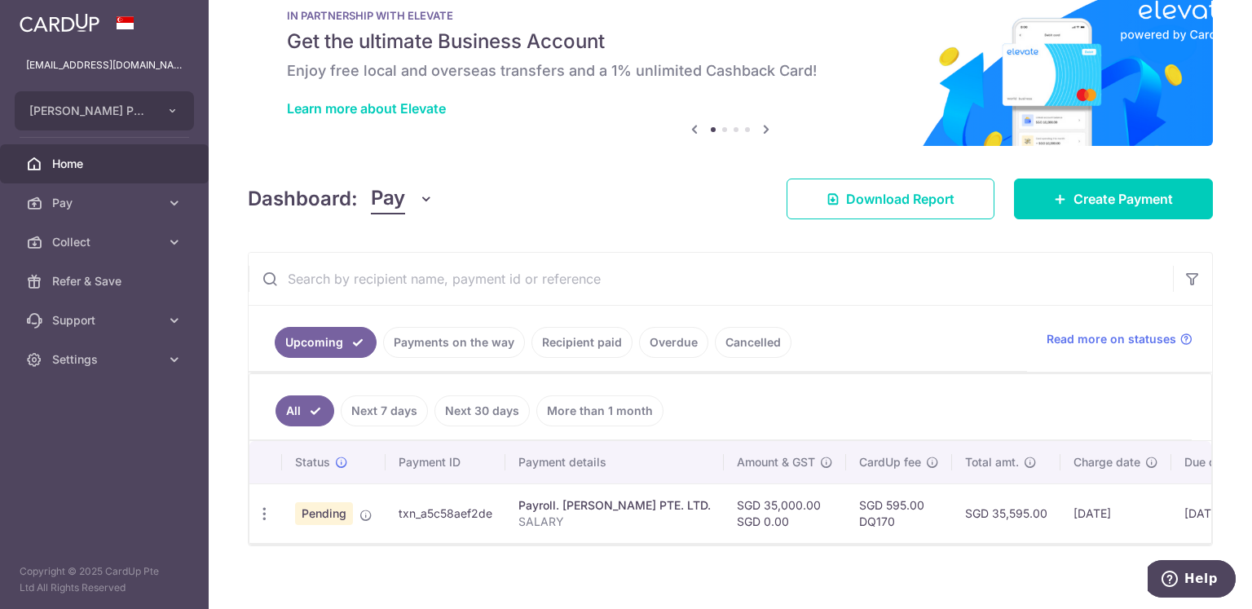
scroll to position [62, 0]
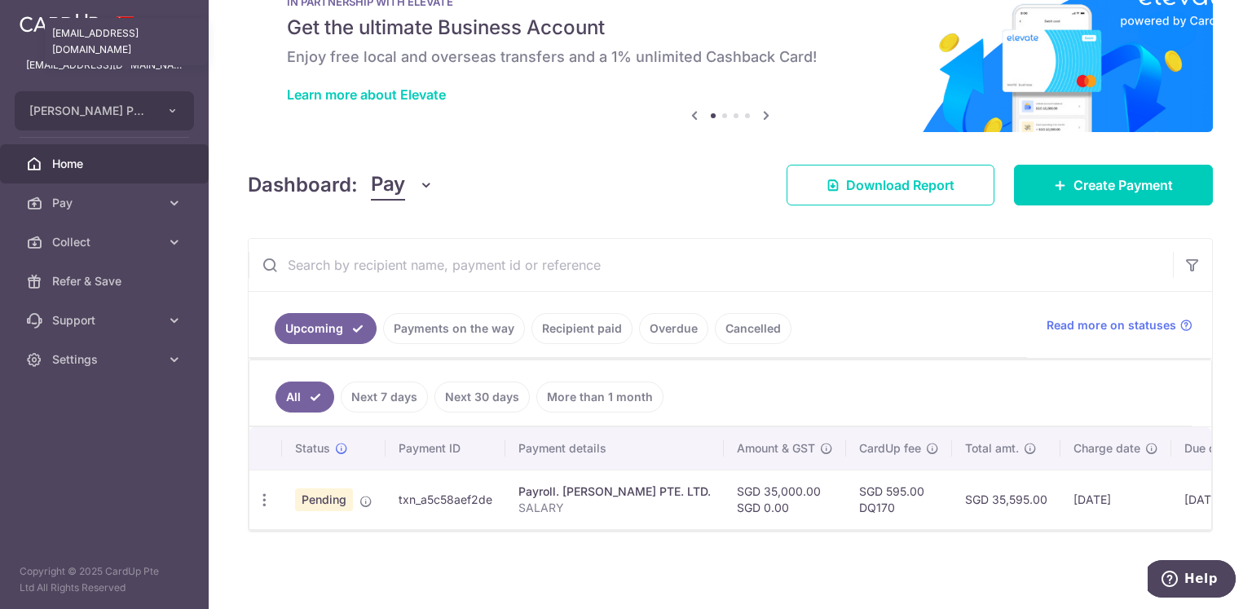
click at [117, 70] on p "ask@desmondquek.sg" at bounding box center [104, 65] width 156 height 16
click at [117, 108] on span "DESMOND QUEK PTE. LTD." at bounding box center [89, 111] width 121 height 16
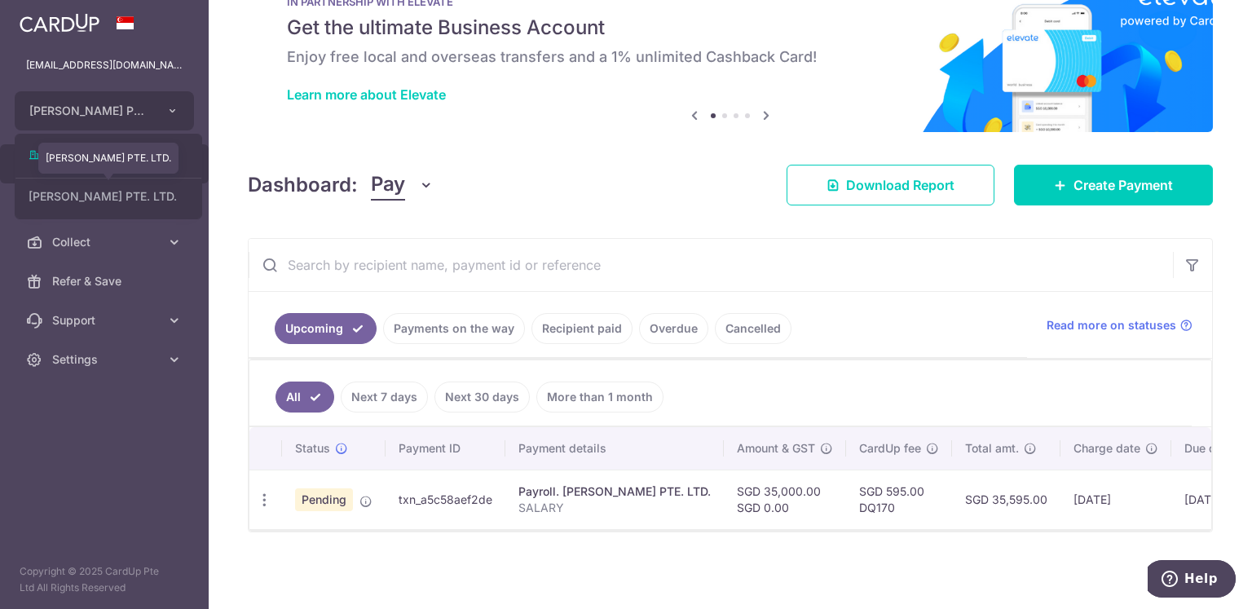
click at [121, 201] on link "DESMOND QUEK PTE. LTD." at bounding box center [108, 196] width 186 height 29
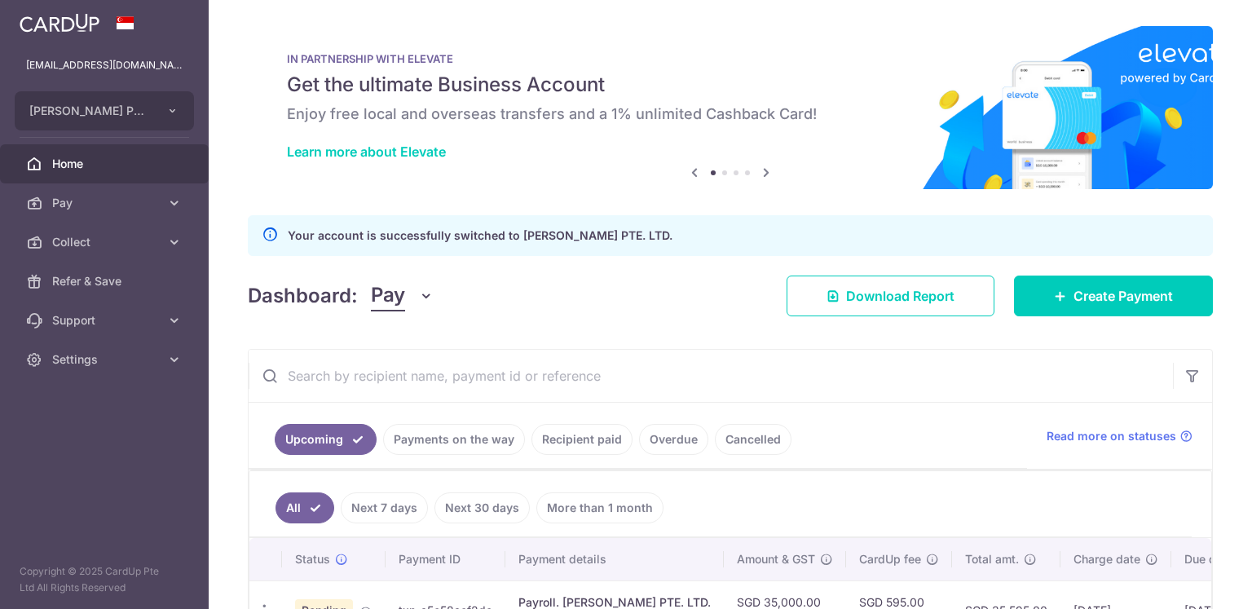
click at [108, 162] on span "Home" at bounding box center [106, 164] width 108 height 16
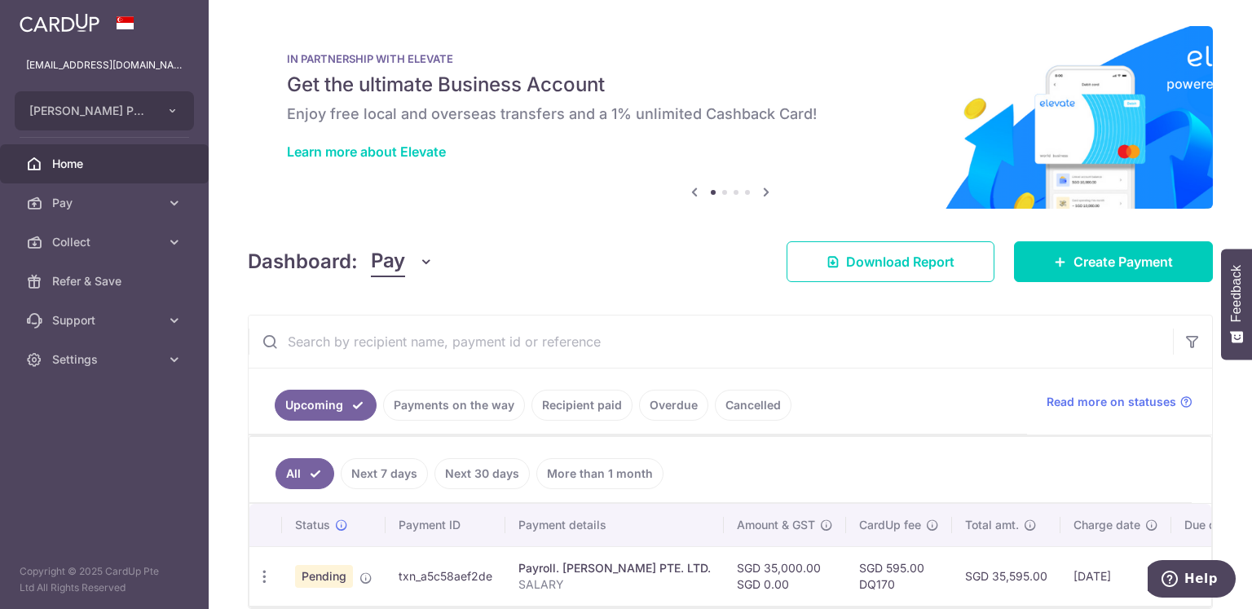
click at [64, 20] on img at bounding box center [60, 23] width 80 height 20
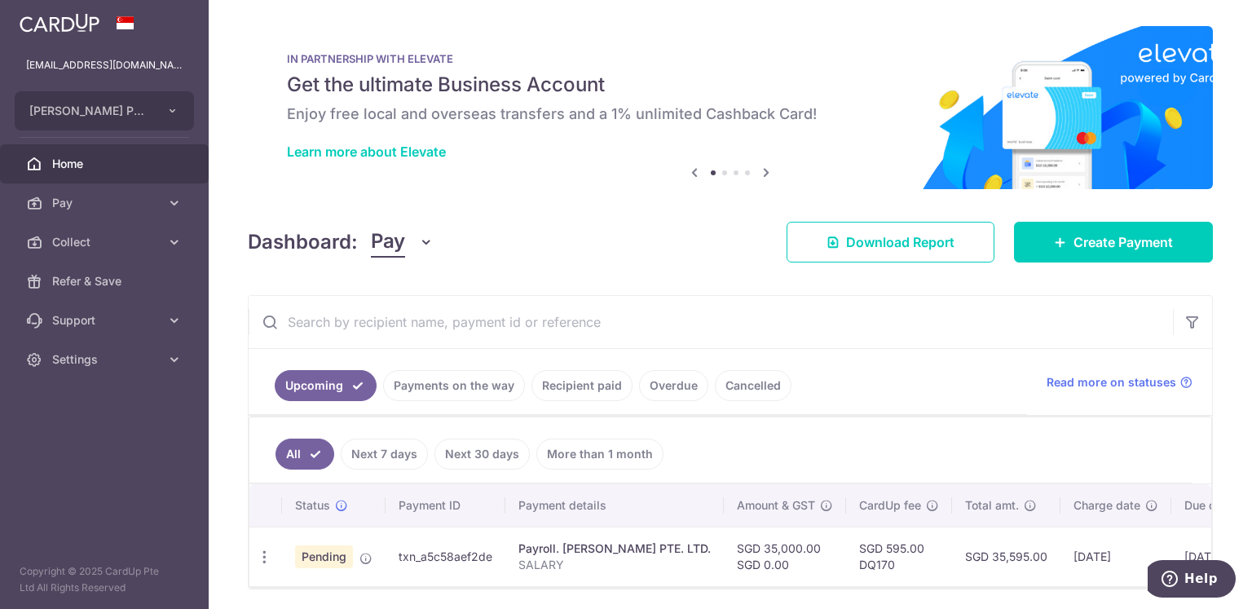
click at [124, 20] on span at bounding box center [126, 22] width 20 height 13
click at [172, 363] on icon at bounding box center [174, 359] width 16 height 16
click at [93, 434] on span "Logout" at bounding box center [106, 437] width 108 height 16
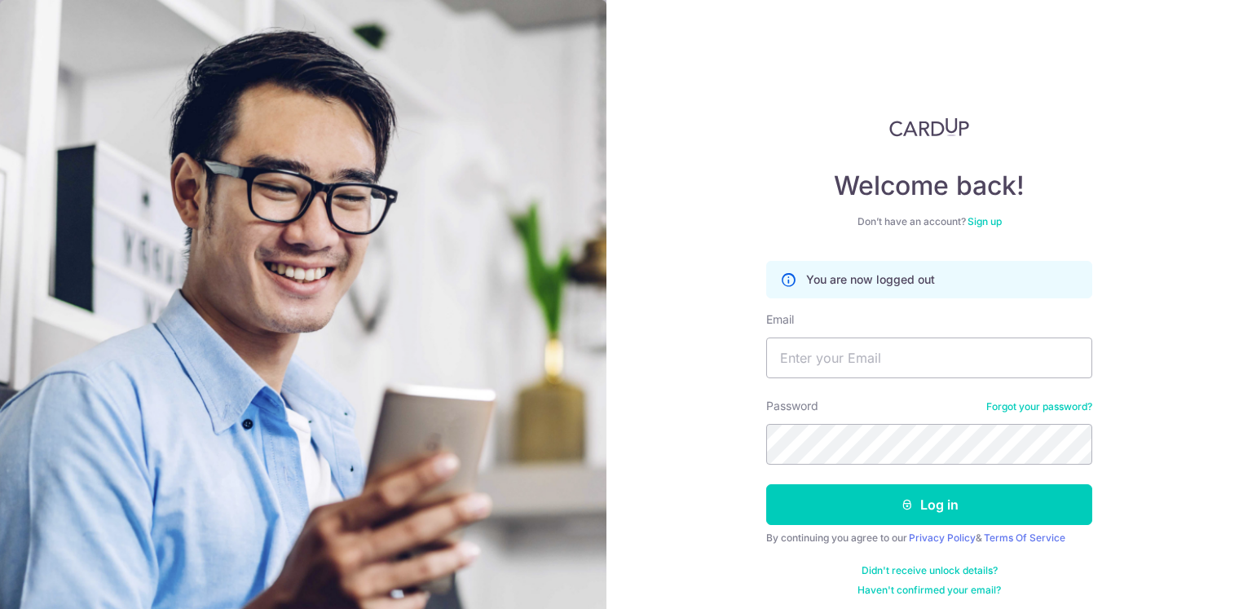
click at [858, 363] on input "Email" at bounding box center [929, 357] width 326 height 41
type input "[EMAIL_ADDRESS][DOMAIN_NAME]"
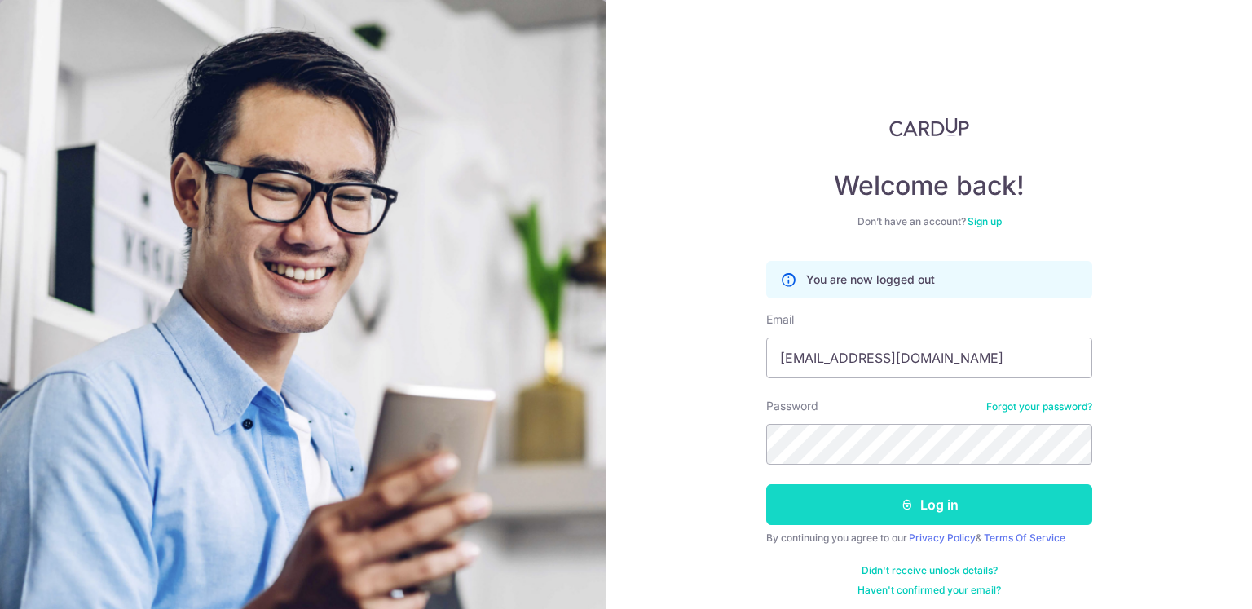
click at [912, 508] on button "Log in" at bounding box center [929, 504] width 326 height 41
